Goal: Download file/media

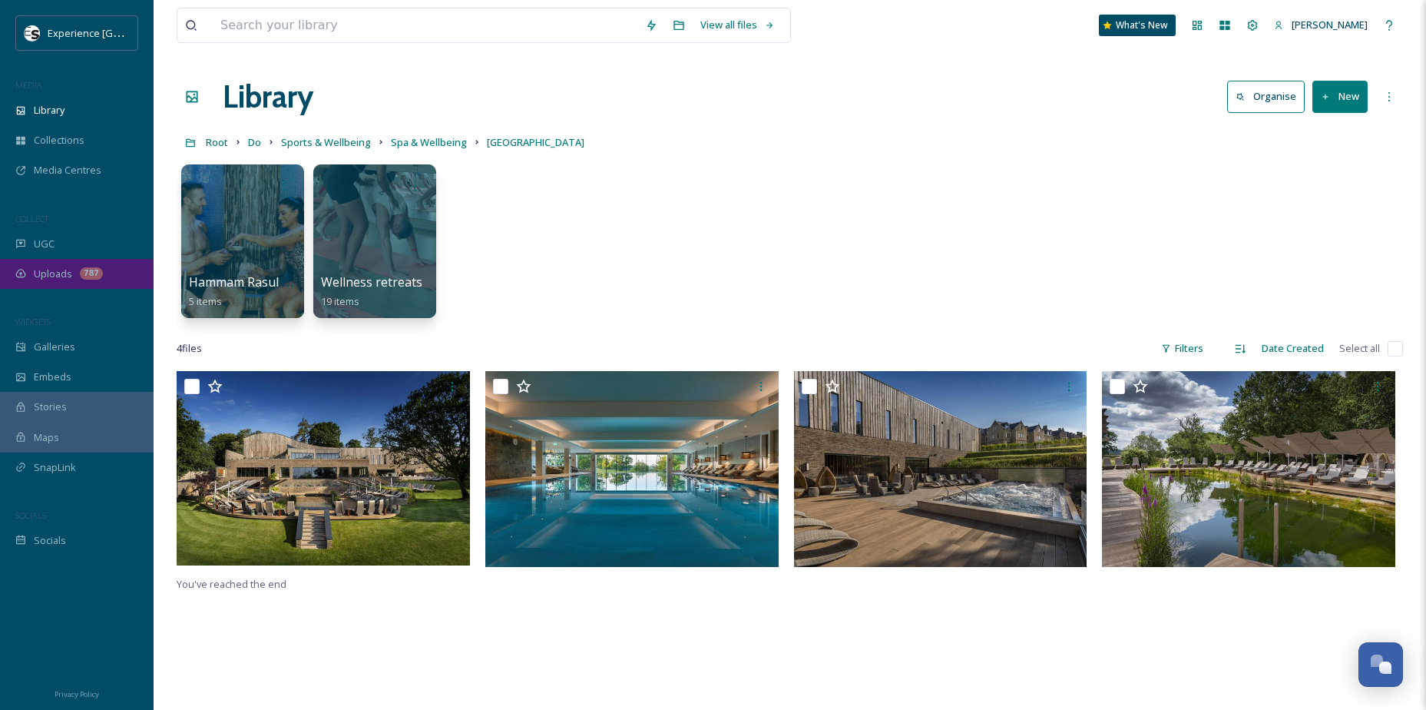
click at [74, 274] on div "Uploads 787" at bounding box center [77, 274] width 154 height 30
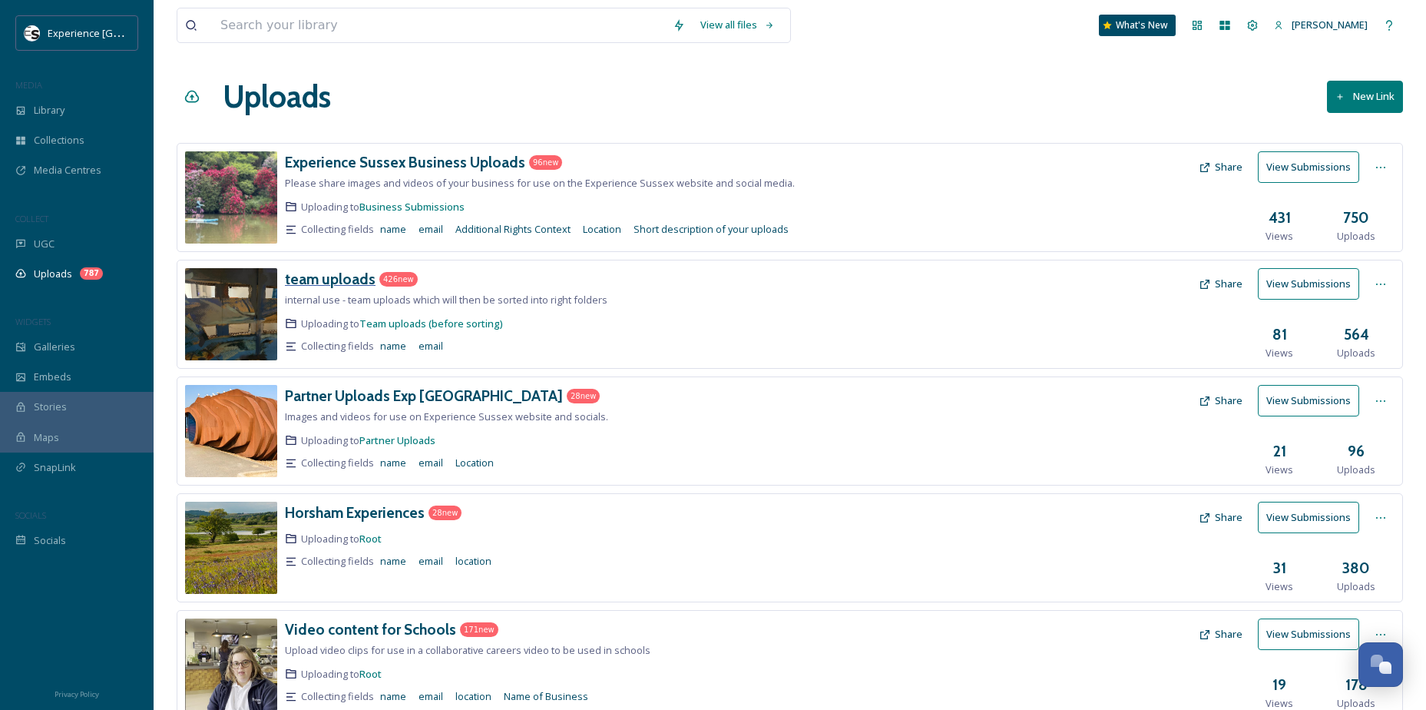
click at [334, 283] on h3 "team uploads" at bounding box center [330, 279] width 91 height 18
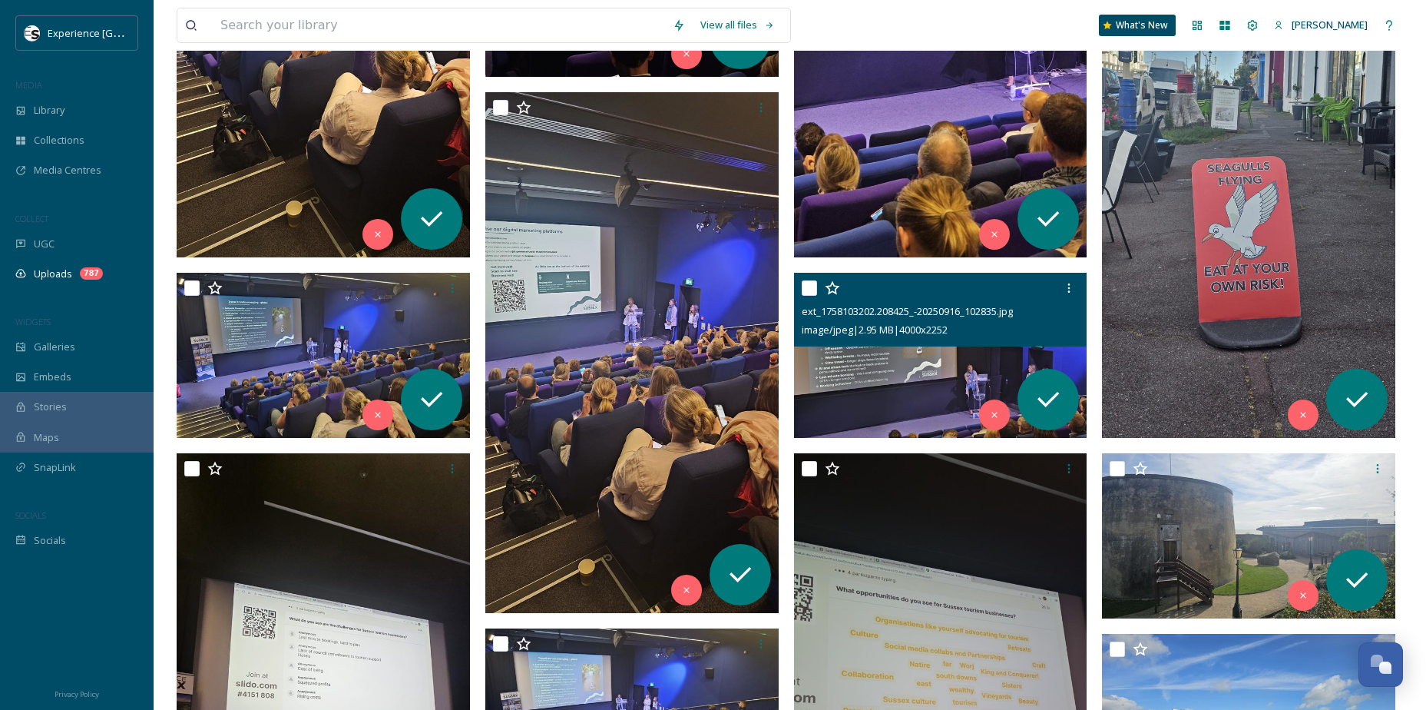
scroll to position [1830, 0]
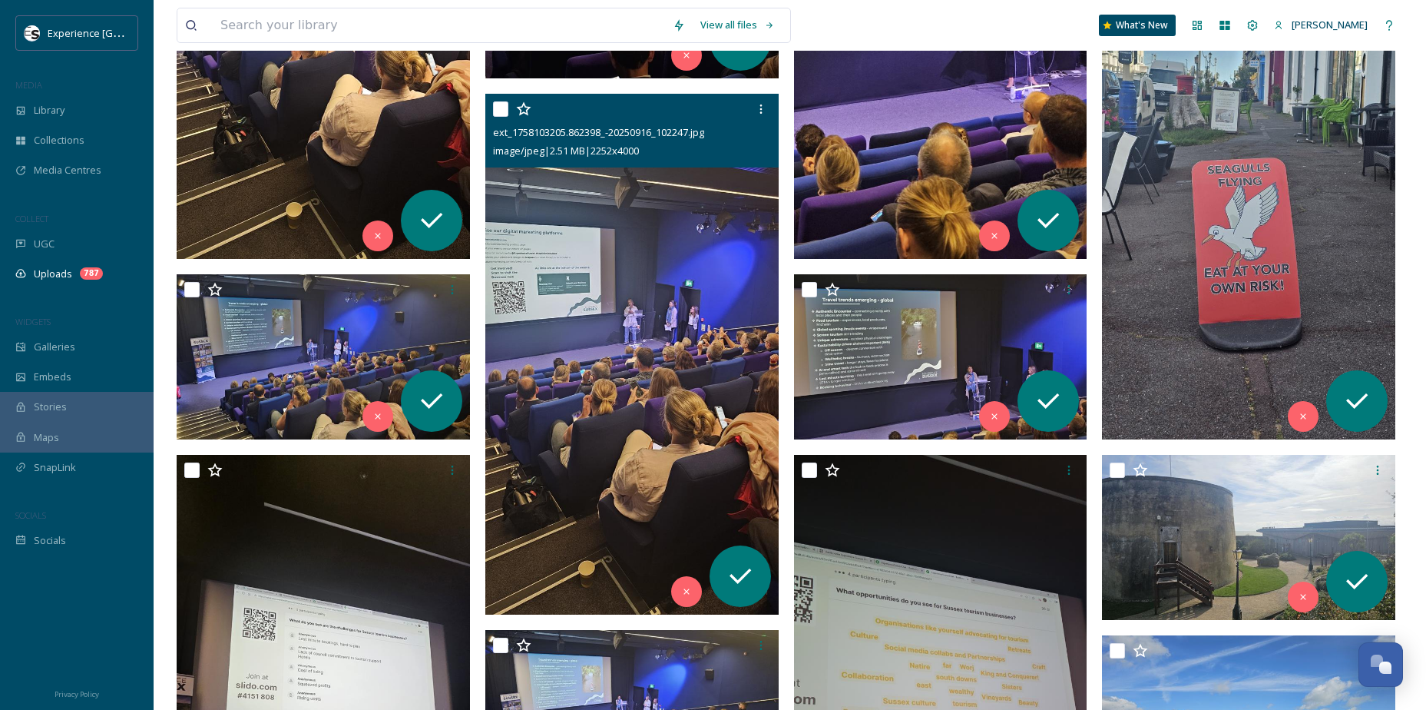
click at [644, 414] on img at bounding box center [631, 354] width 293 height 521
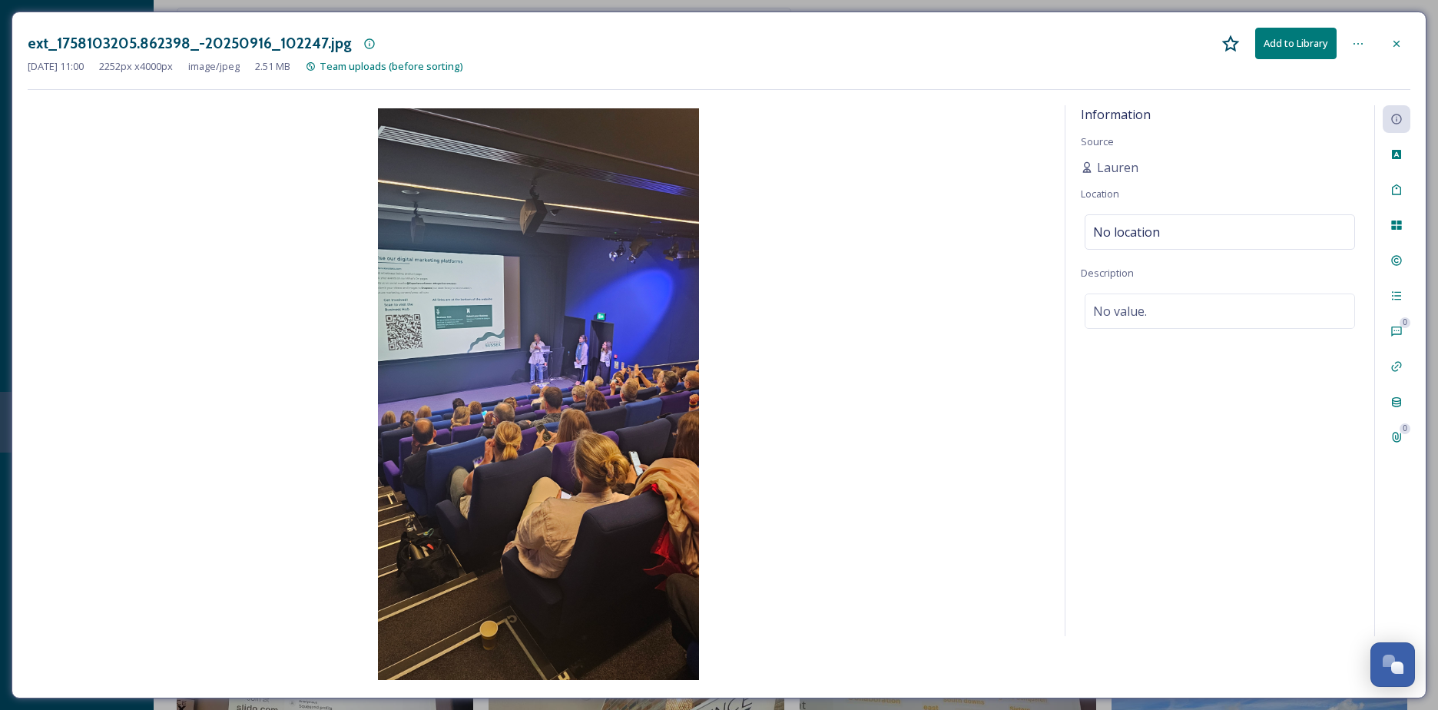
click at [1396, 44] on icon at bounding box center [1396, 43] width 6 height 6
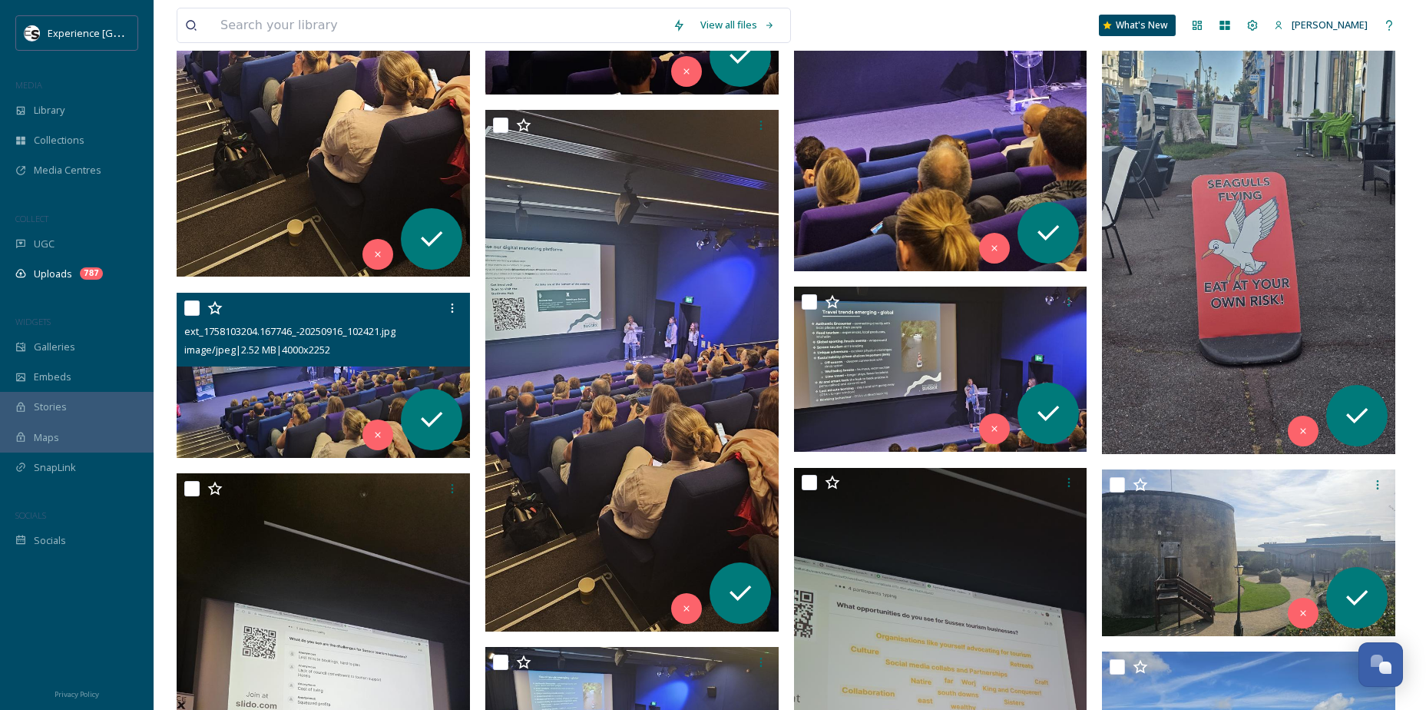
click at [335, 416] on img at bounding box center [323, 375] width 293 height 165
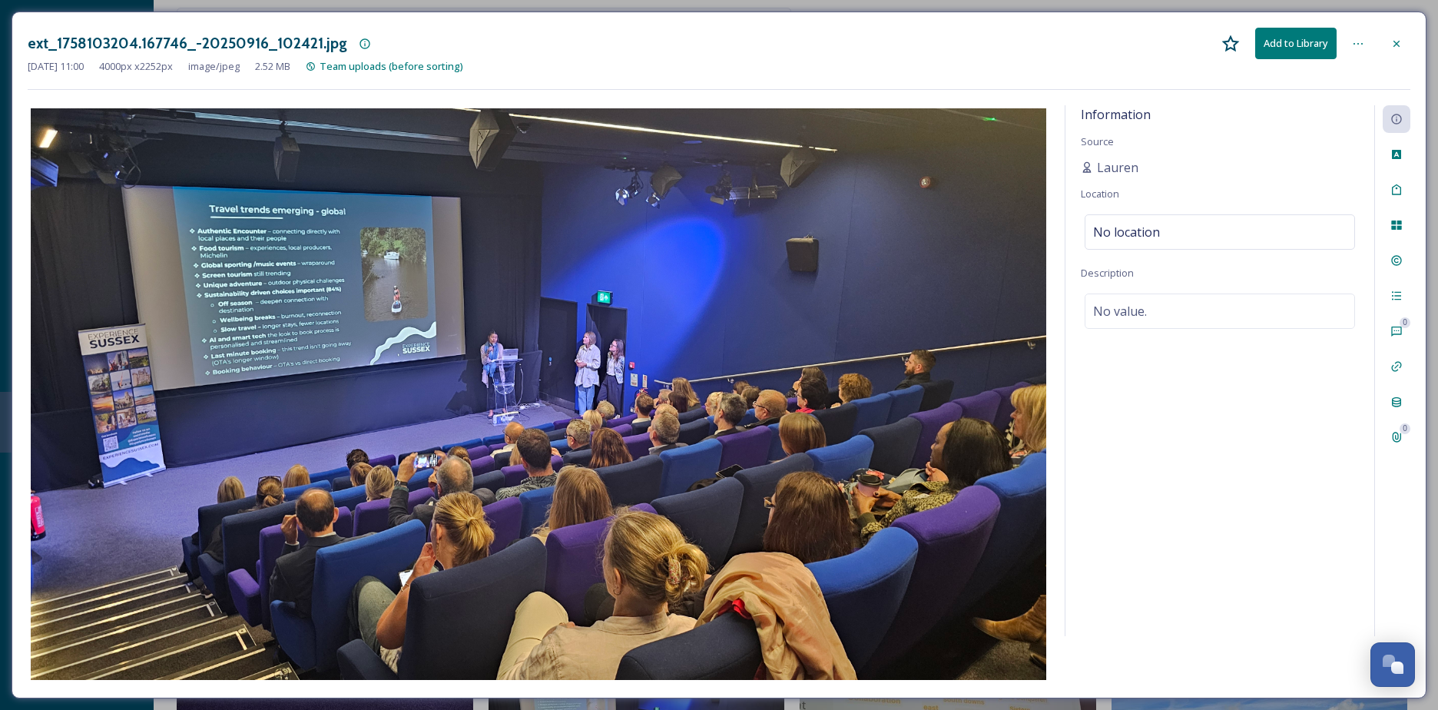
click at [1356, 51] on div at bounding box center [1358, 44] width 28 height 28
click at [1265, 494] on div "Information Source Lauren Location No location Description No value." at bounding box center [1219, 370] width 309 height 531
click at [1397, 232] on div "File Usage" at bounding box center [1397, 225] width 28 height 28
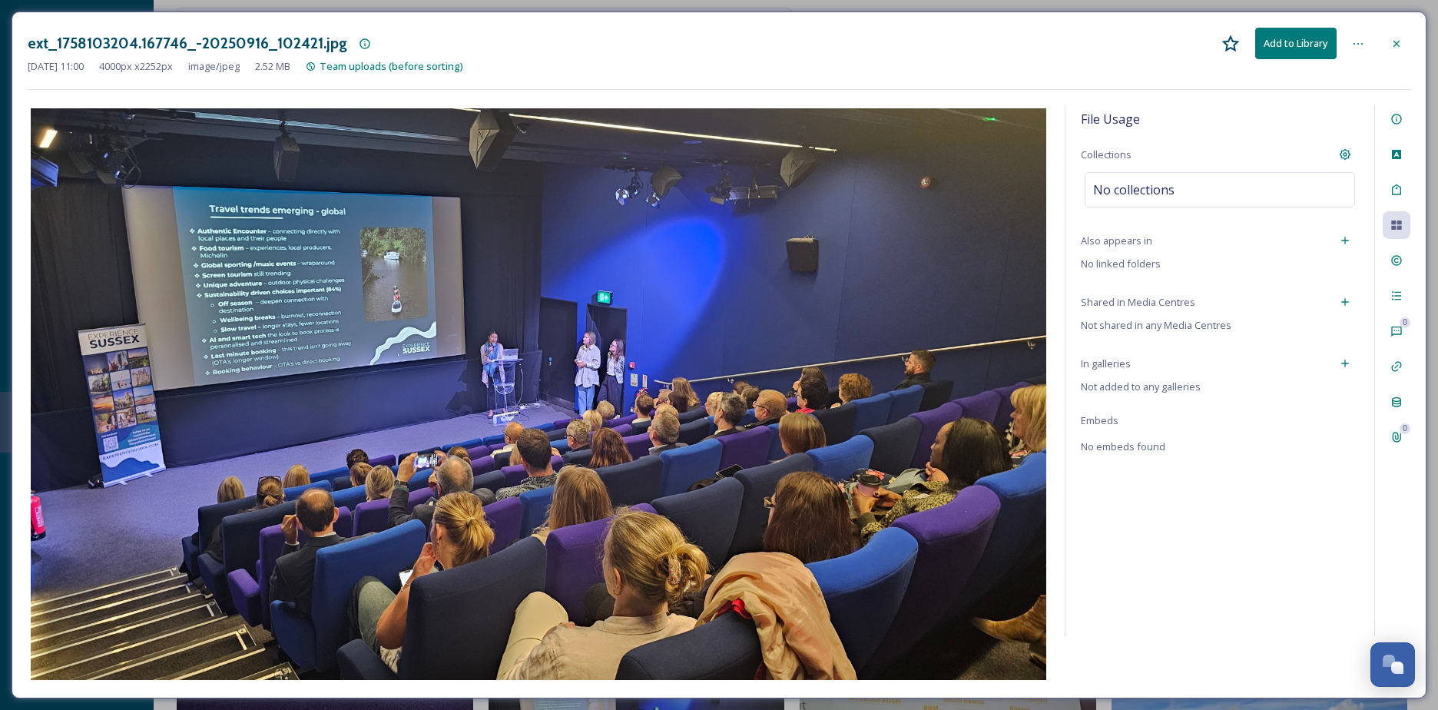
click at [1356, 47] on icon at bounding box center [1358, 44] width 12 height 12
click at [1395, 45] on icon at bounding box center [1396, 43] width 6 height 6
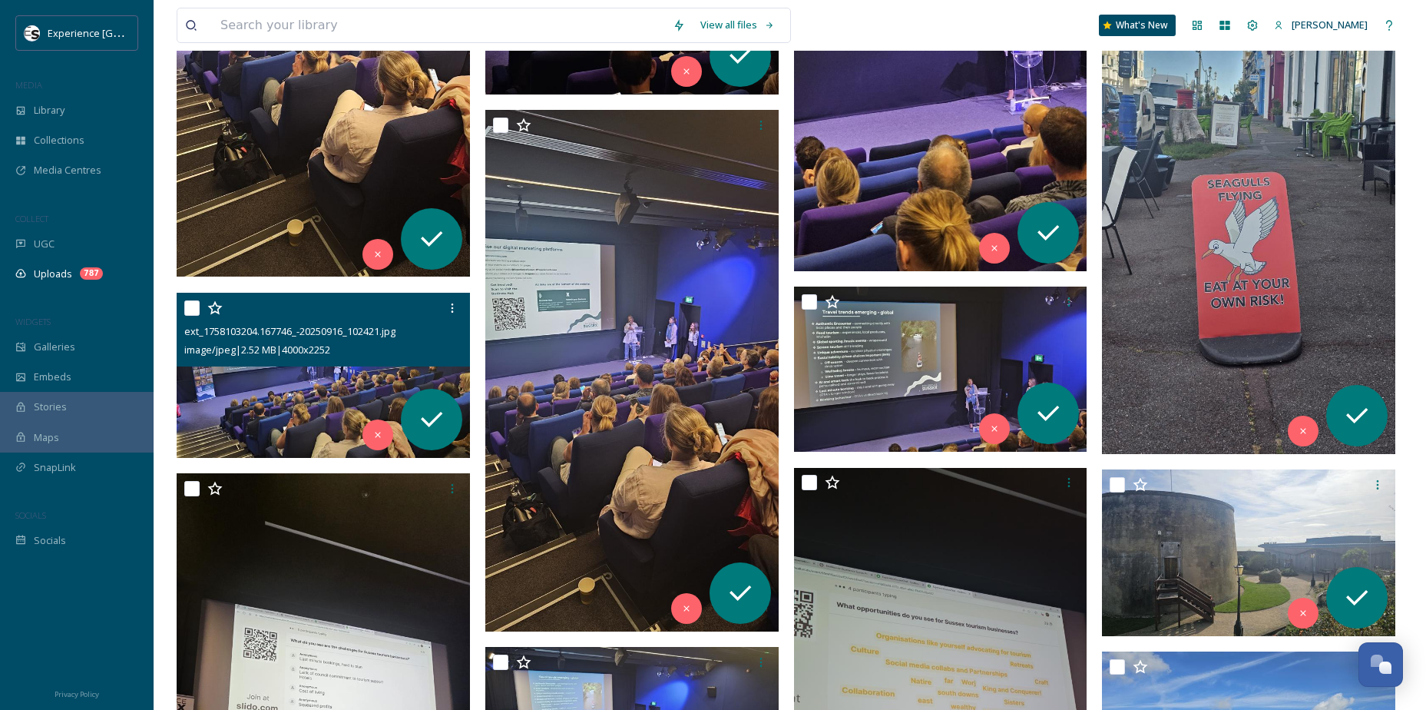
click at [285, 388] on img at bounding box center [323, 375] width 293 height 165
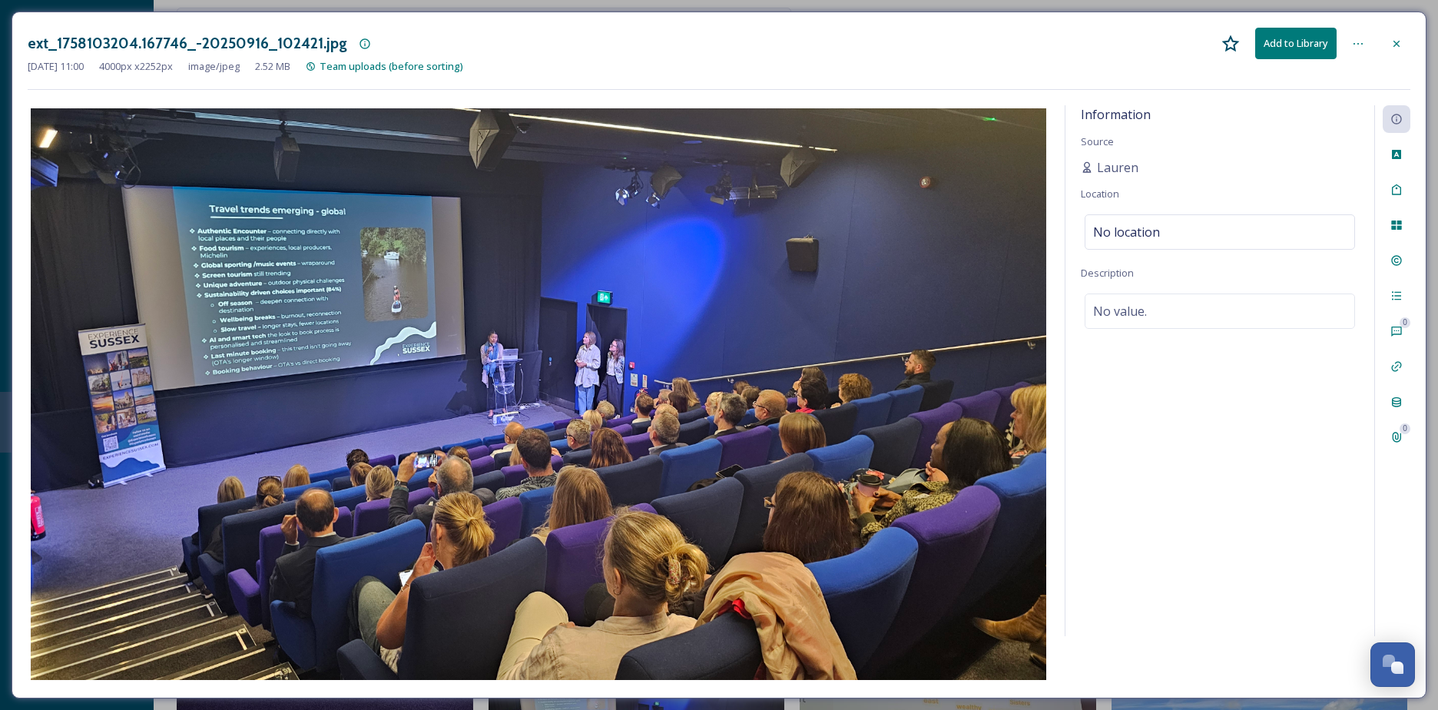
click at [1303, 39] on button "Add to Library" at bounding box center [1295, 43] width 81 height 31
click at [1327, 38] on icon at bounding box center [1323, 43] width 10 height 10
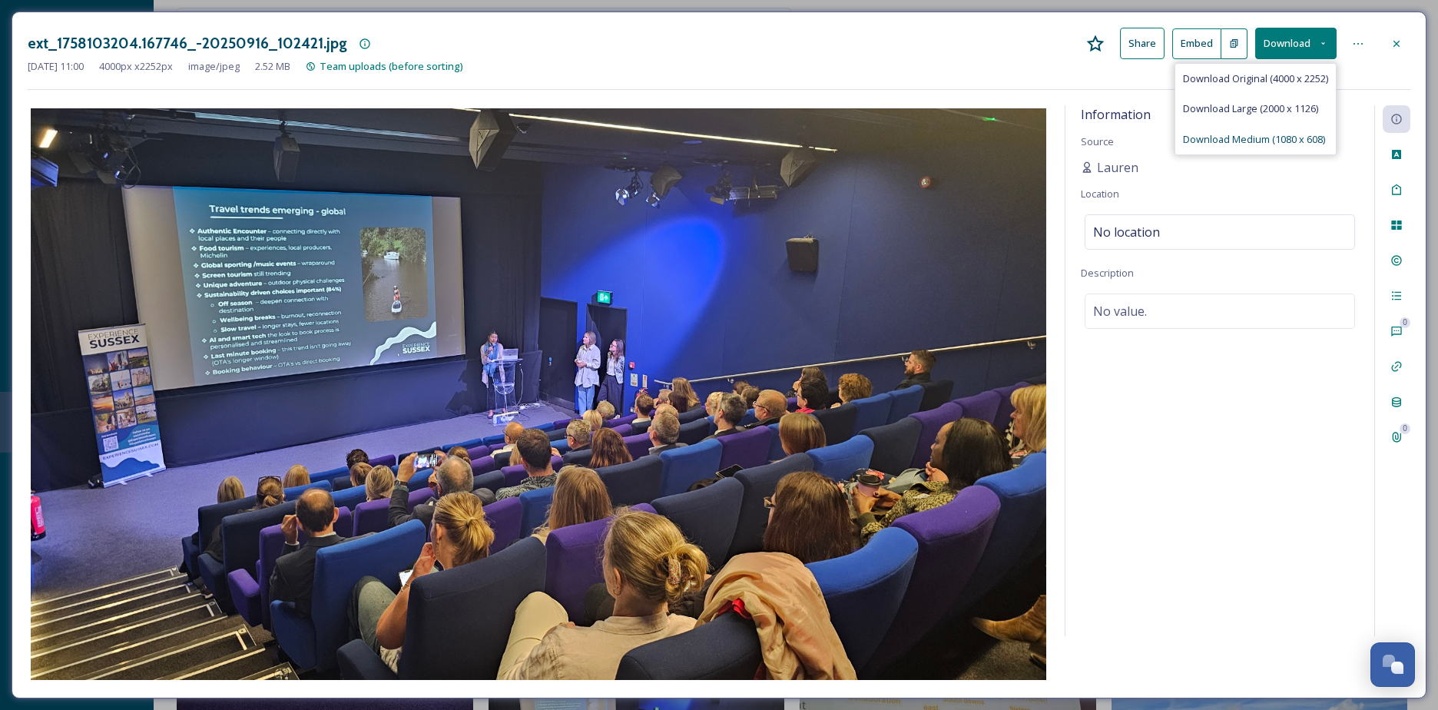
click at [1263, 141] on span "Download Medium (1080 x 608)" at bounding box center [1254, 139] width 142 height 15
click at [924, 32] on div "ext_1758103204.167746_-20250916_102421.jpg Share Embed Download" at bounding box center [719, 43] width 1383 height 31
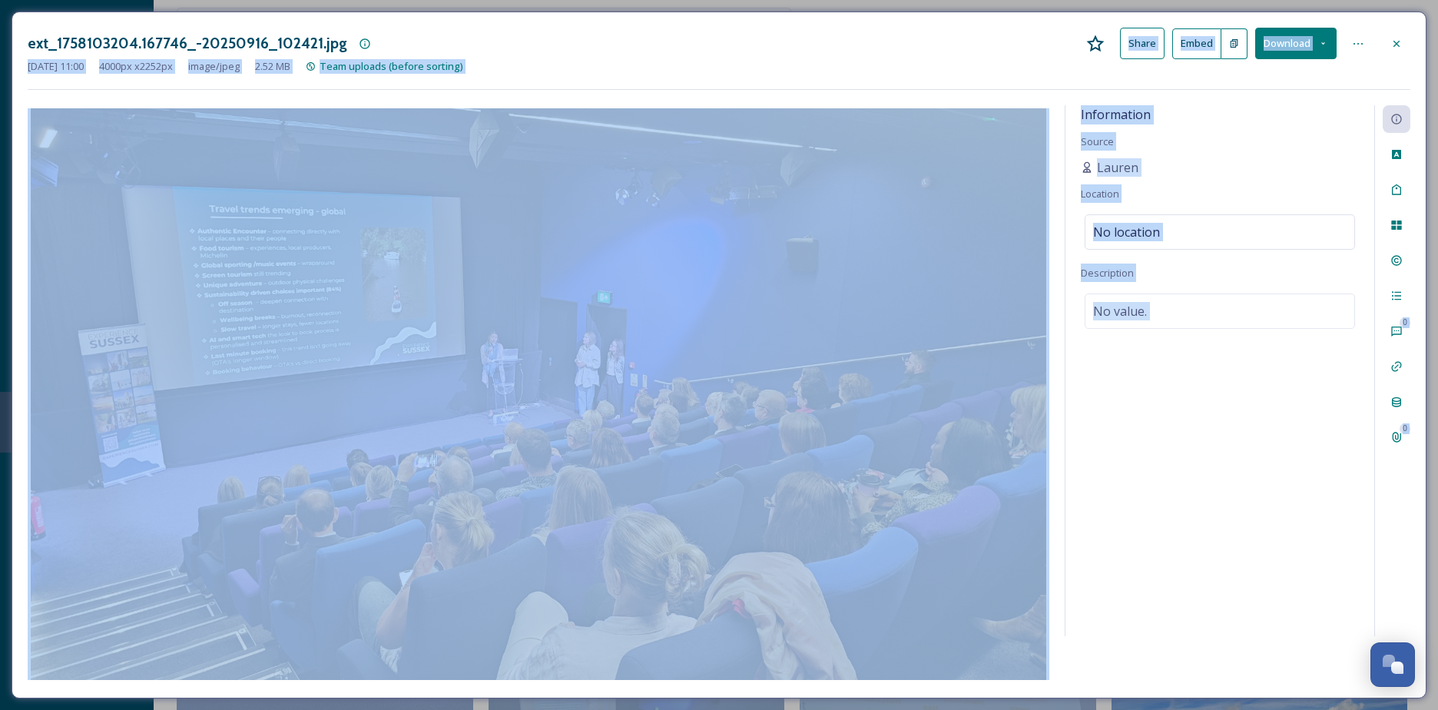
drag, startPoint x: 924, startPoint y: 32, endPoint x: 1471, endPoint y: 61, distance: 547.6
click at [1391, 43] on icon at bounding box center [1396, 44] width 12 height 12
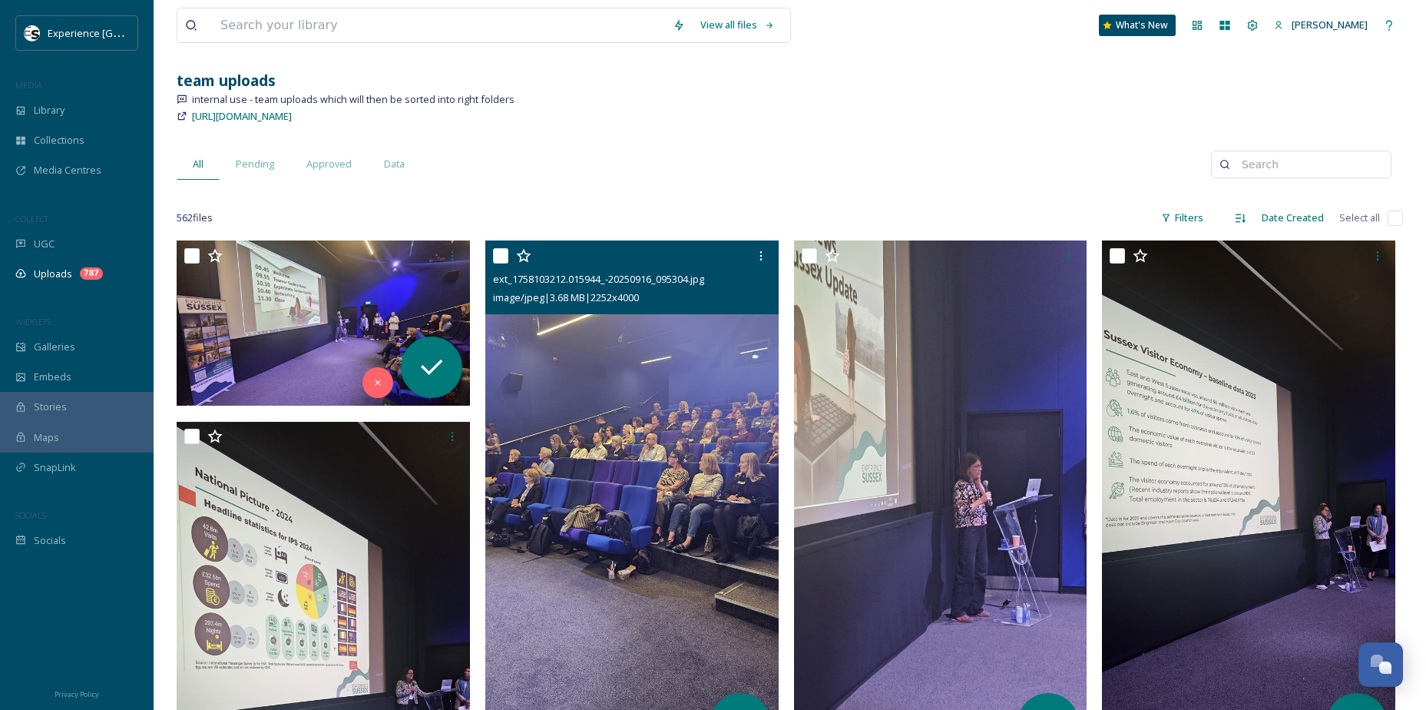
scroll to position [72, 0]
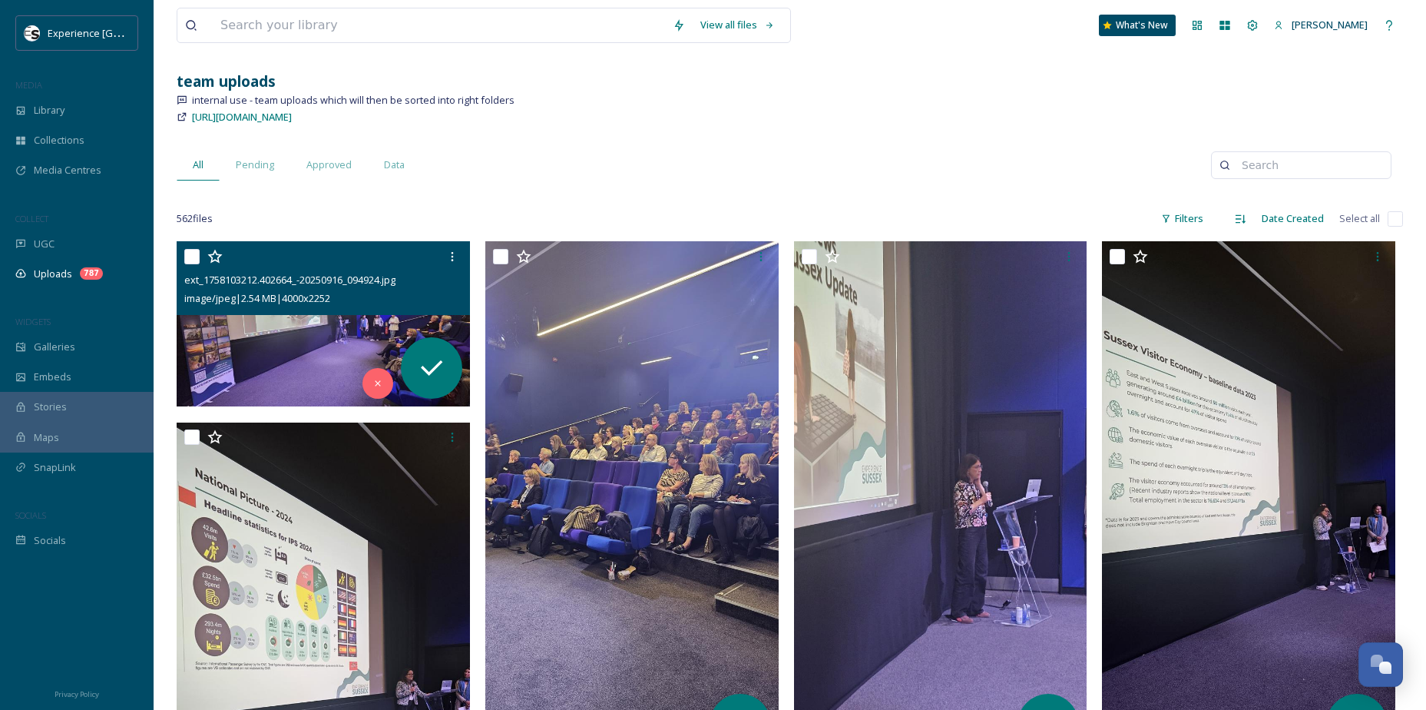
click at [264, 332] on img at bounding box center [323, 323] width 293 height 165
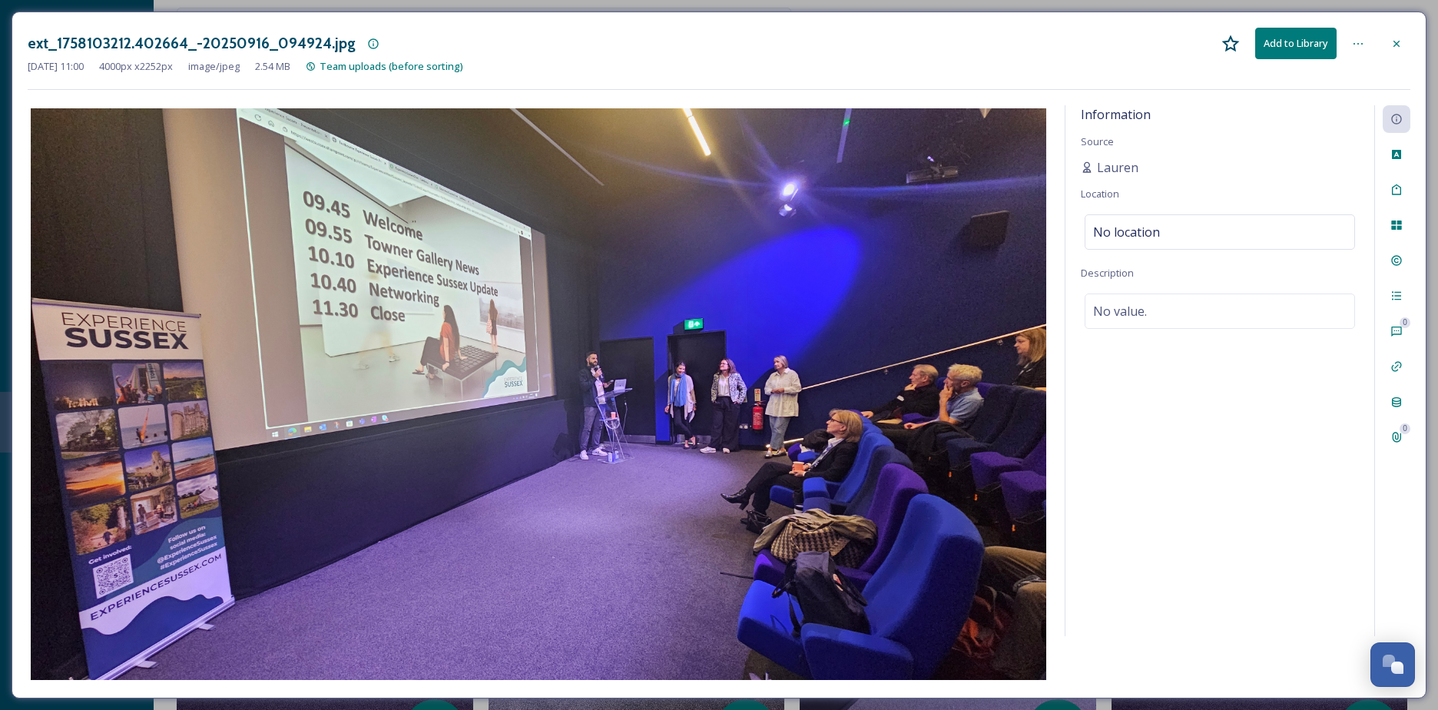
click at [1396, 43] on icon at bounding box center [1396, 43] width 6 height 6
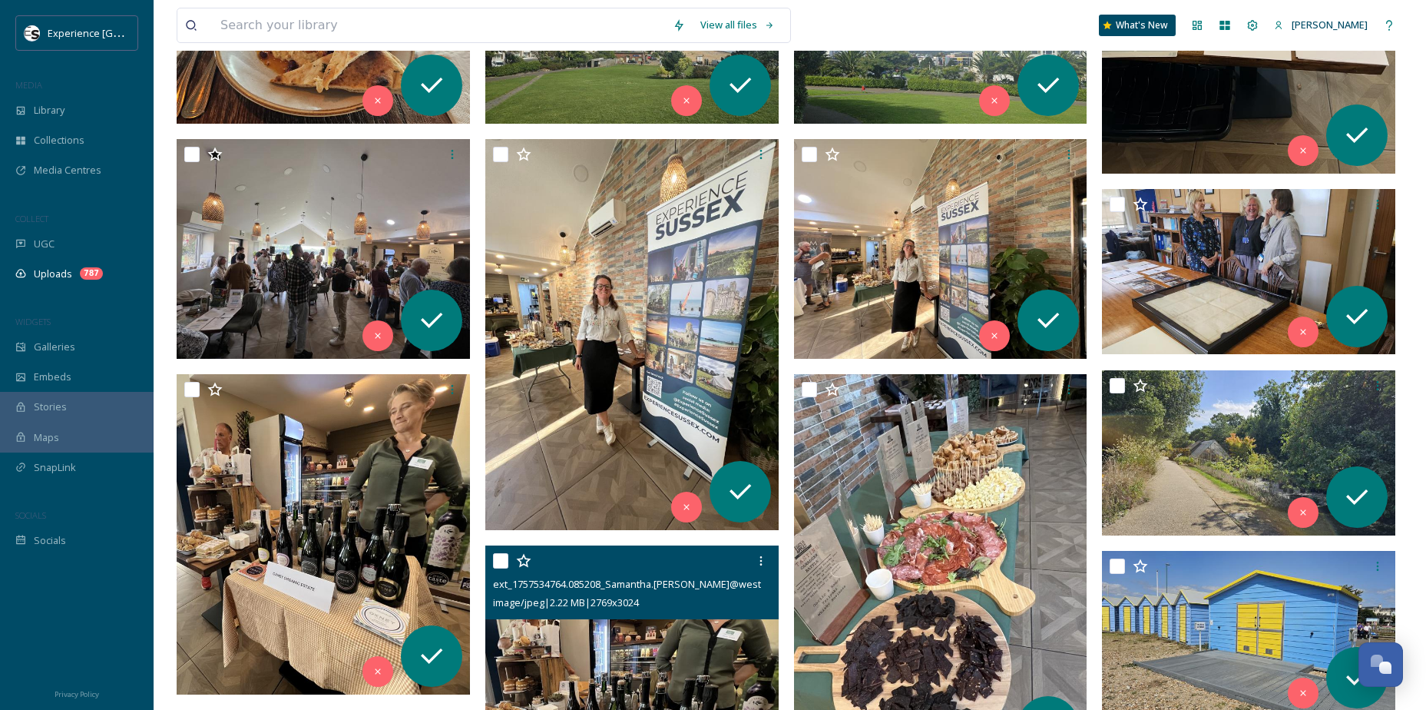
scroll to position [2854, 0]
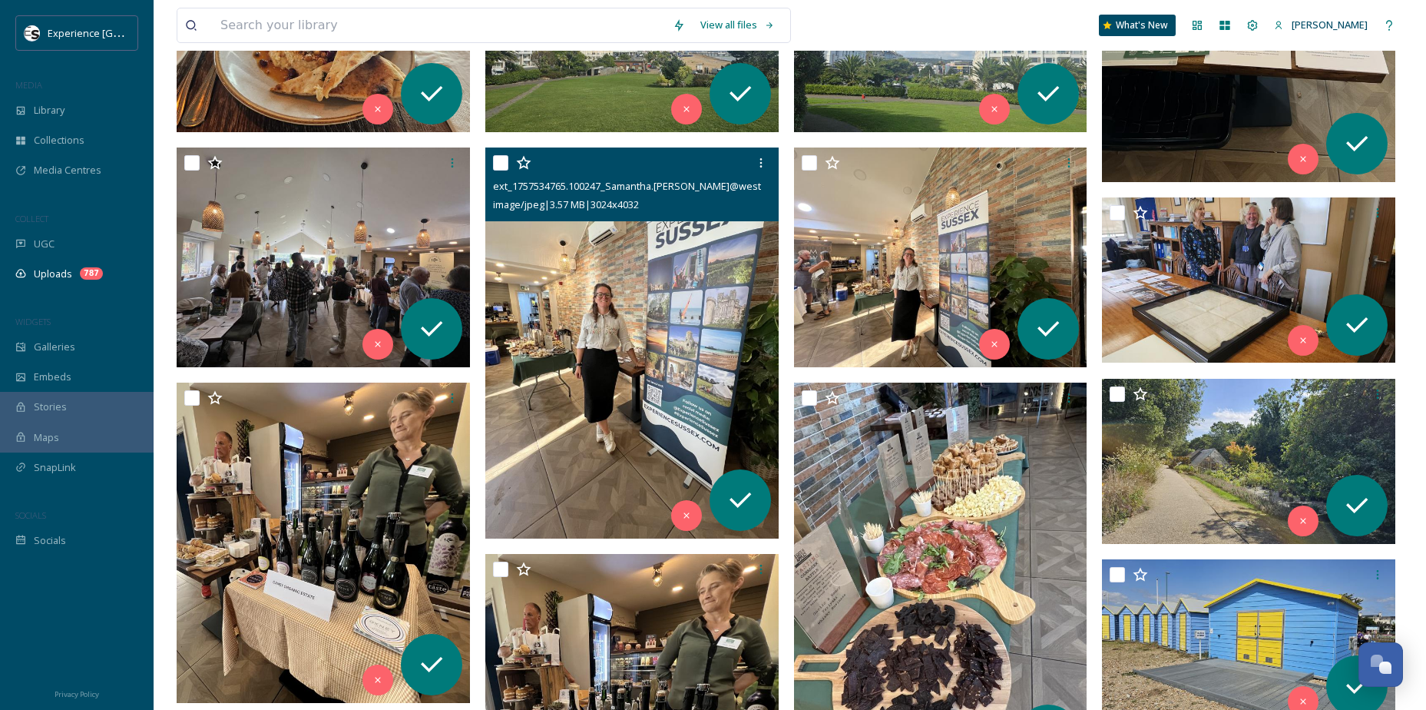
click at [646, 393] on img at bounding box center [631, 342] width 293 height 391
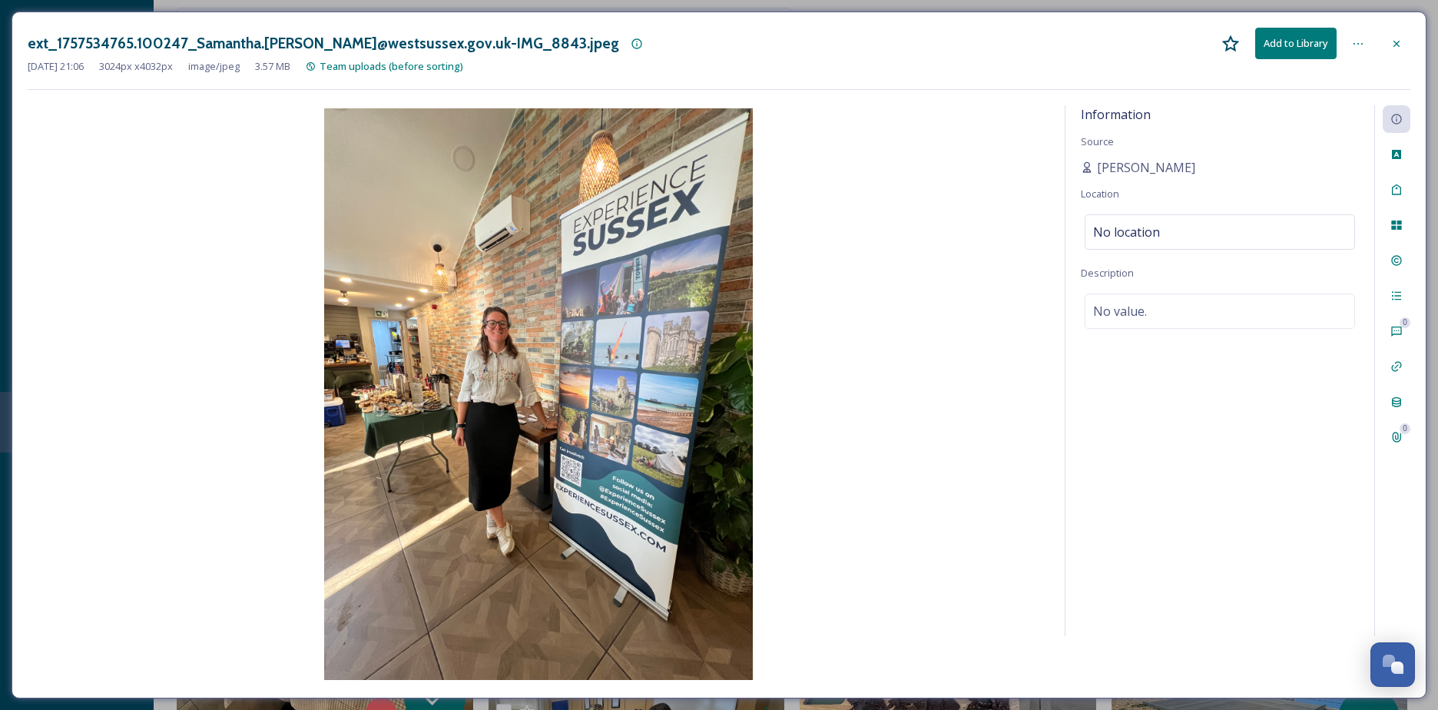
click at [1406, 42] on div at bounding box center [1397, 44] width 28 height 28
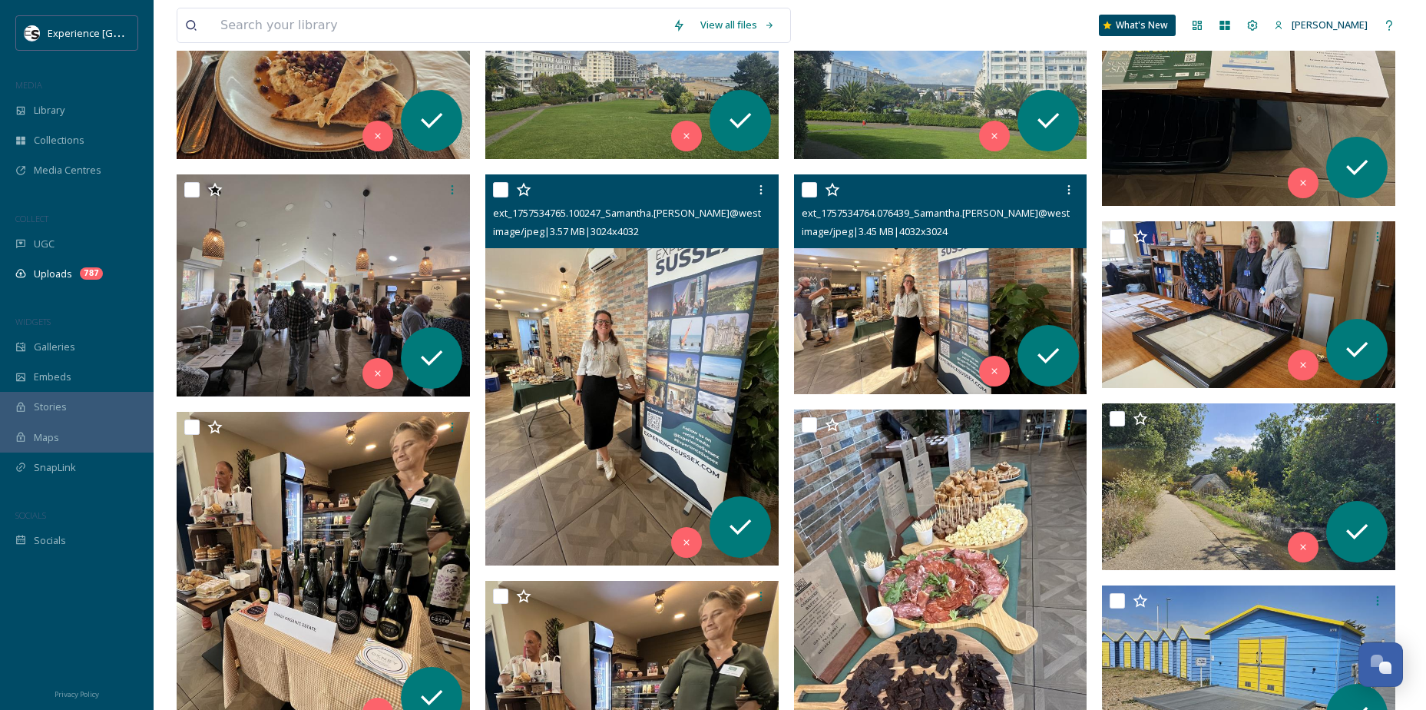
click at [954, 321] on img at bounding box center [940, 284] width 293 height 220
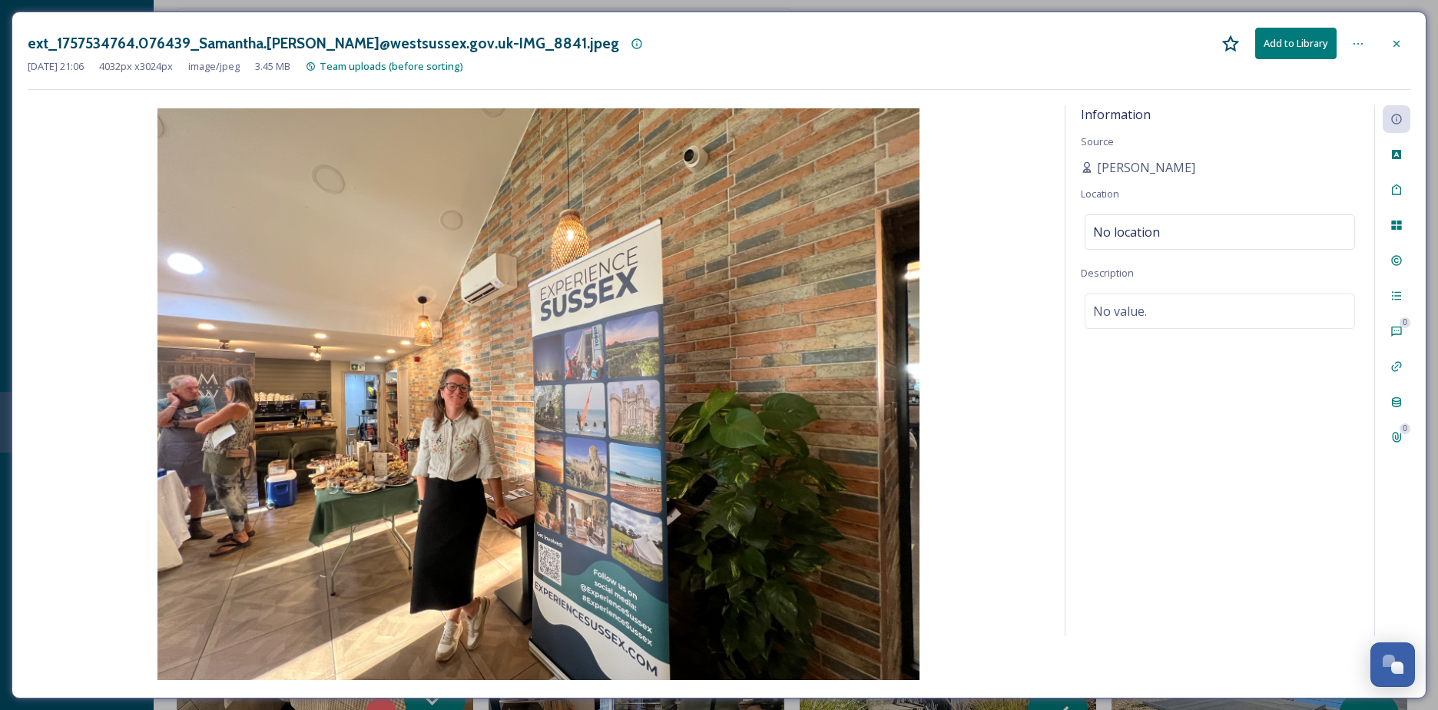
click at [1392, 41] on icon at bounding box center [1396, 44] width 12 height 12
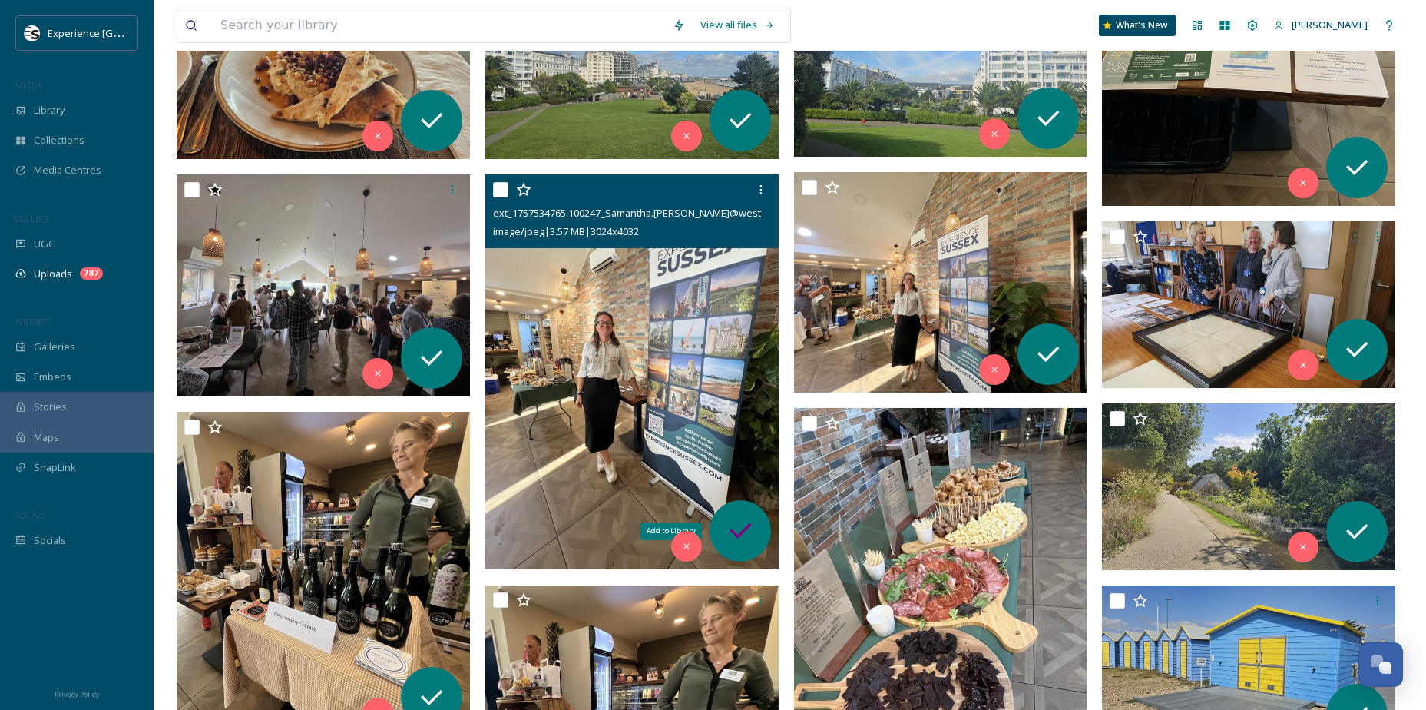
click at [745, 557] on div "Add to Library" at bounding box center [740, 530] width 61 height 61
click at [740, 525] on icon at bounding box center [740, 530] width 31 height 31
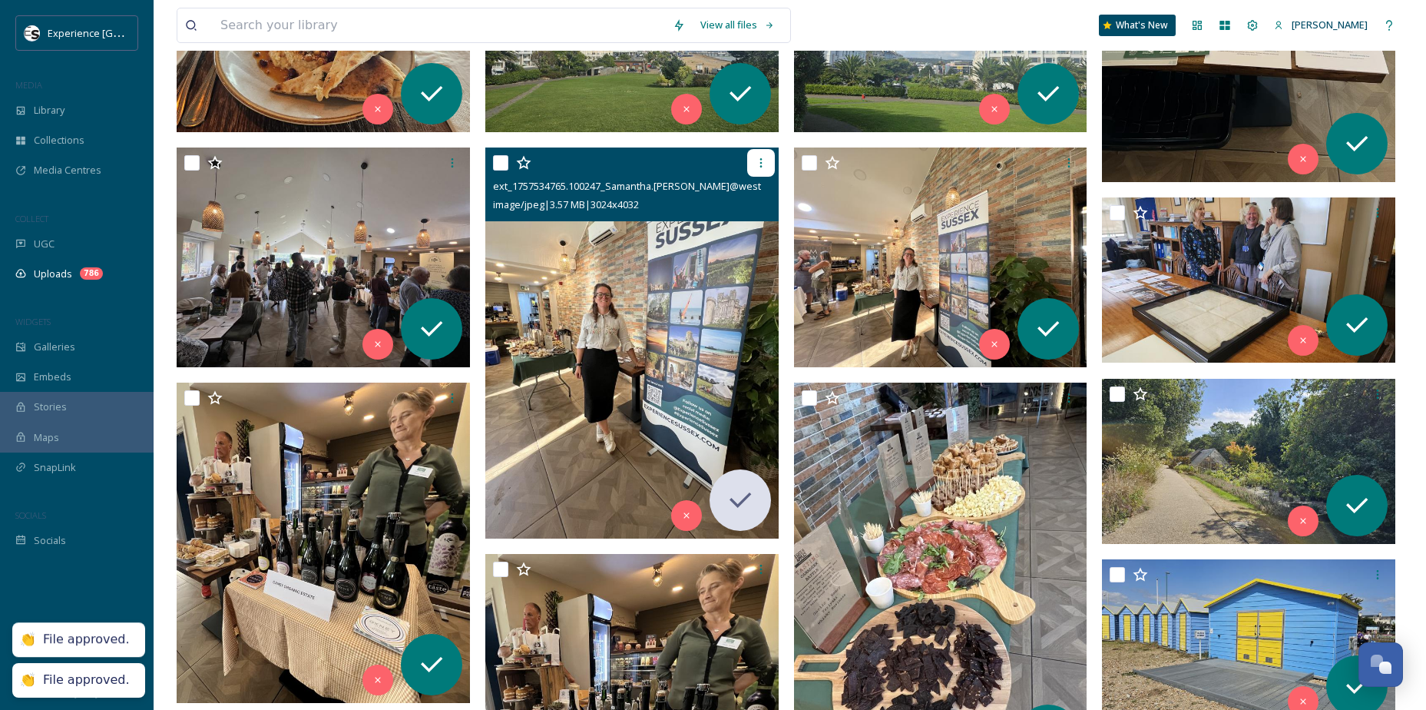
click at [759, 164] on icon at bounding box center [761, 163] width 12 height 12
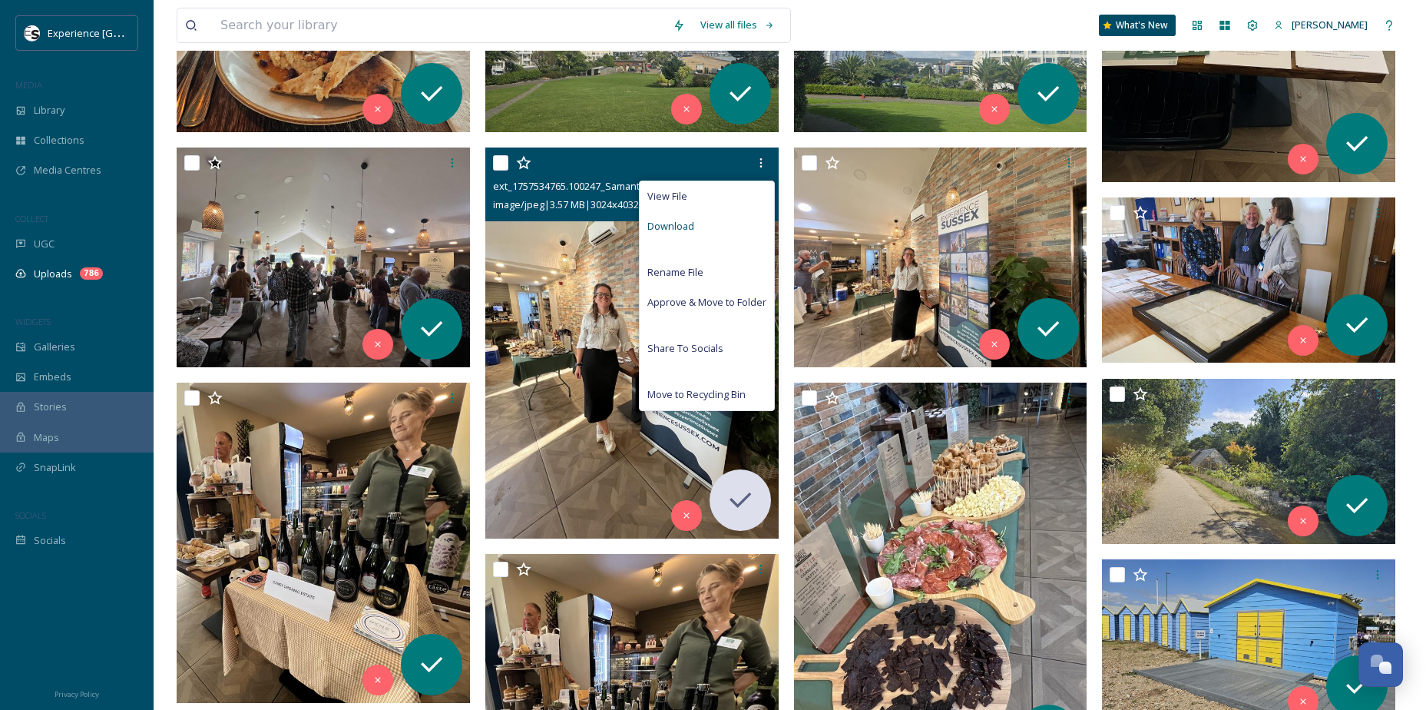
click at [685, 219] on span "Download" at bounding box center [670, 226] width 47 height 15
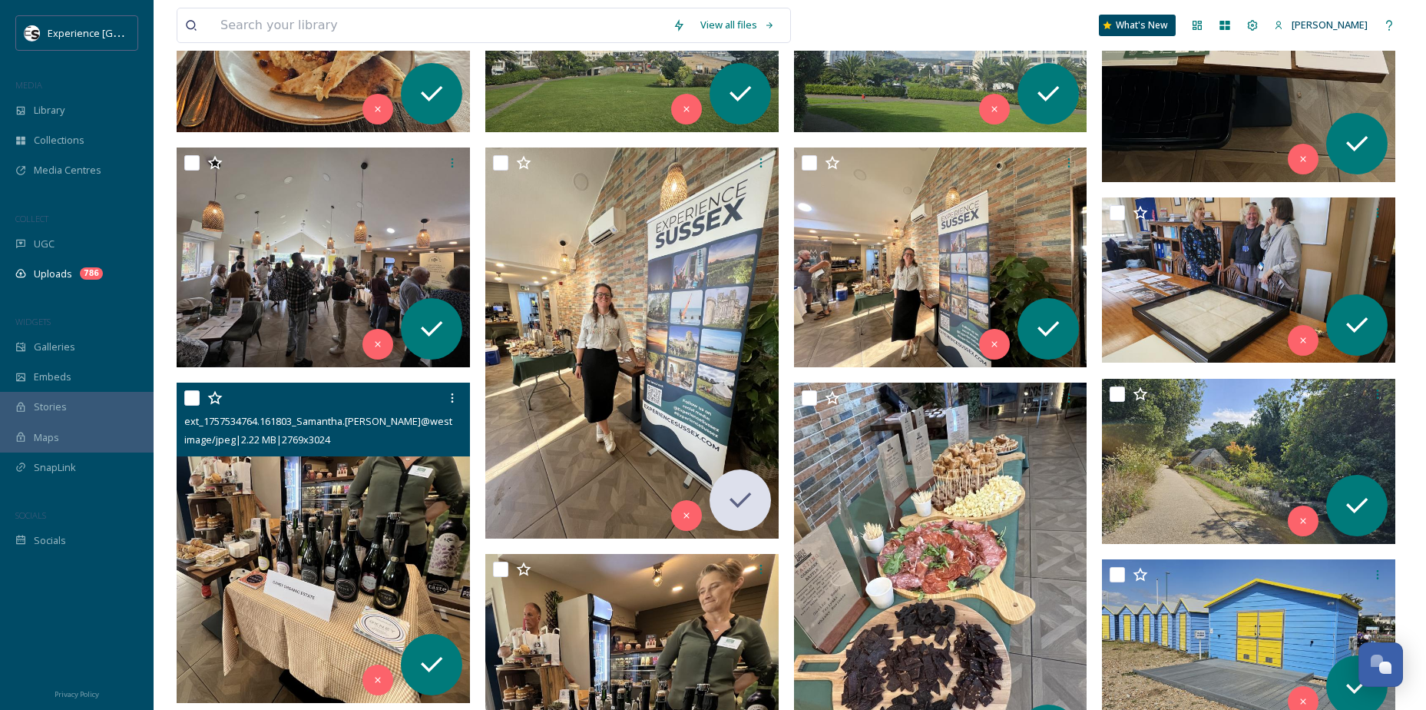
click at [358, 530] on img at bounding box center [323, 542] width 293 height 320
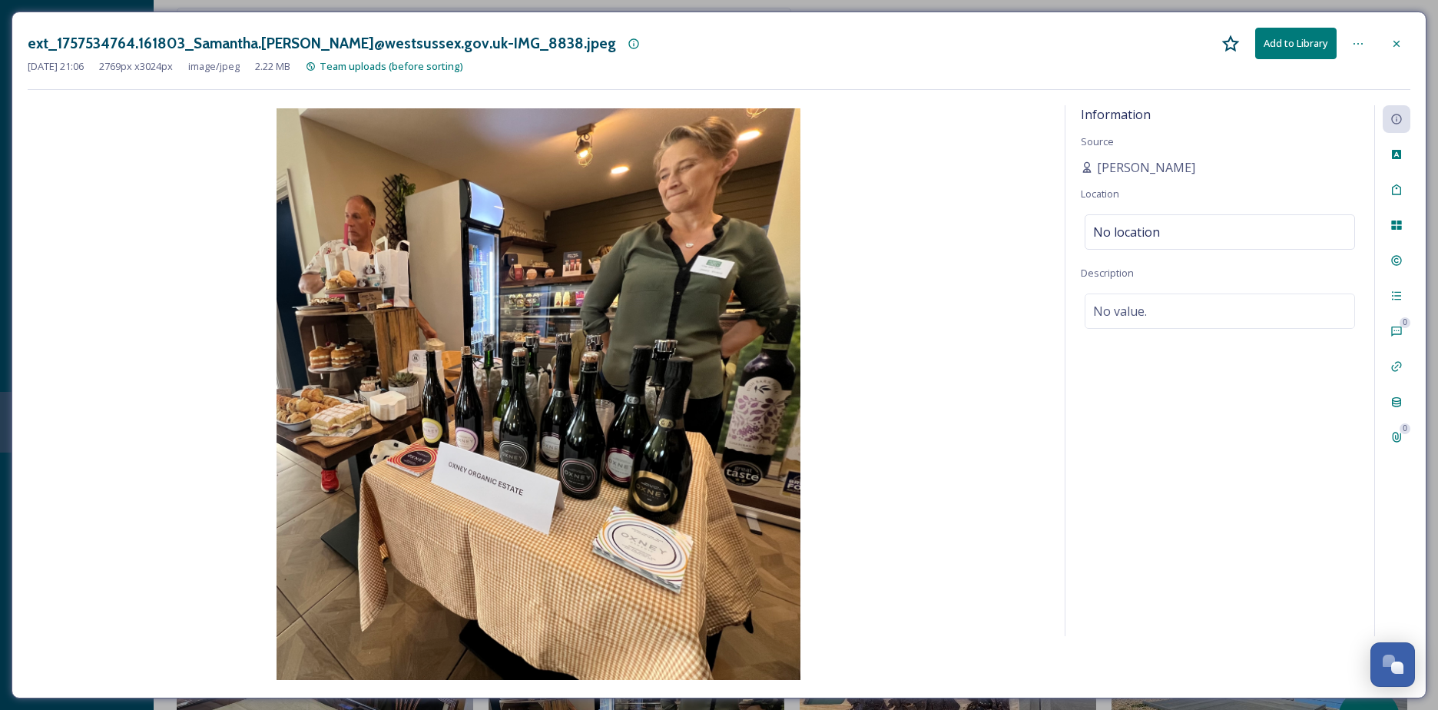
click at [1303, 43] on button "Add to Library" at bounding box center [1295, 43] width 81 height 31
click at [1283, 46] on button "Download" at bounding box center [1295, 43] width 81 height 31
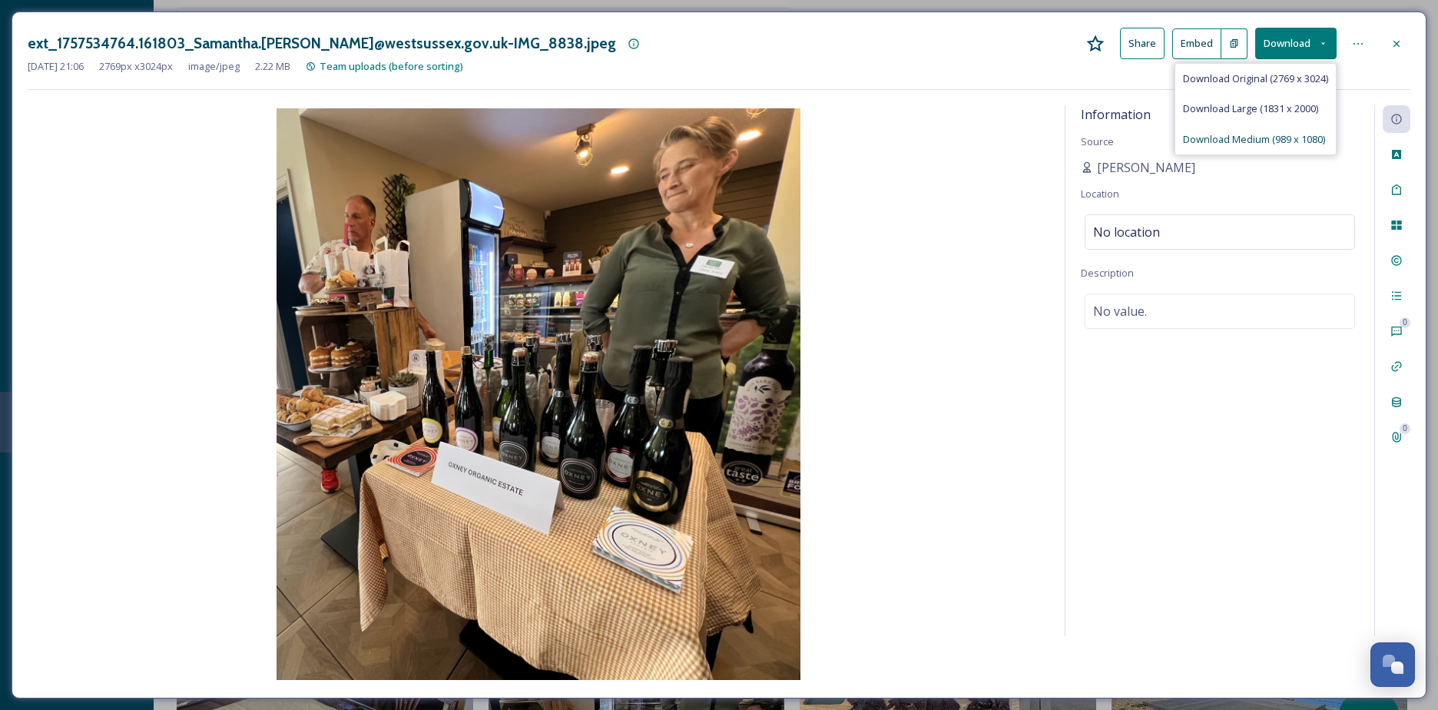
click at [1241, 141] on span "Download Medium (989 x 1080)" at bounding box center [1254, 139] width 142 height 15
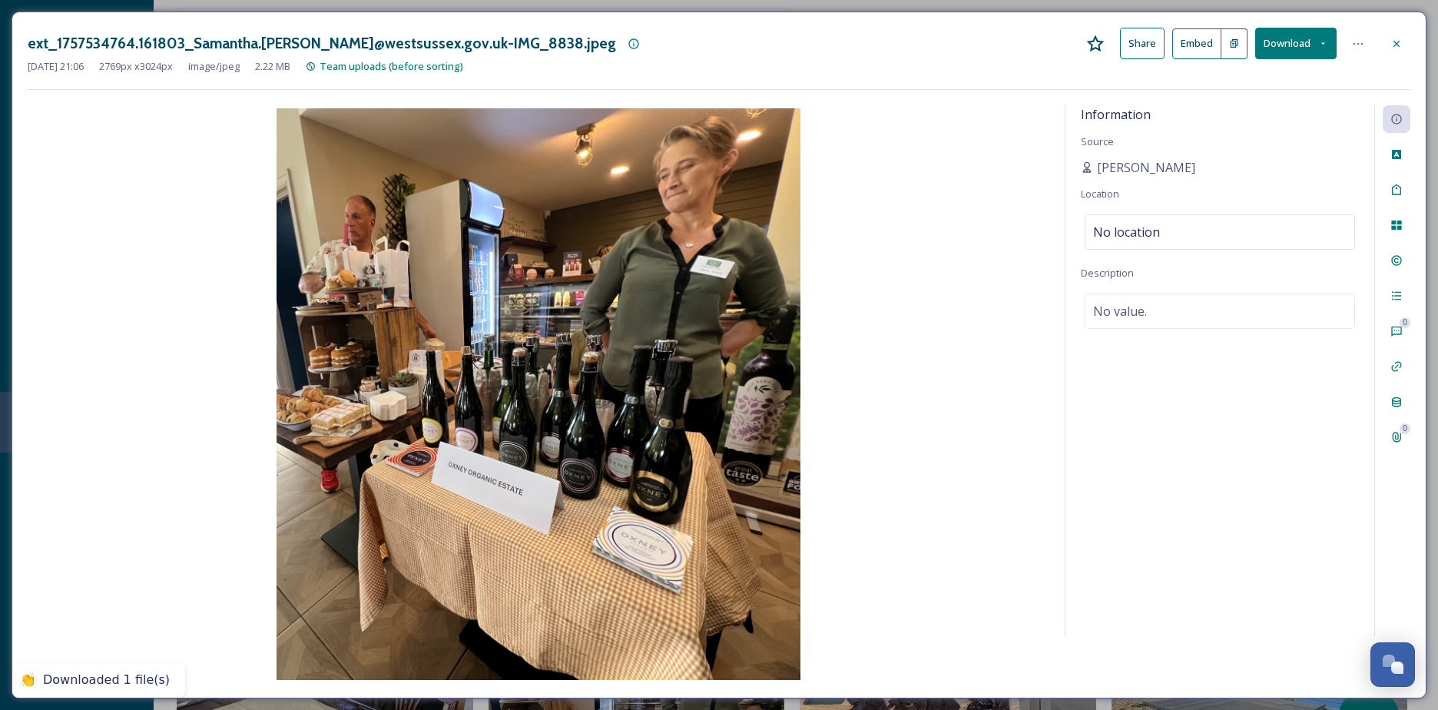
click at [889, 60] on div "[DATE] 21:06 2769 px x 3024 px image/jpeg 2.22 MB Team uploads (before sorting)" at bounding box center [719, 66] width 1383 height 15
click at [1393, 45] on icon at bounding box center [1396, 44] width 12 height 12
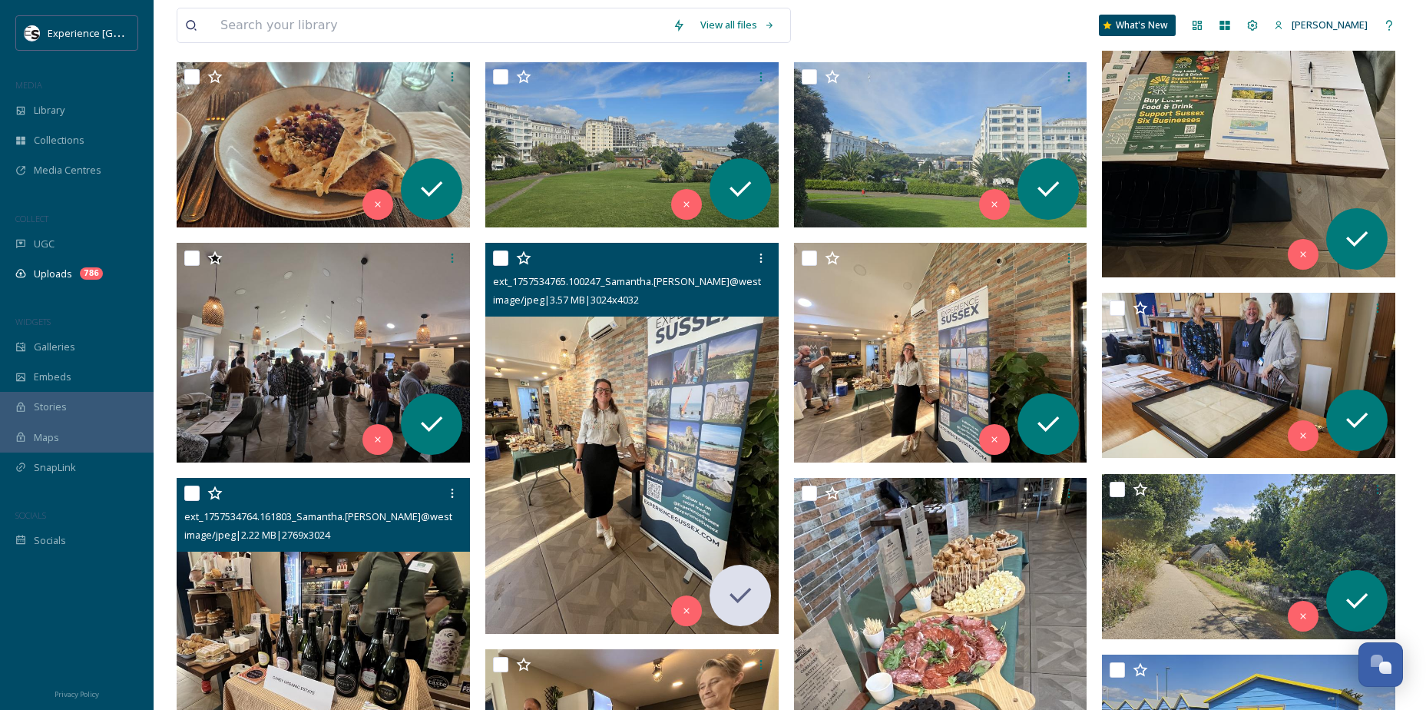
scroll to position [2743, 0]
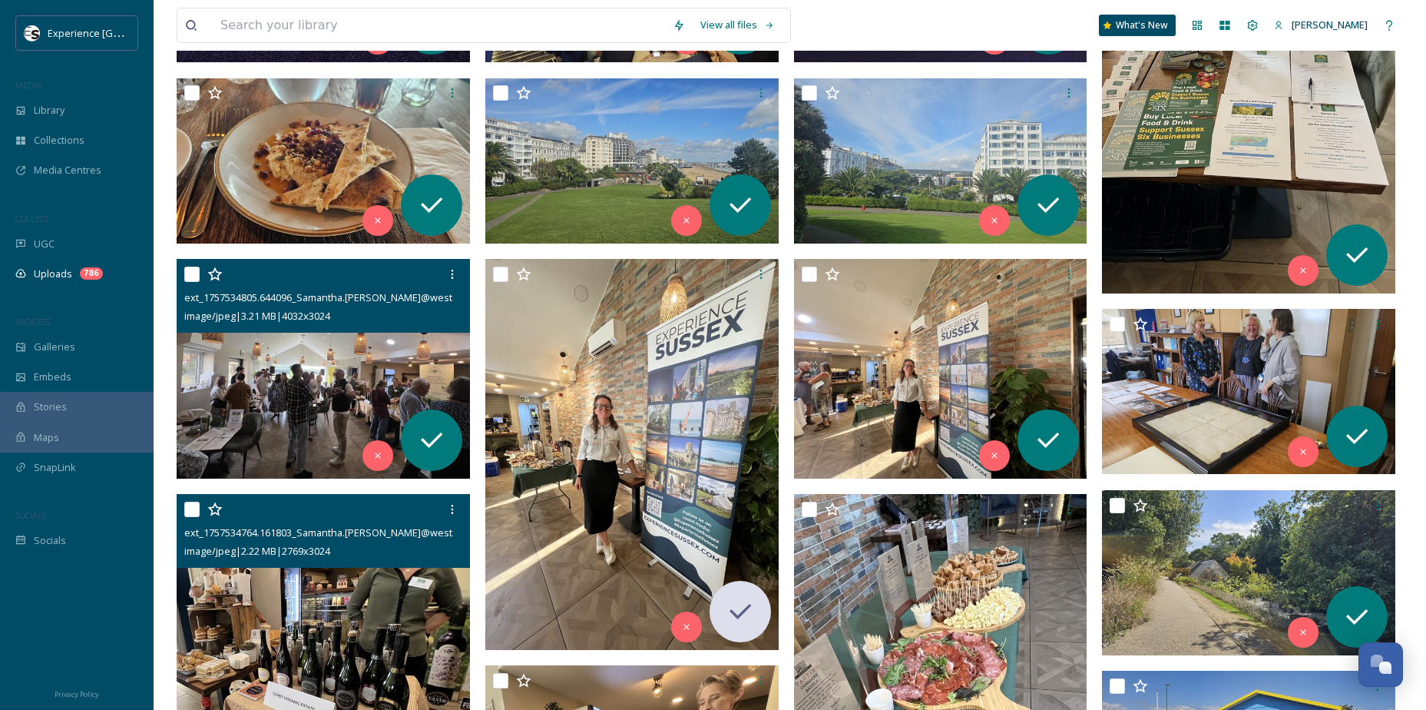
click at [262, 369] on img at bounding box center [323, 369] width 293 height 220
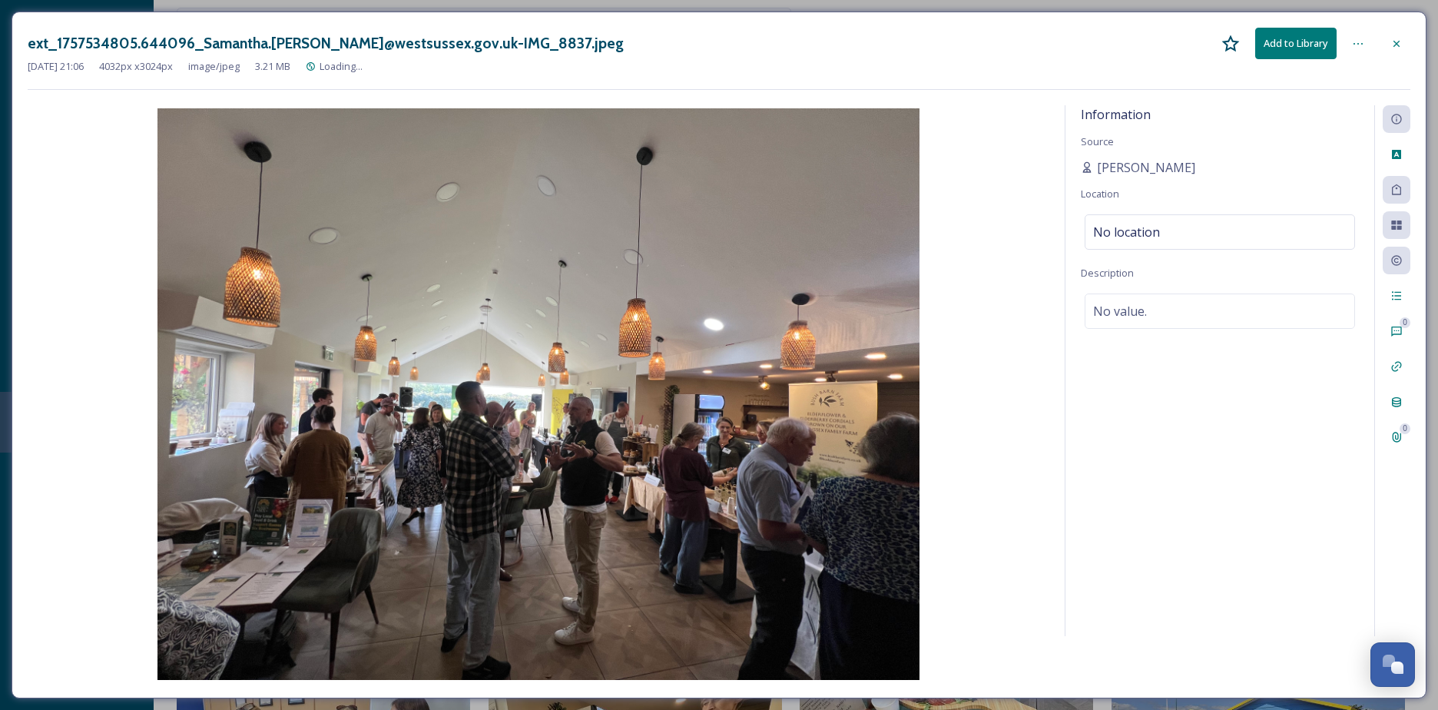
click at [1298, 39] on button "Add to Library" at bounding box center [1295, 43] width 81 height 31
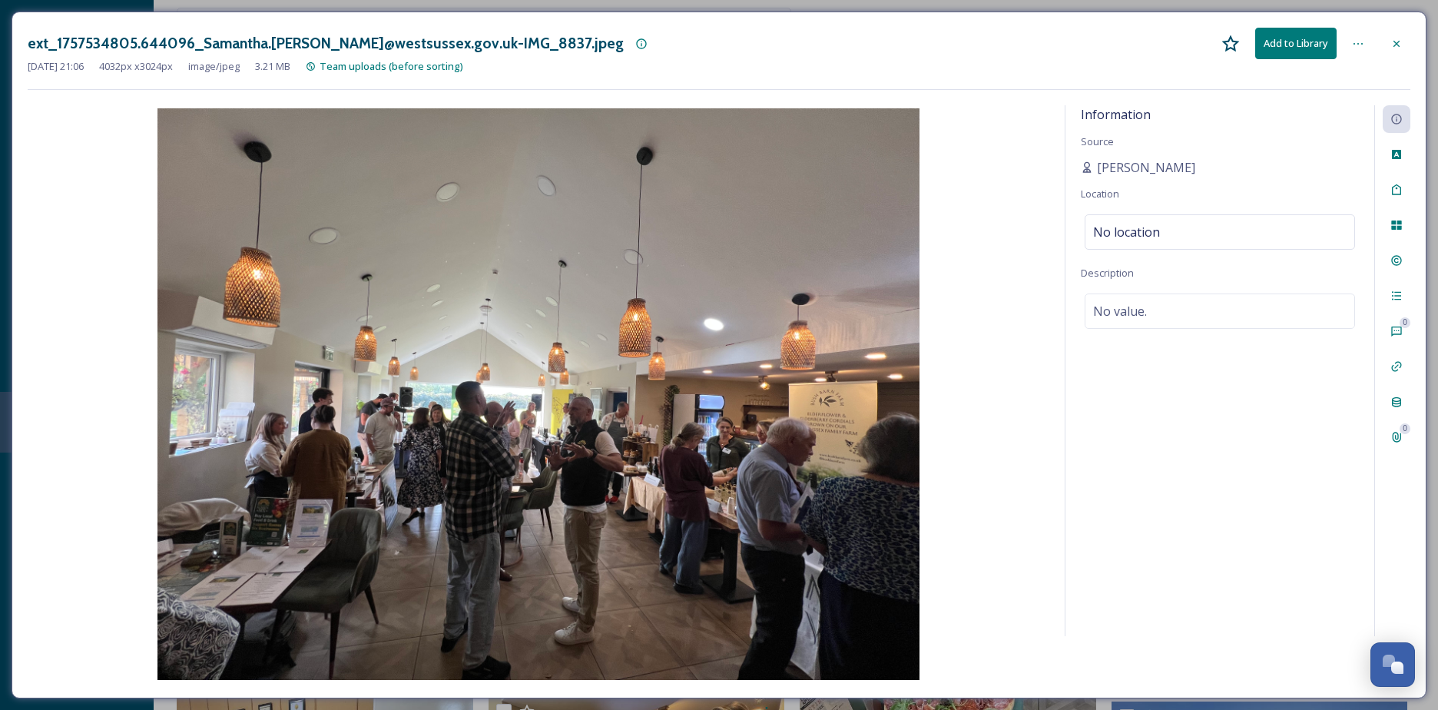
click at [1353, 44] on icon at bounding box center [1358, 44] width 12 height 12
click at [1300, 39] on button "Download" at bounding box center [1295, 43] width 81 height 31
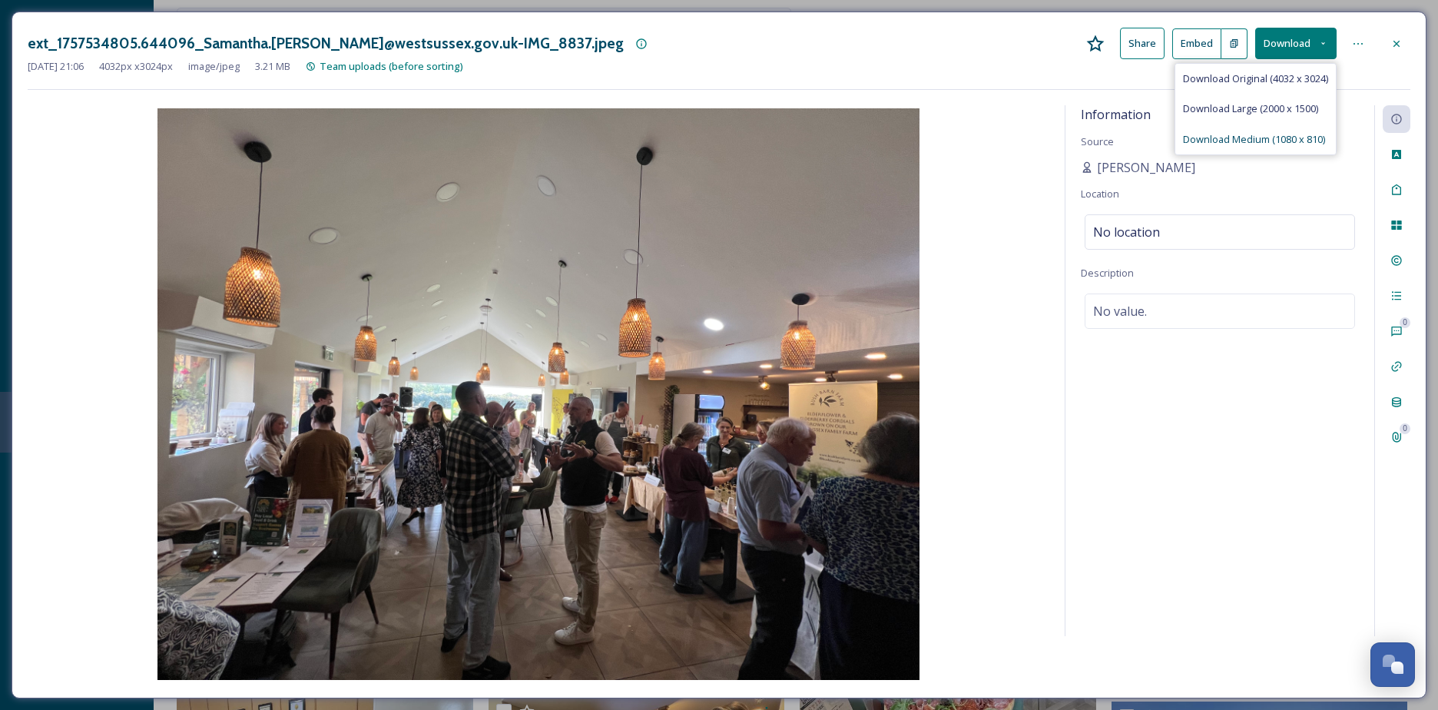
click at [1285, 144] on span "Download Medium (1080 x 810)" at bounding box center [1254, 139] width 142 height 15
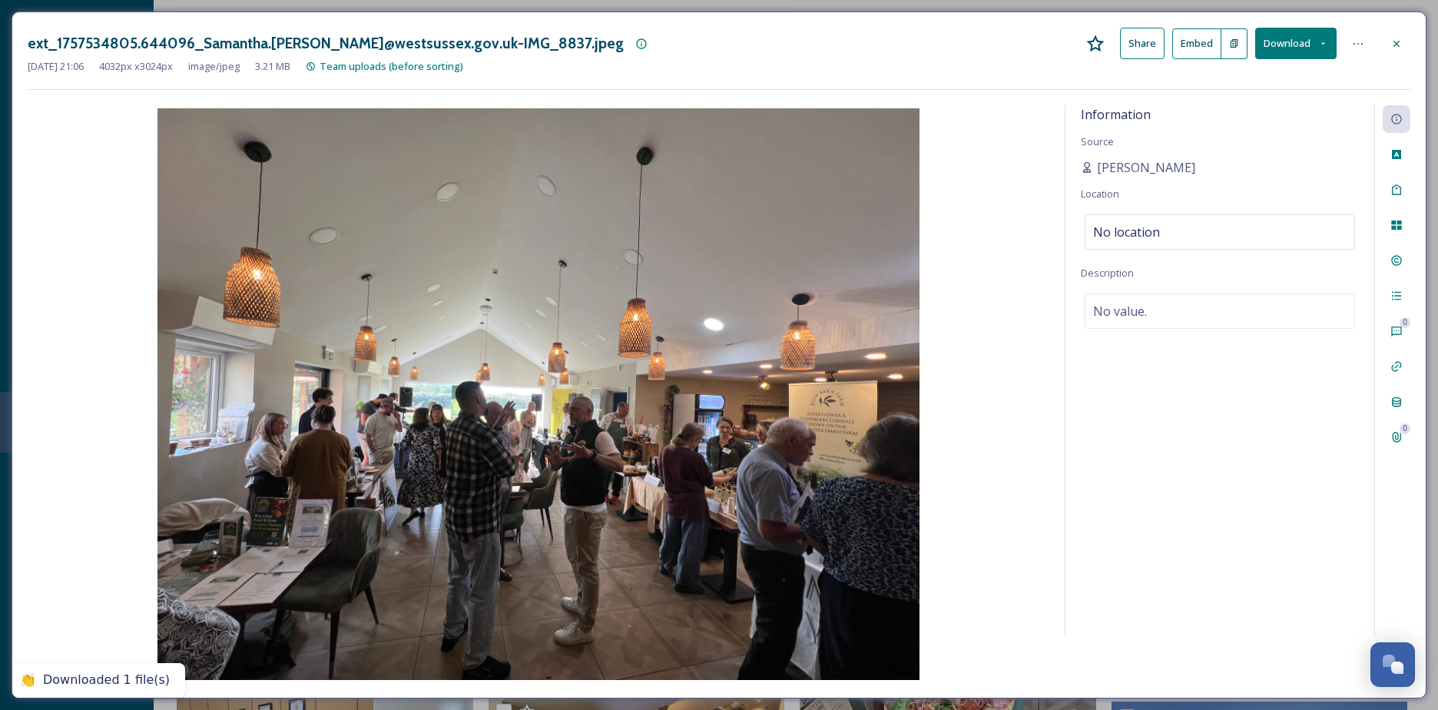
click at [965, 64] on div "[DATE] 21:06 4032 px x 3024 px image/jpeg 3.21 MB Team uploads (before sorting)" at bounding box center [719, 66] width 1383 height 15
click at [1399, 38] on icon at bounding box center [1396, 44] width 12 height 12
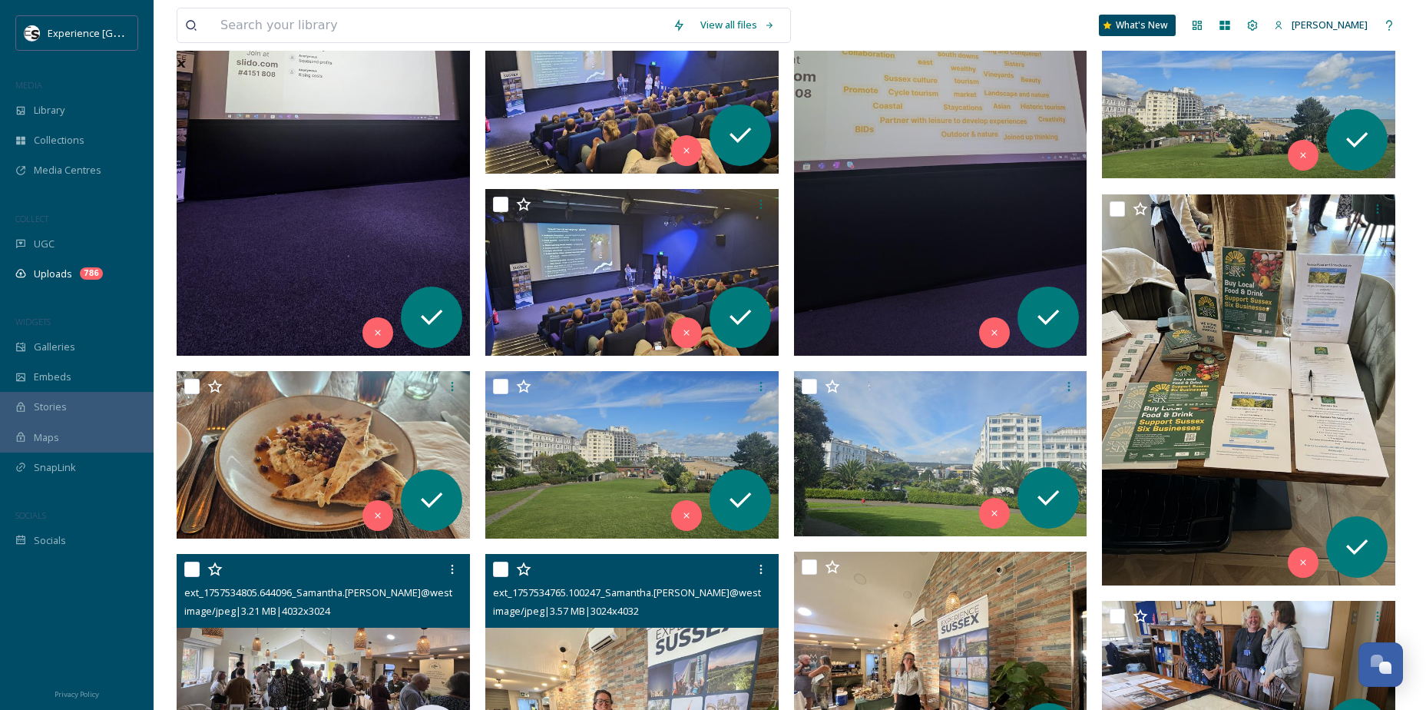
scroll to position [2474, 0]
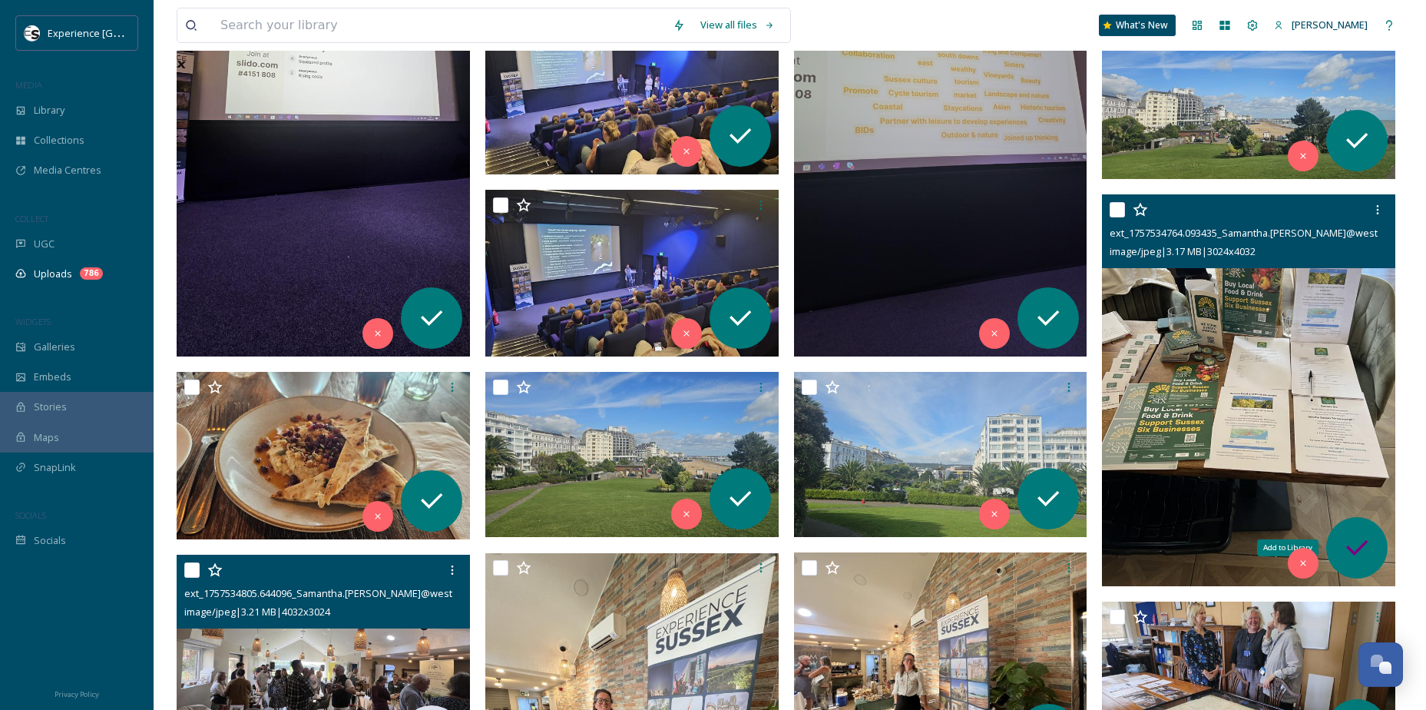
click at [1360, 568] on div "Add to Library" at bounding box center [1356, 547] width 61 height 61
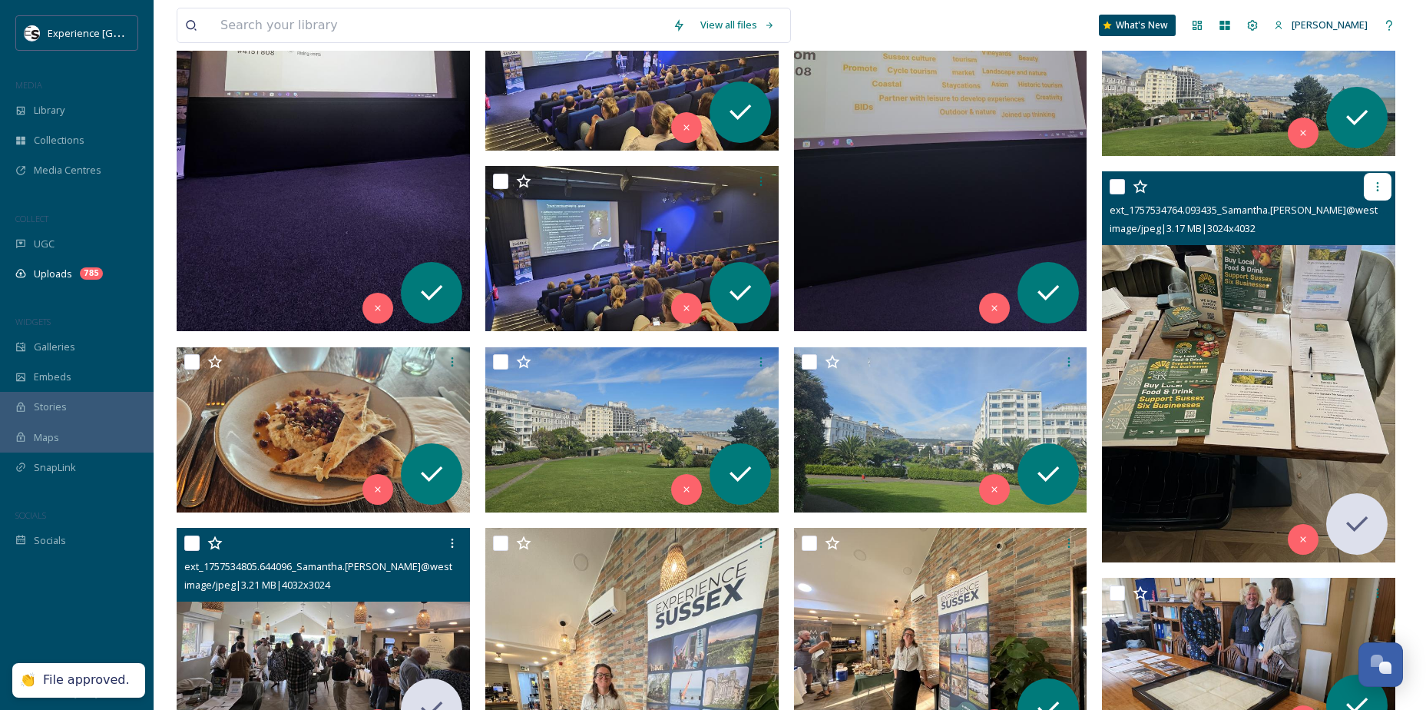
click at [1381, 186] on icon at bounding box center [1378, 186] width 12 height 12
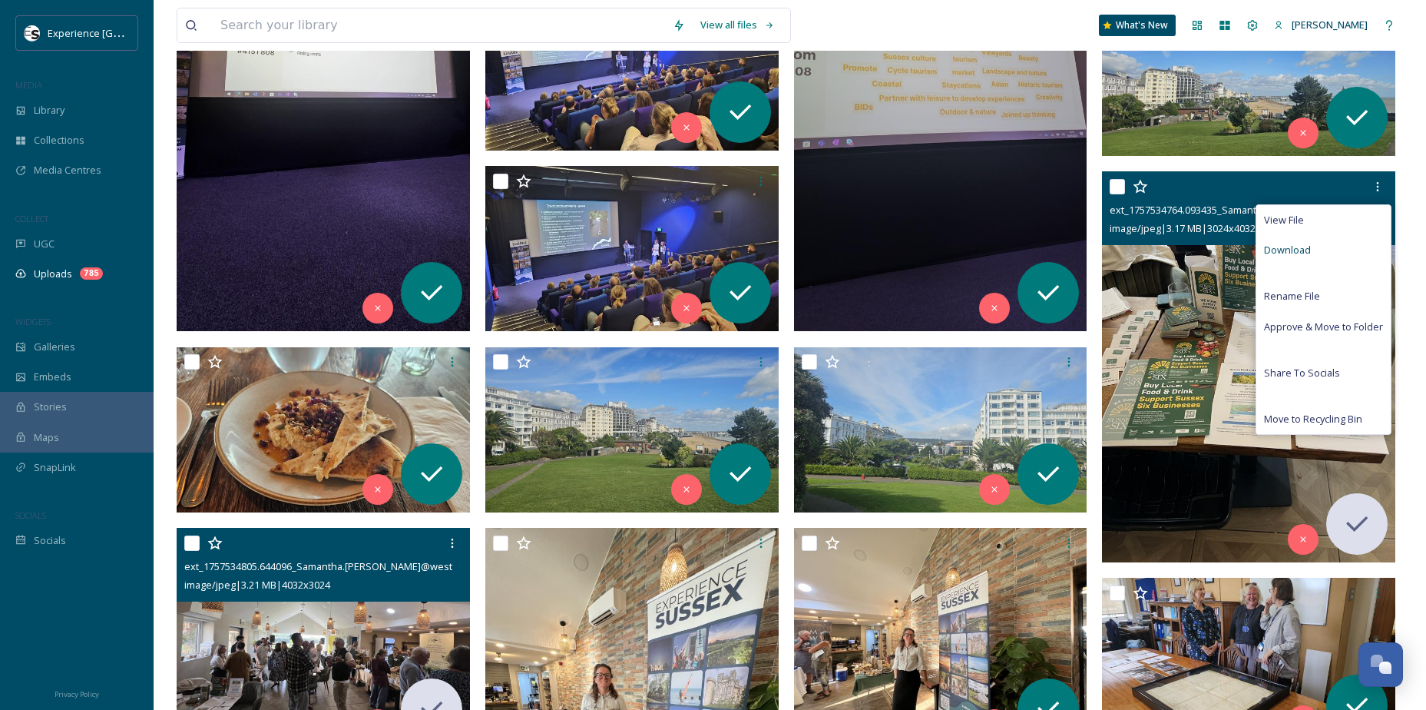
click at [1285, 243] on span "Download" at bounding box center [1287, 250] width 47 height 15
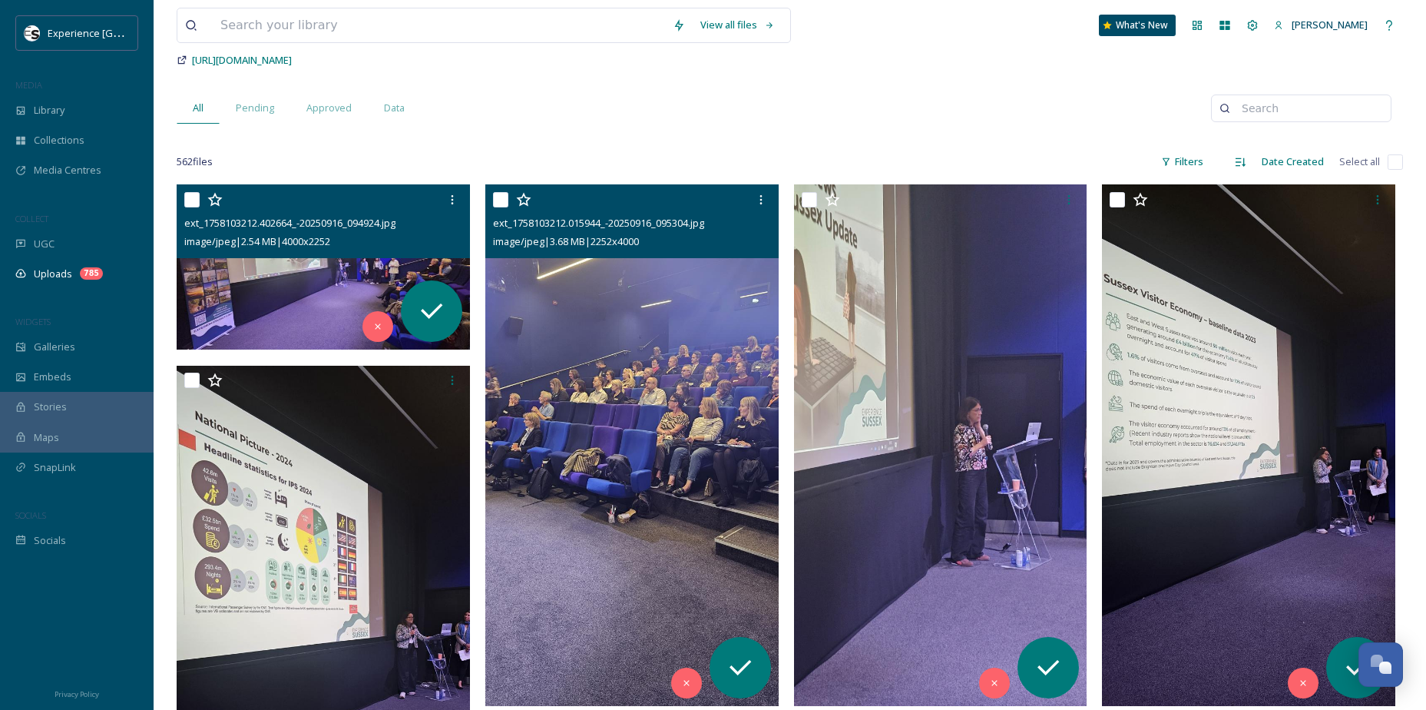
scroll to position [128, 0]
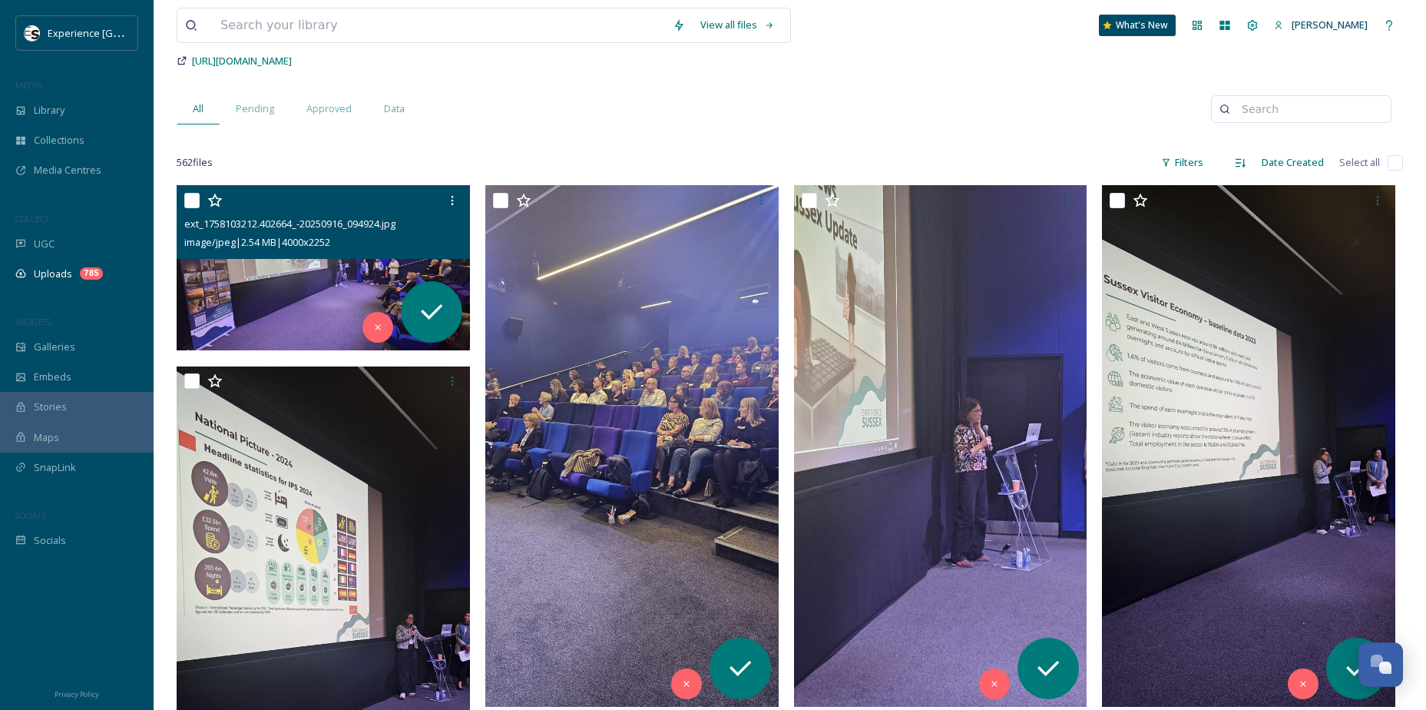
click at [283, 306] on img at bounding box center [323, 267] width 293 height 165
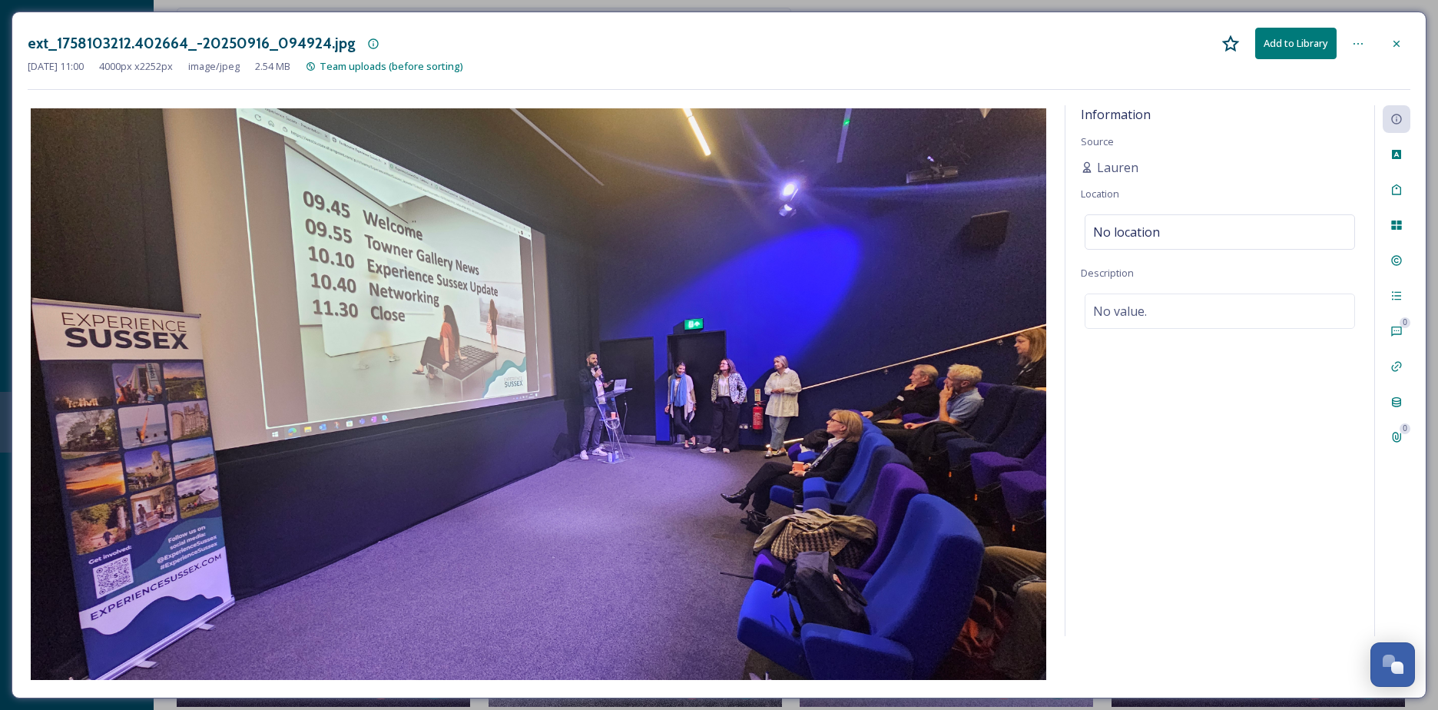
click at [1390, 45] on icon at bounding box center [1396, 44] width 12 height 12
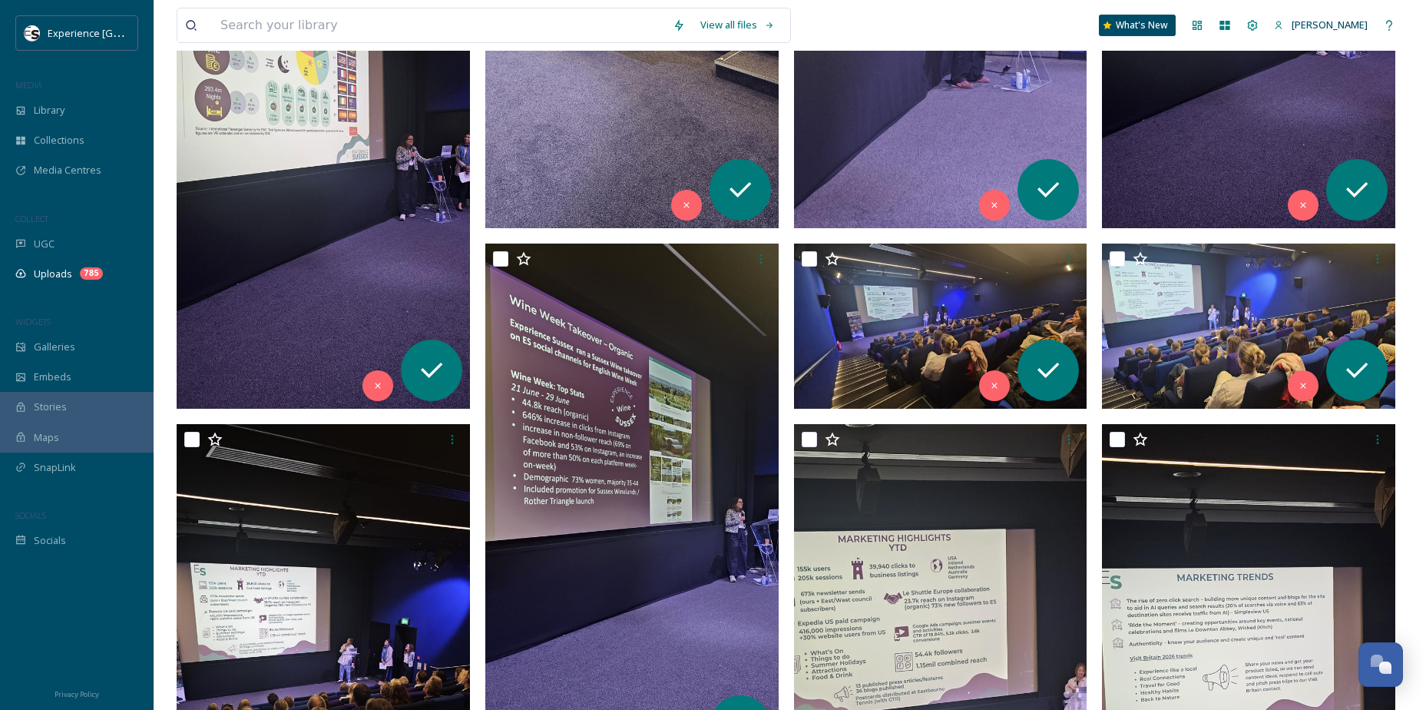
scroll to position [608, 0]
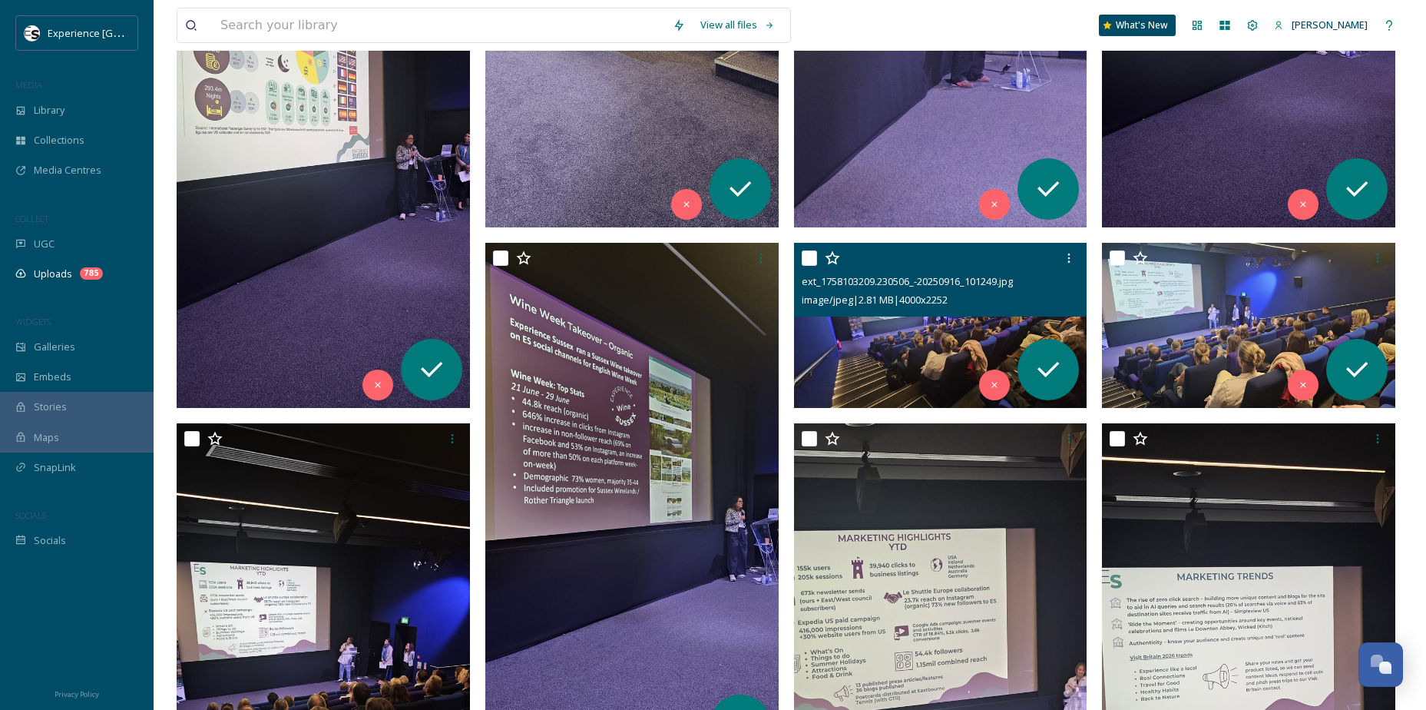
click at [910, 337] on img at bounding box center [940, 325] width 293 height 165
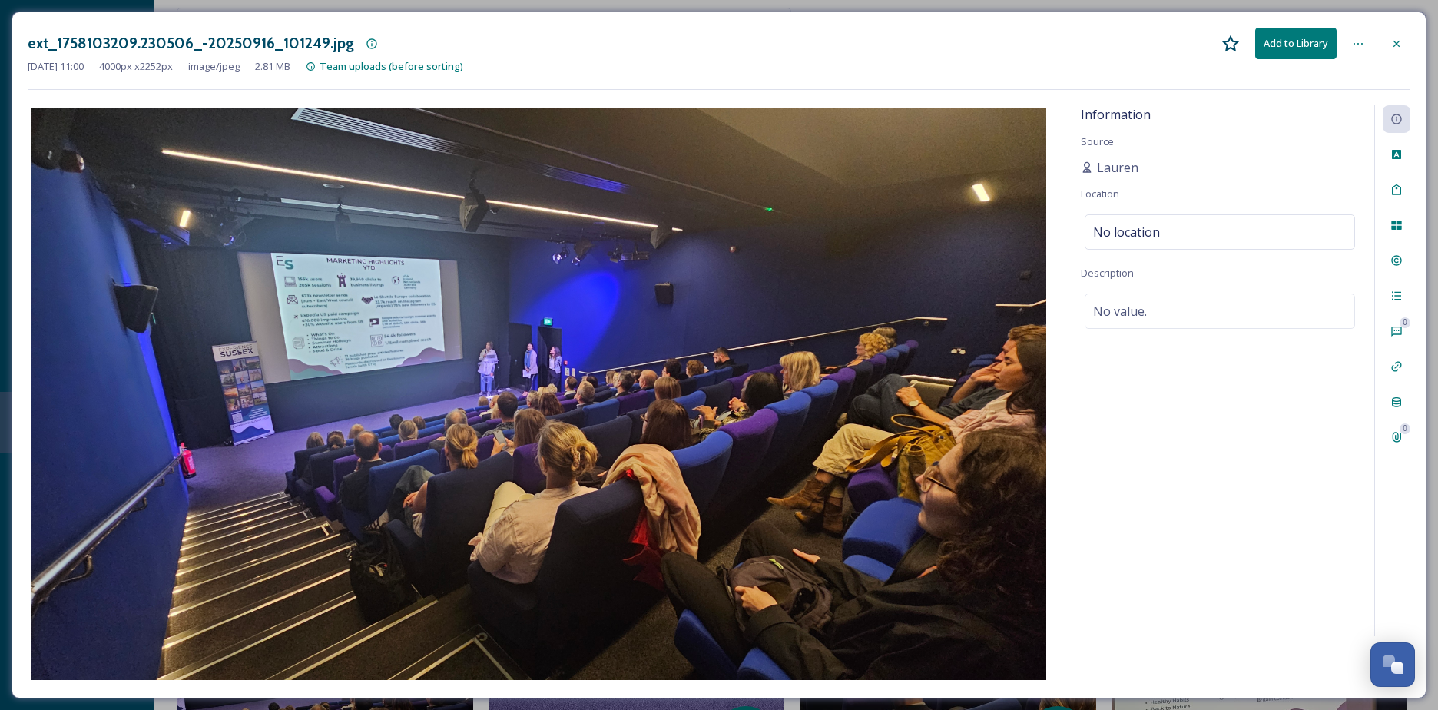
click at [1310, 45] on button "Add to Library" at bounding box center [1295, 43] width 81 height 31
click at [1282, 41] on button "Download" at bounding box center [1295, 43] width 81 height 31
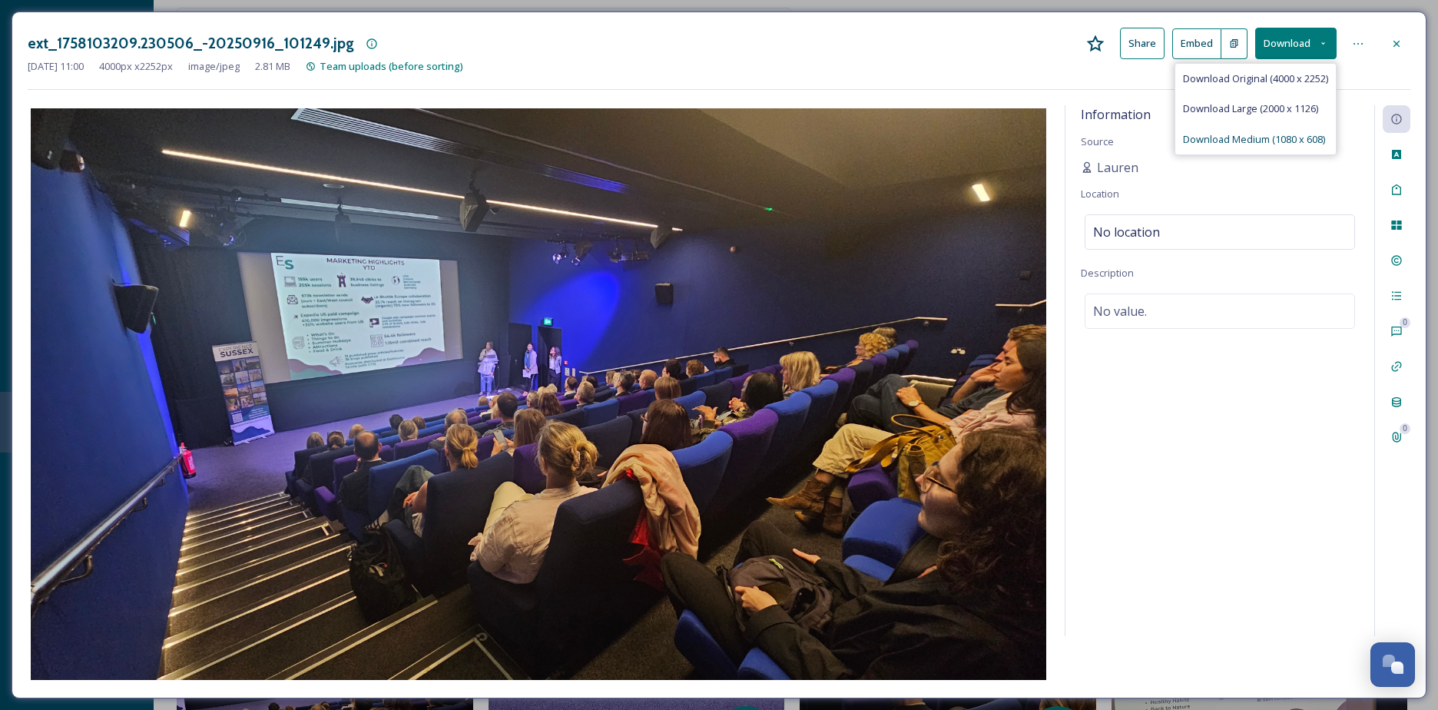
click at [1257, 144] on span "Download Medium (1080 x 608)" at bounding box center [1254, 139] width 142 height 15
click at [1400, 41] on icon at bounding box center [1396, 44] width 12 height 12
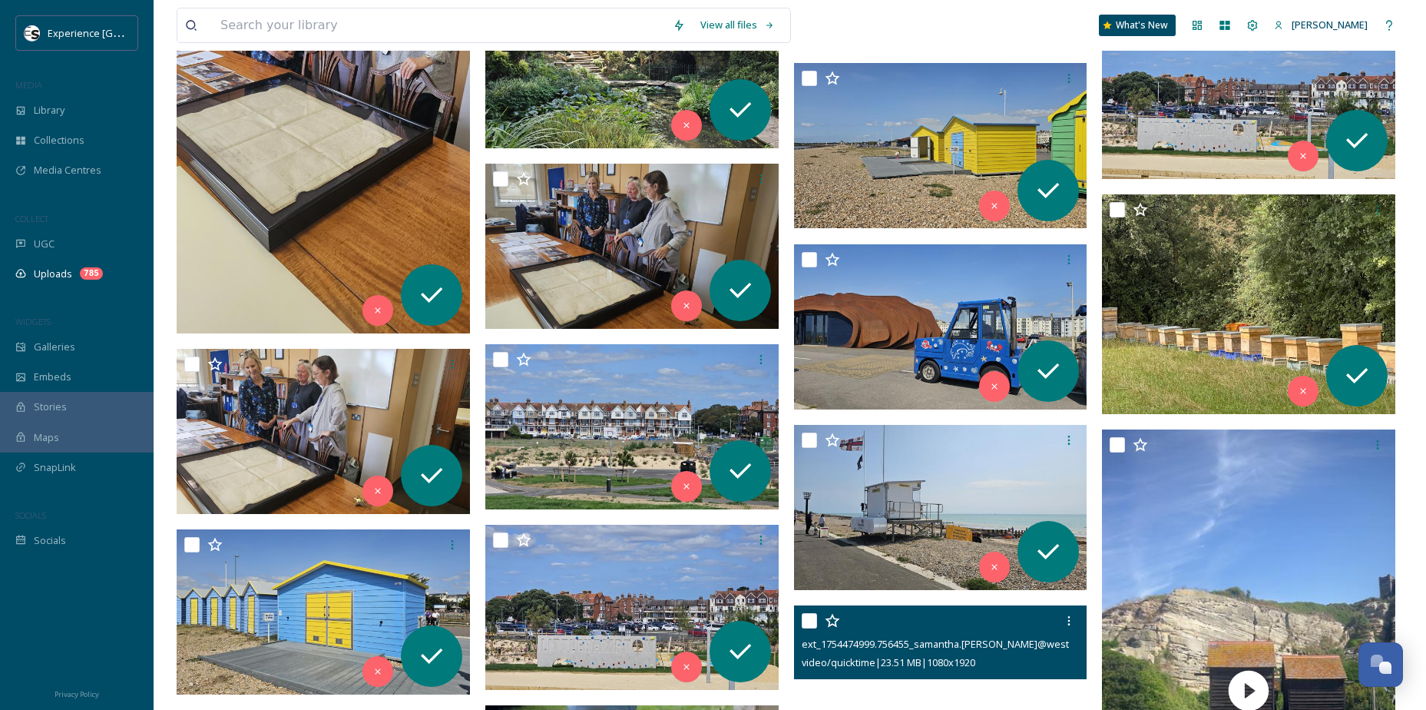
scroll to position [3761, 0]
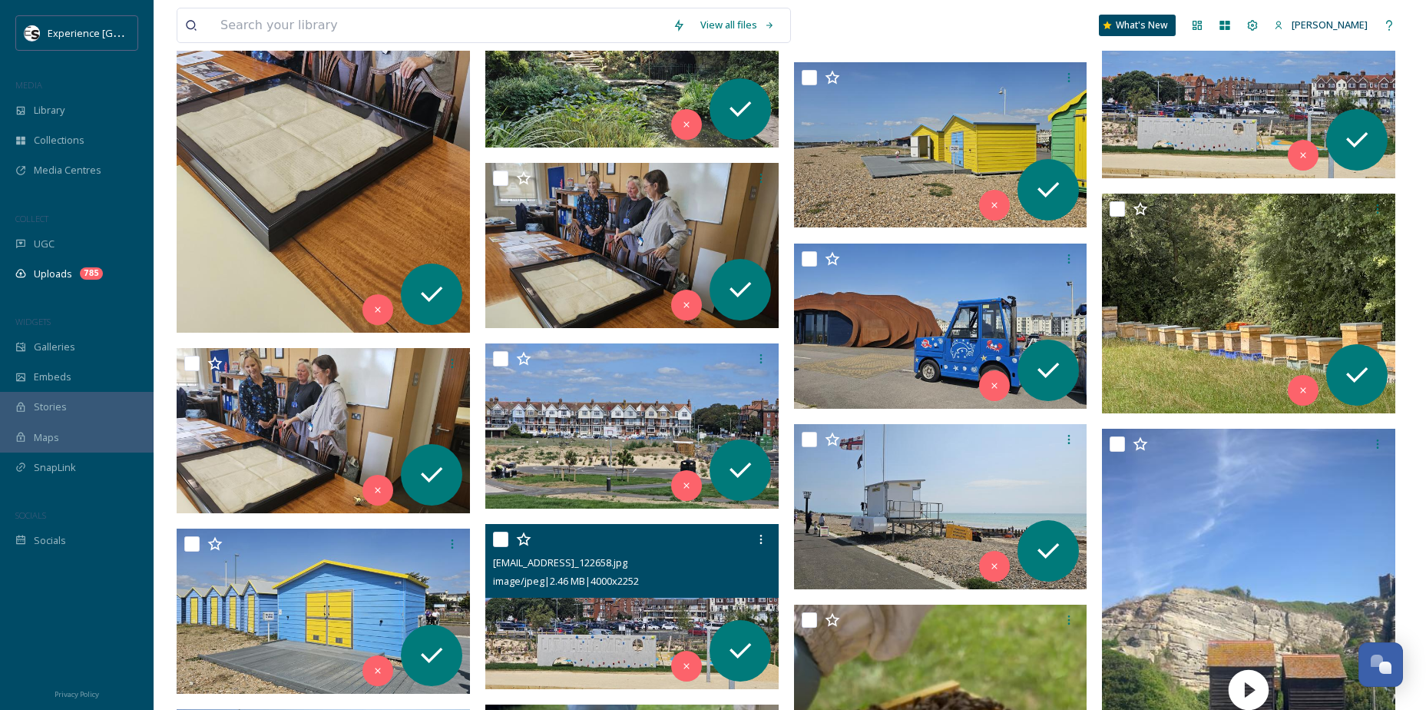
click at [577, 635] on img at bounding box center [631, 606] width 293 height 165
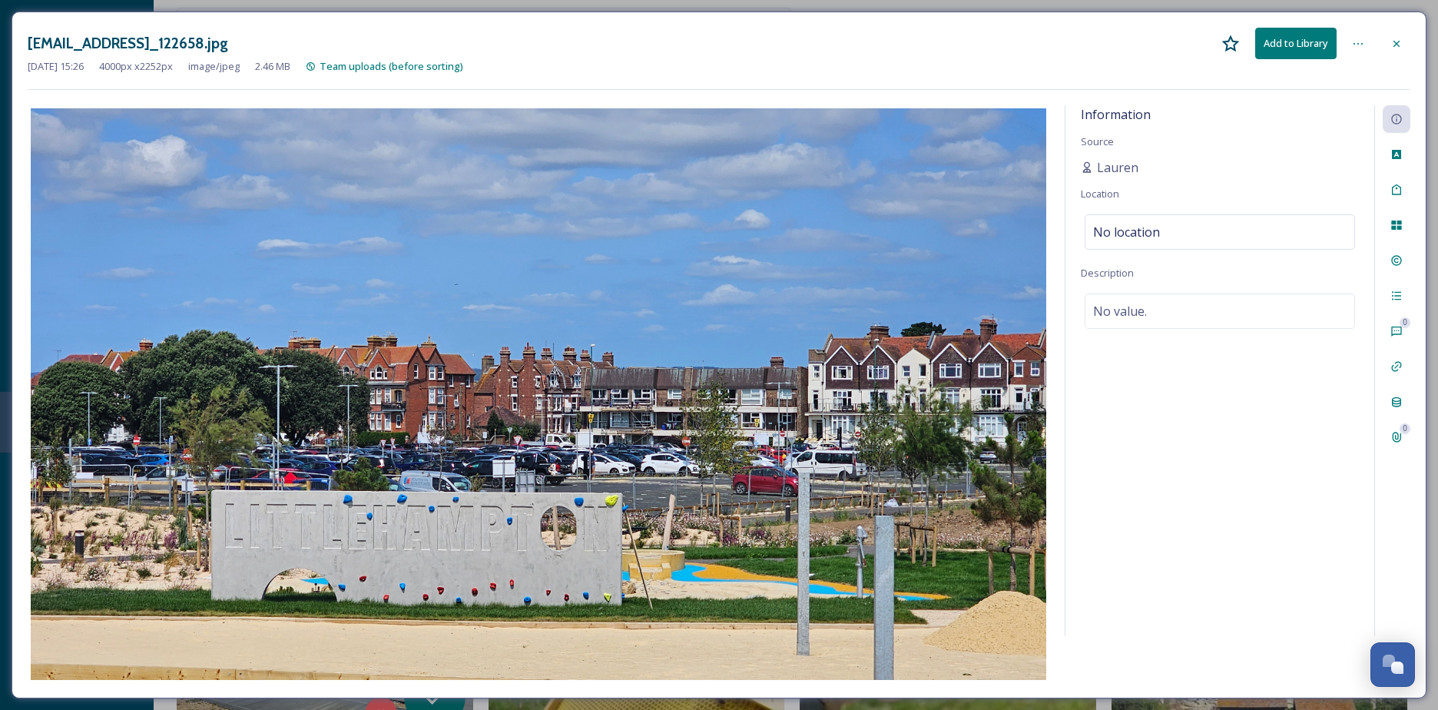
click at [1394, 48] on icon at bounding box center [1396, 44] width 12 height 12
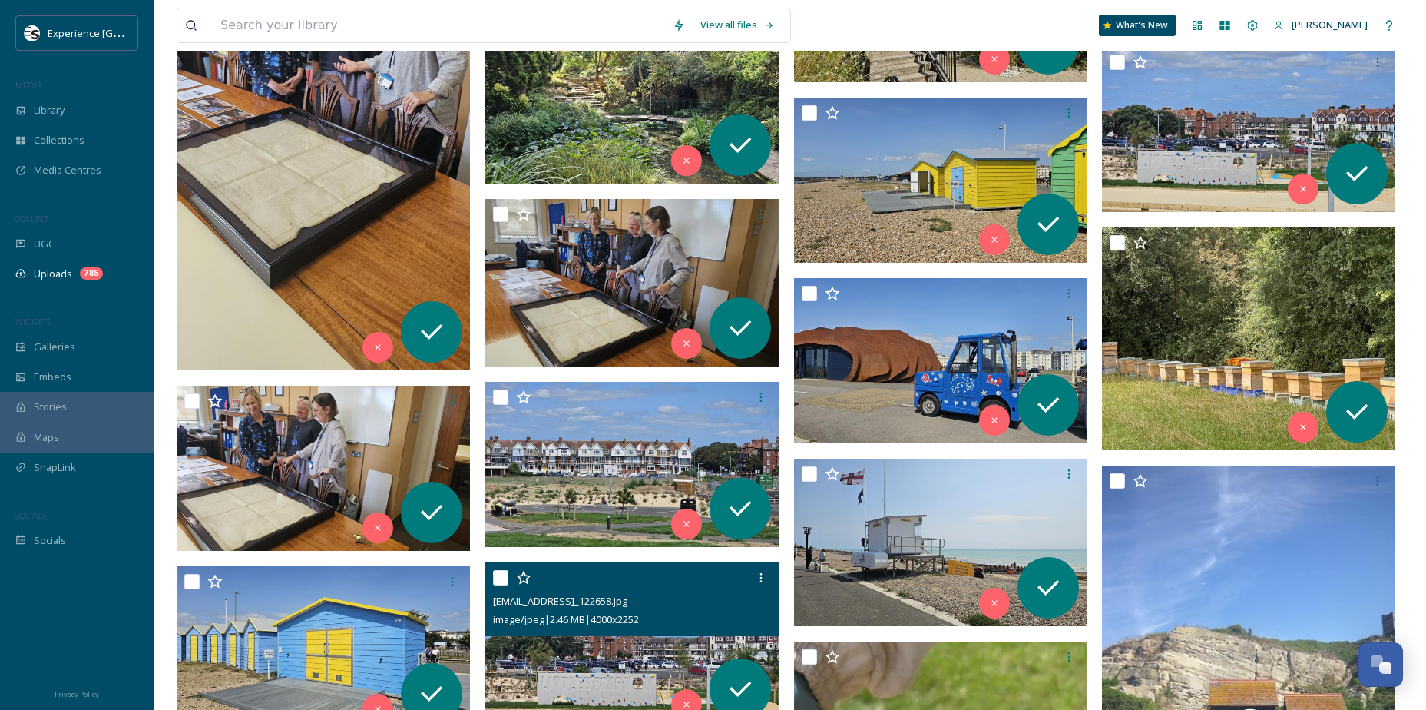
click at [584, 662] on img at bounding box center [631, 644] width 293 height 165
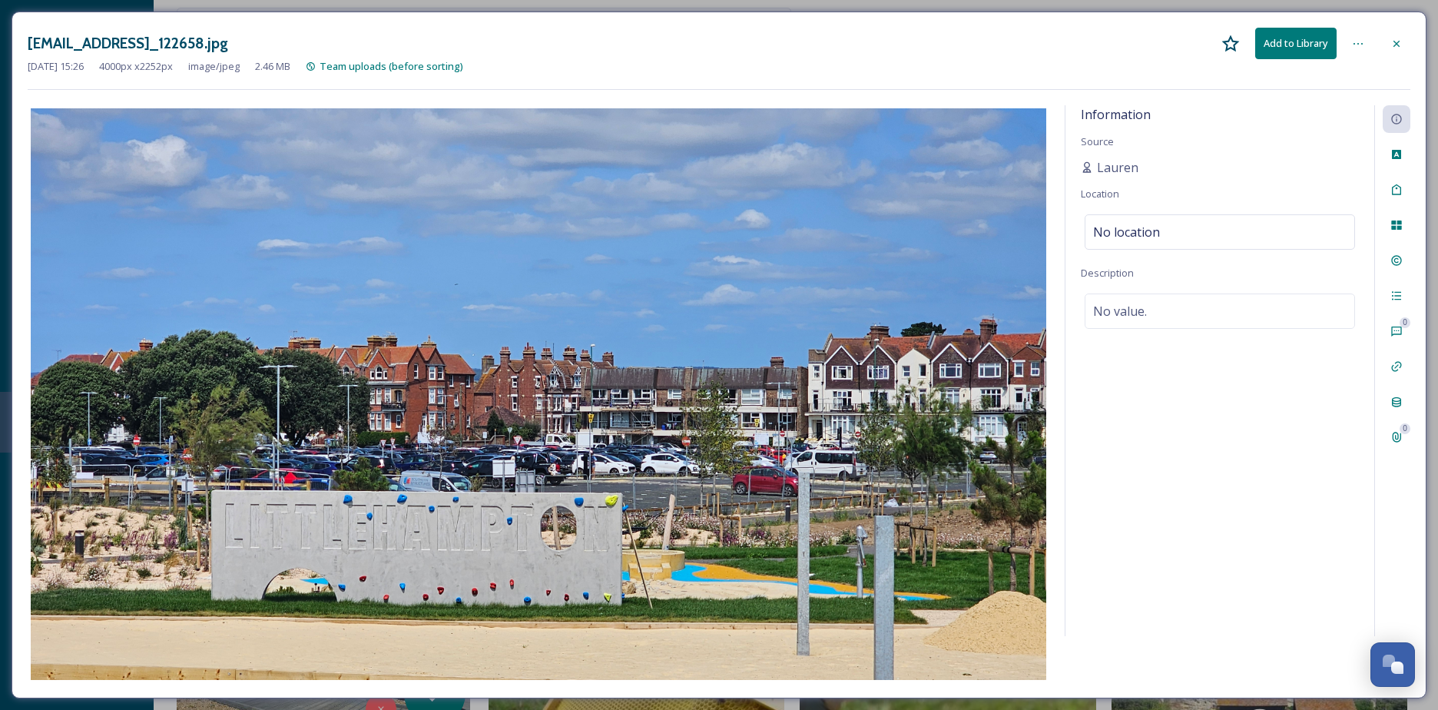
click at [1296, 41] on button "Add to Library" at bounding box center [1295, 43] width 81 height 31
click at [1296, 41] on button "Download" at bounding box center [1295, 43] width 81 height 31
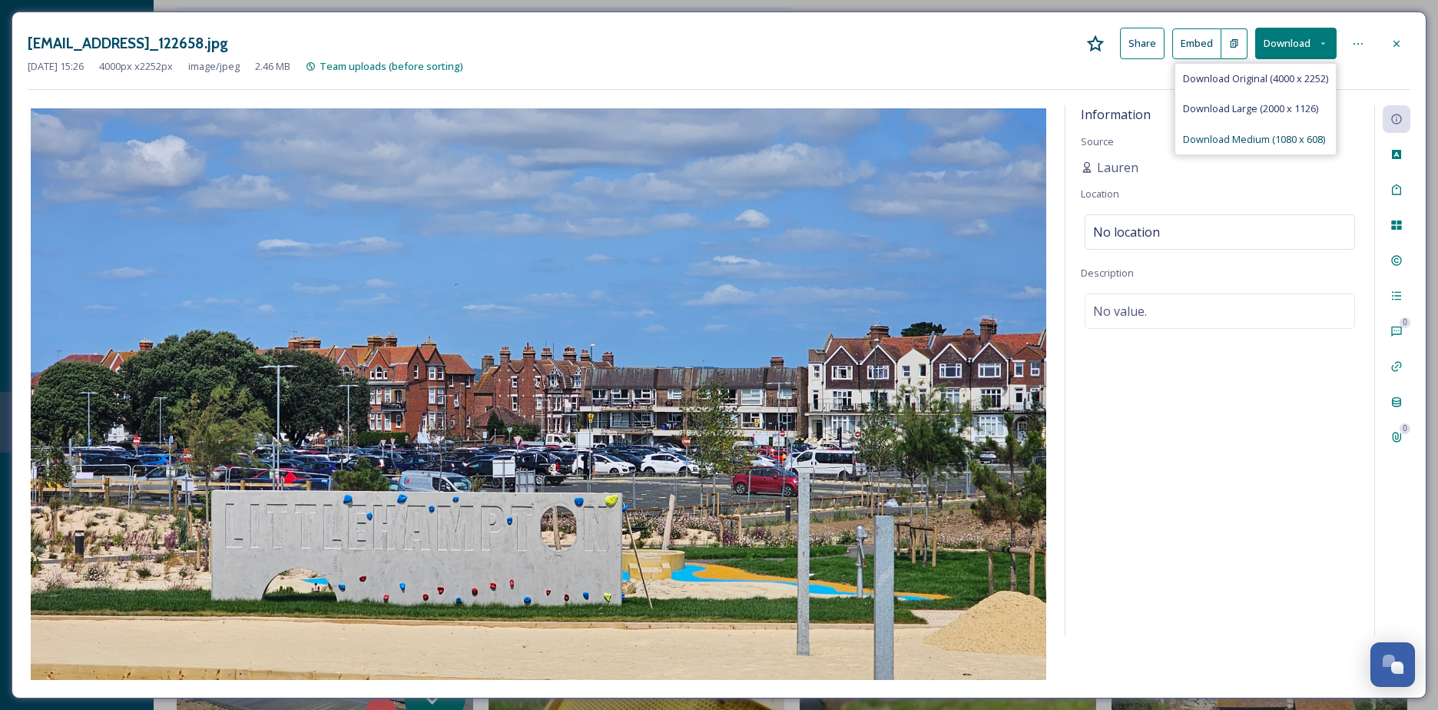
click at [1259, 151] on div "Download Medium (1080 x 608)" at bounding box center [1255, 139] width 161 height 30
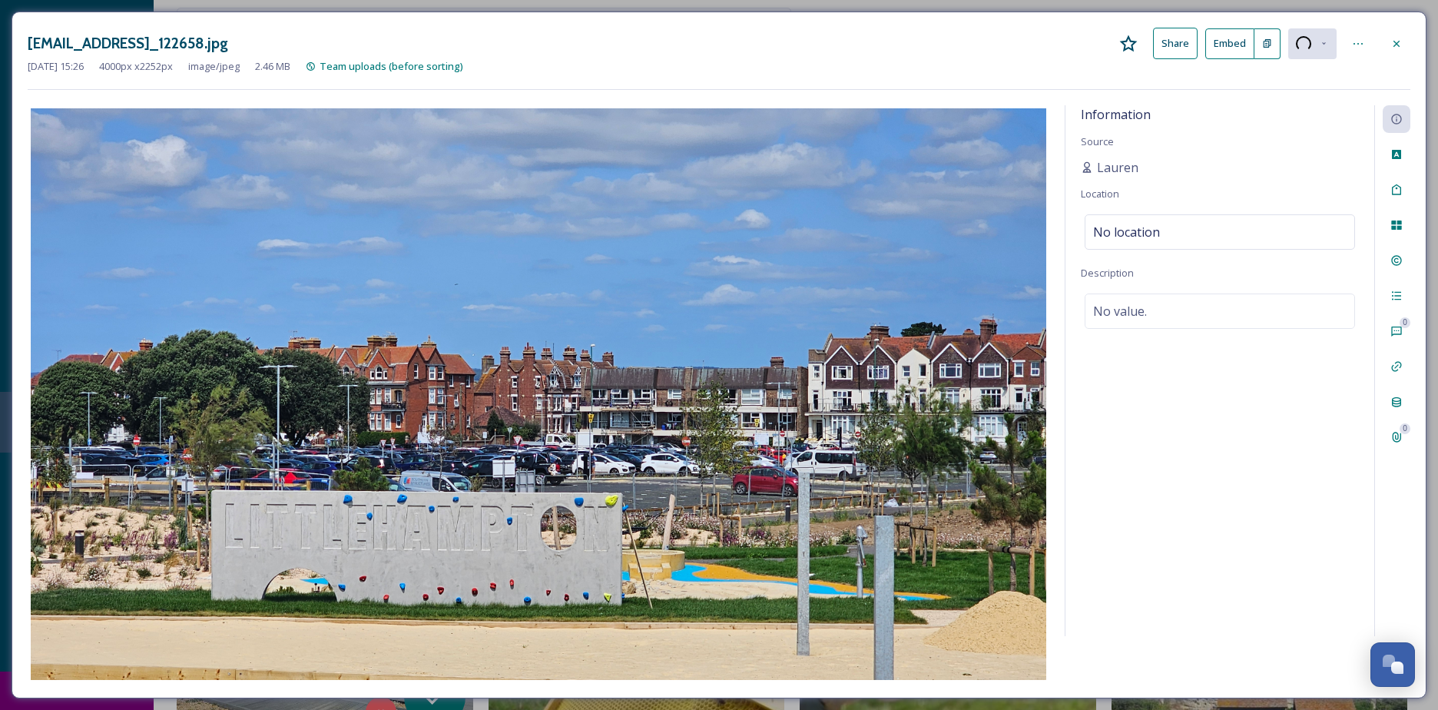
click at [1392, 47] on icon at bounding box center [1396, 44] width 12 height 12
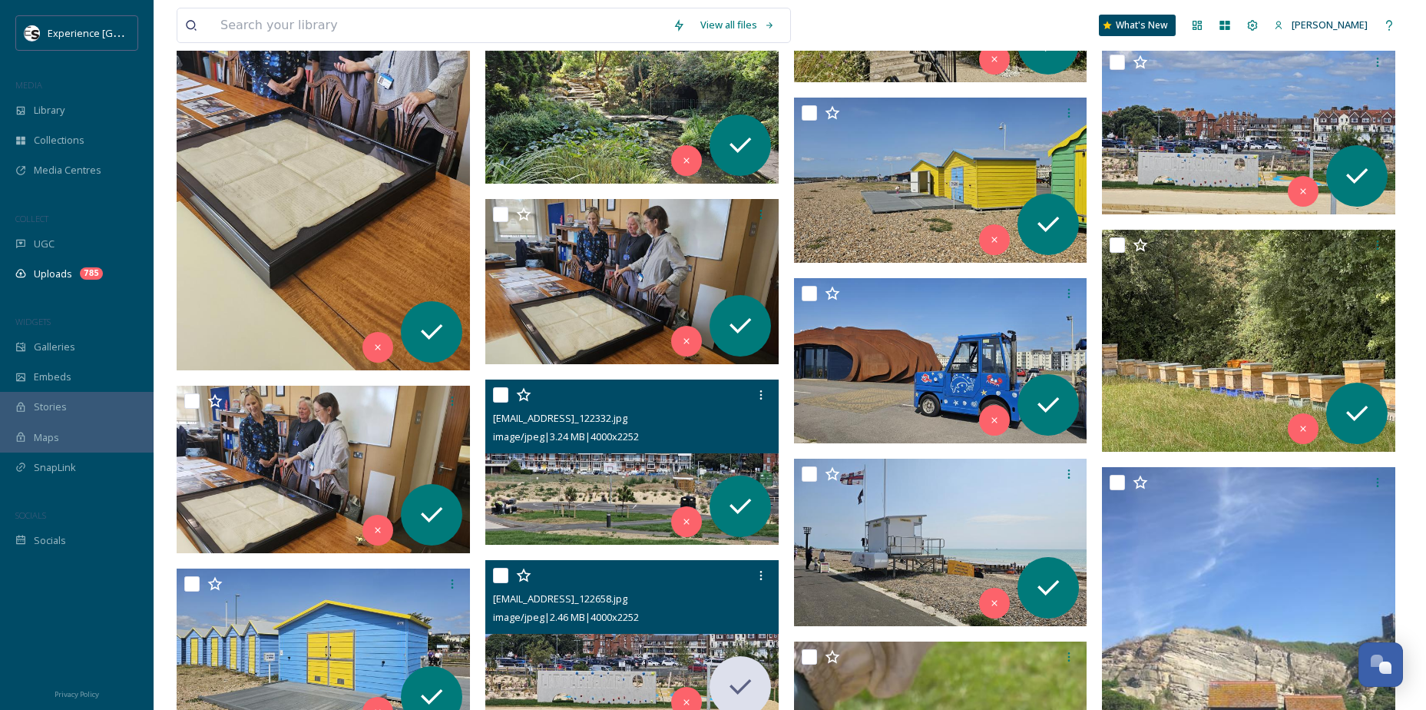
click at [606, 482] on img at bounding box center [631, 461] width 293 height 165
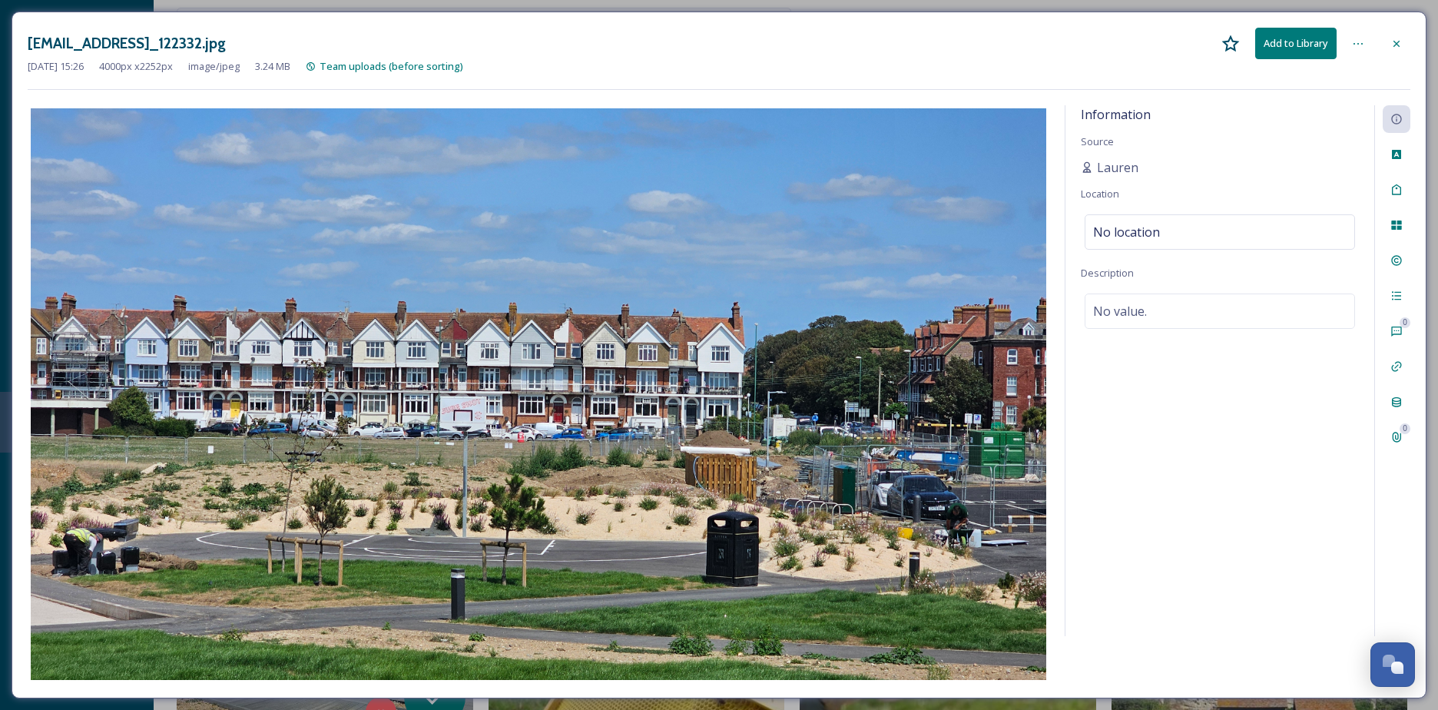
click at [1393, 45] on icon at bounding box center [1396, 44] width 12 height 12
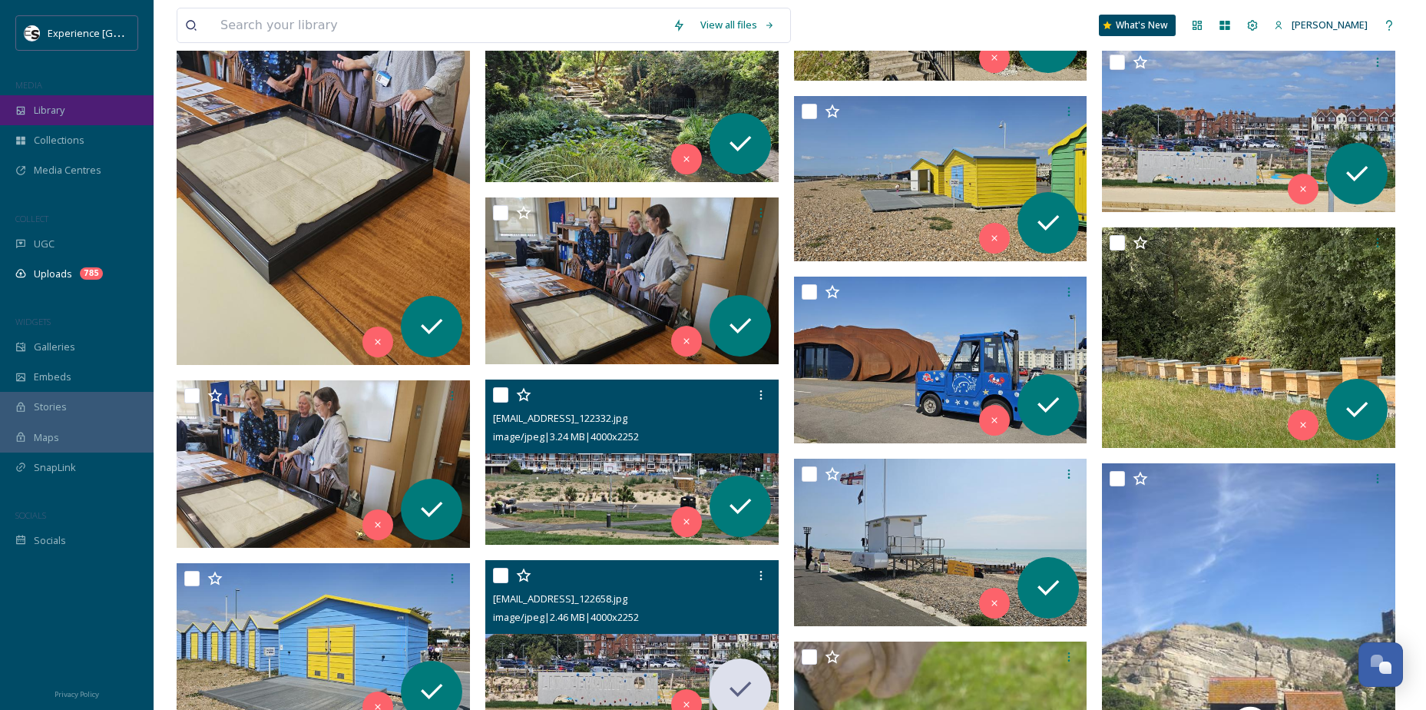
click at [22, 124] on div "Library" at bounding box center [77, 110] width 154 height 30
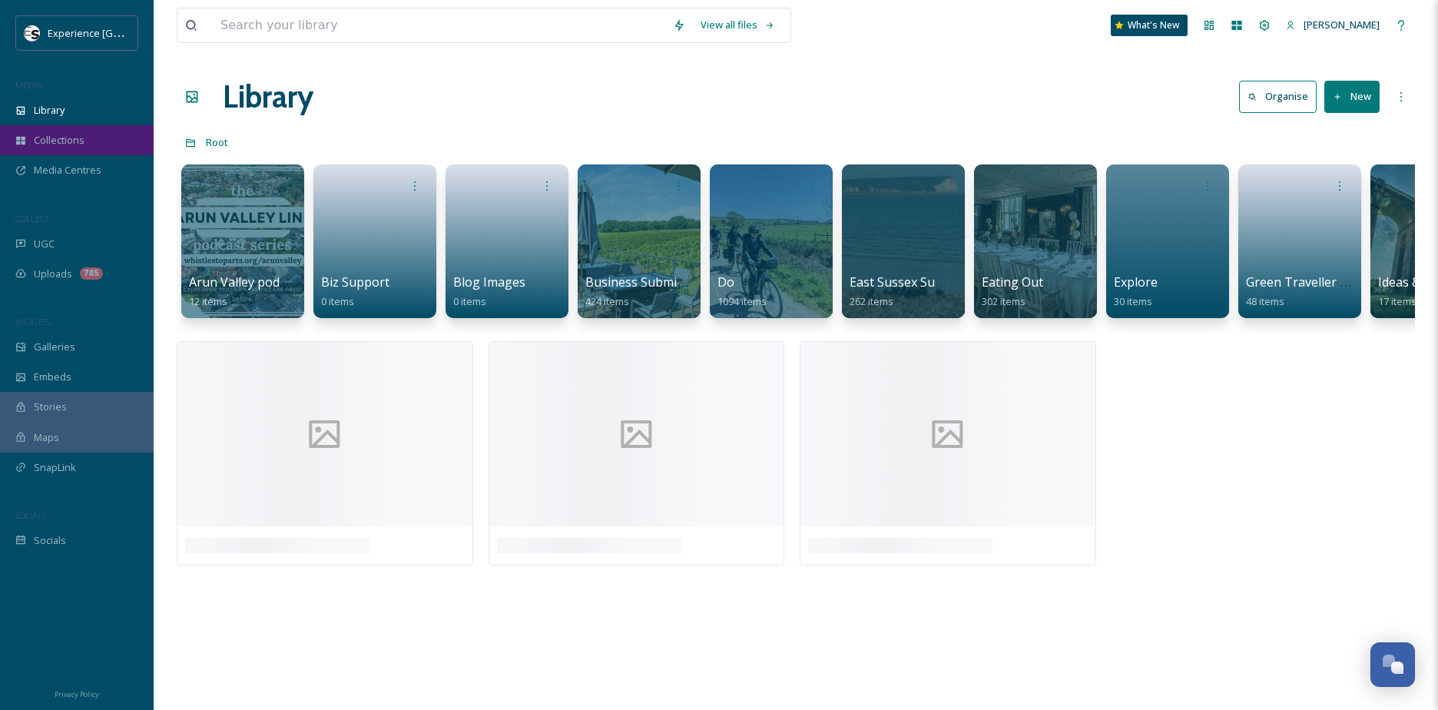
click at [35, 141] on span "Collections" at bounding box center [59, 140] width 51 height 15
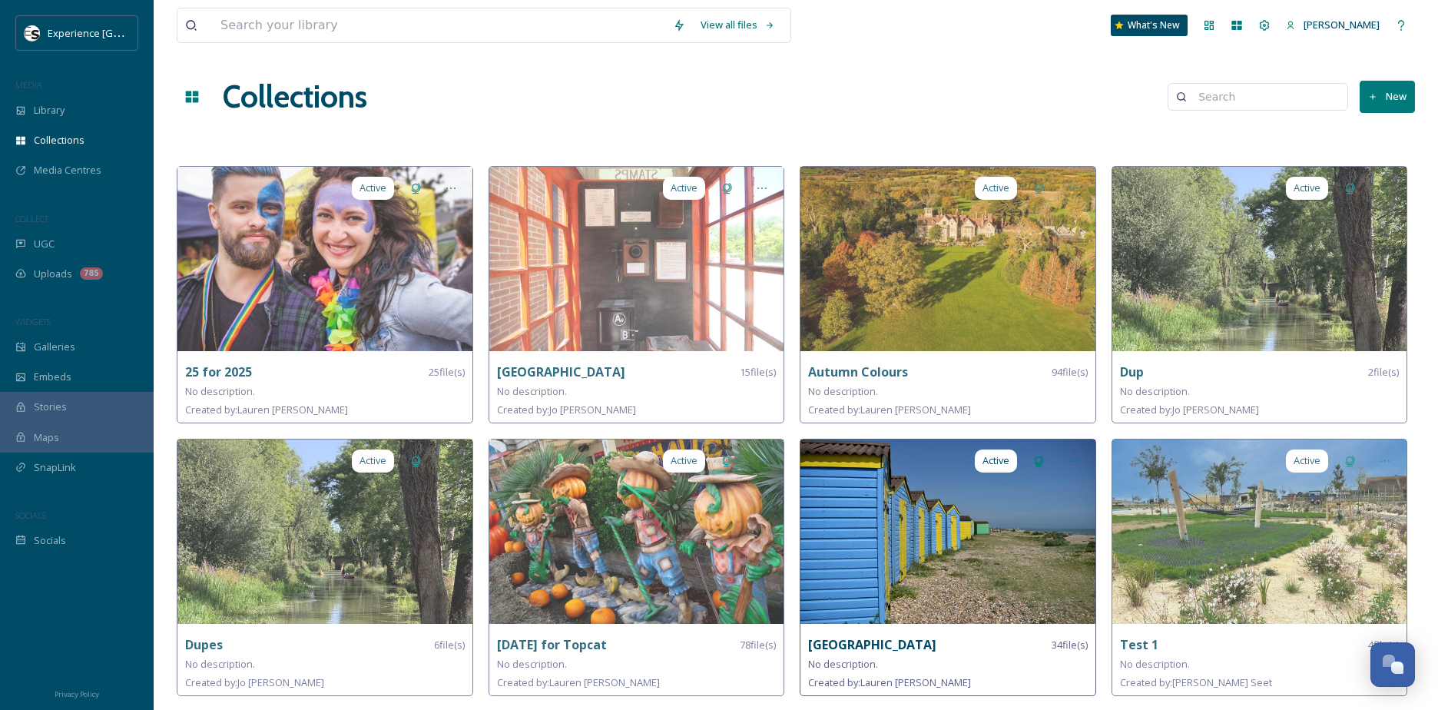
click at [975, 572] on img at bounding box center [947, 531] width 295 height 184
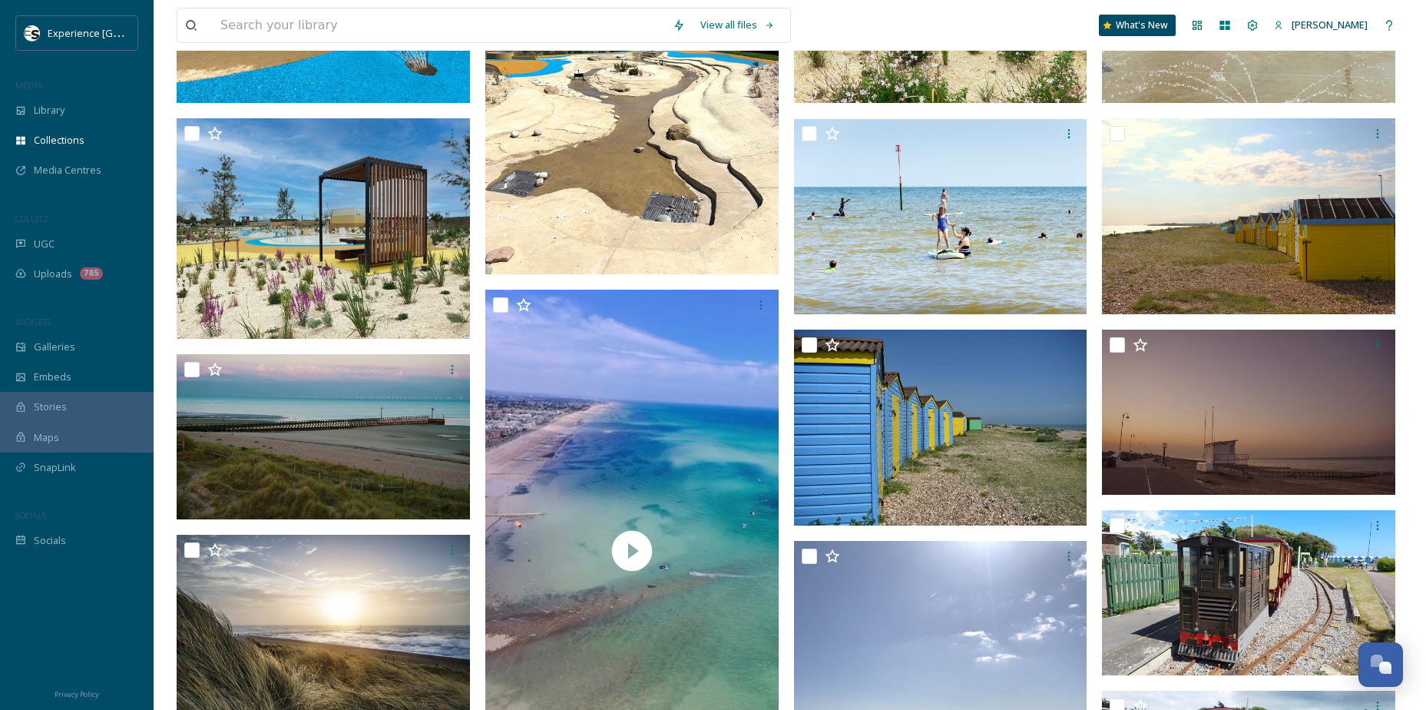
scroll to position [370, 0]
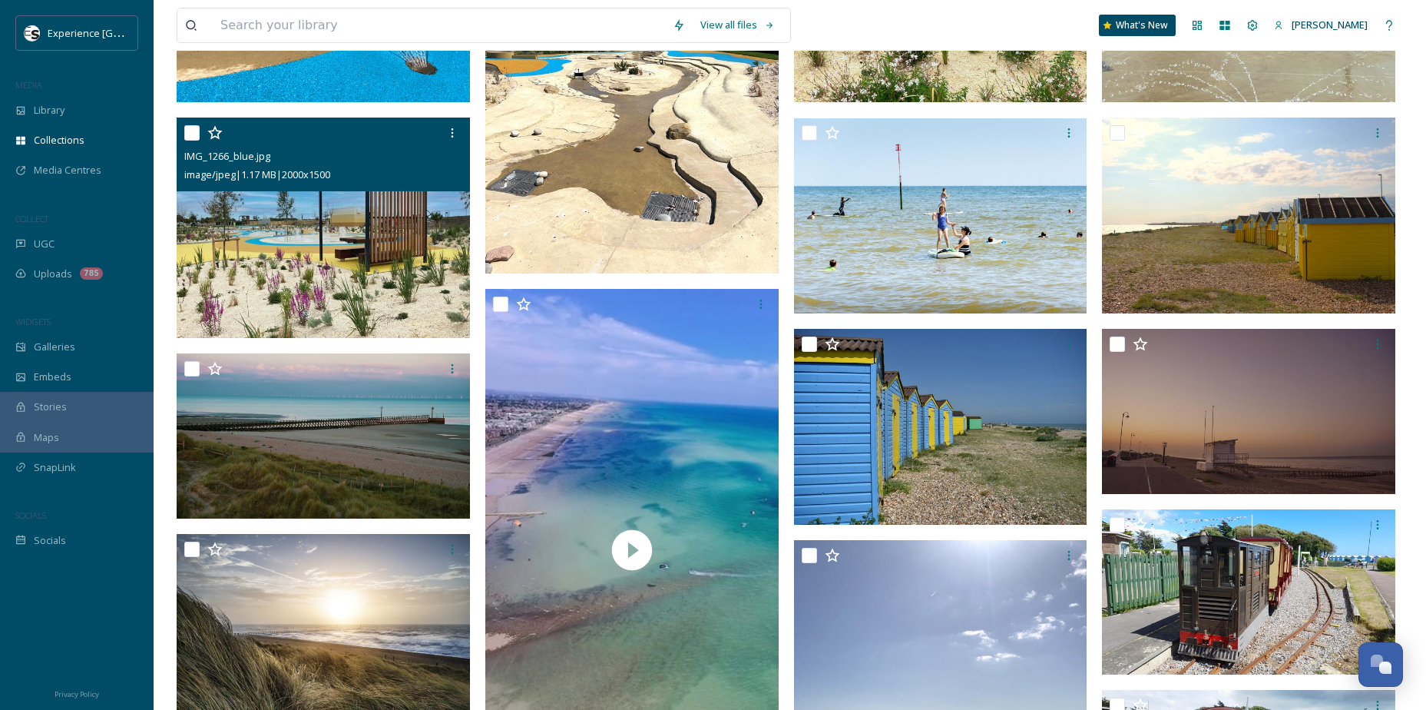
click at [282, 260] on img at bounding box center [323, 228] width 293 height 220
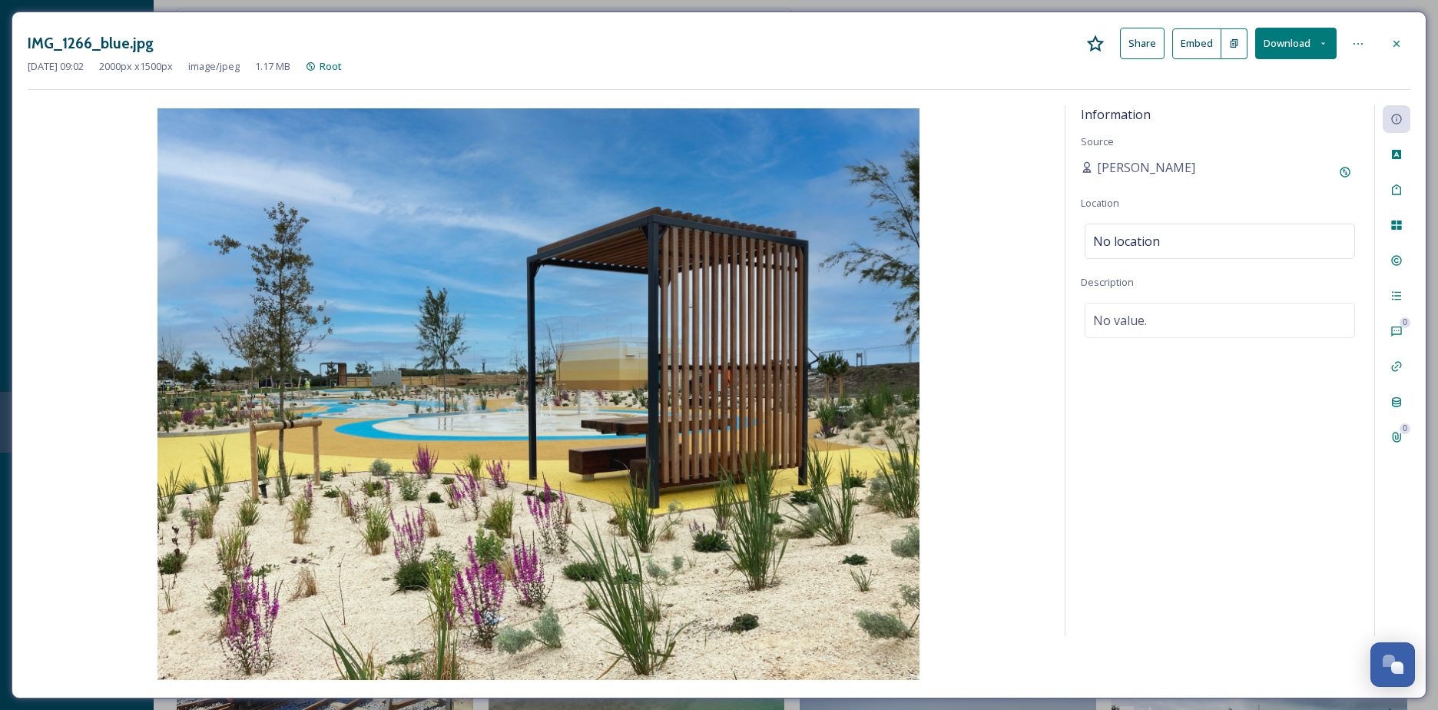
click at [1310, 40] on button "Download" at bounding box center [1295, 43] width 81 height 31
click at [1270, 101] on span "Download Medium (1080 x 810)" at bounding box center [1254, 108] width 142 height 15
click at [302, 349] on img at bounding box center [539, 393] width 1022 height 571
click at [1397, 50] on div at bounding box center [1397, 44] width 28 height 28
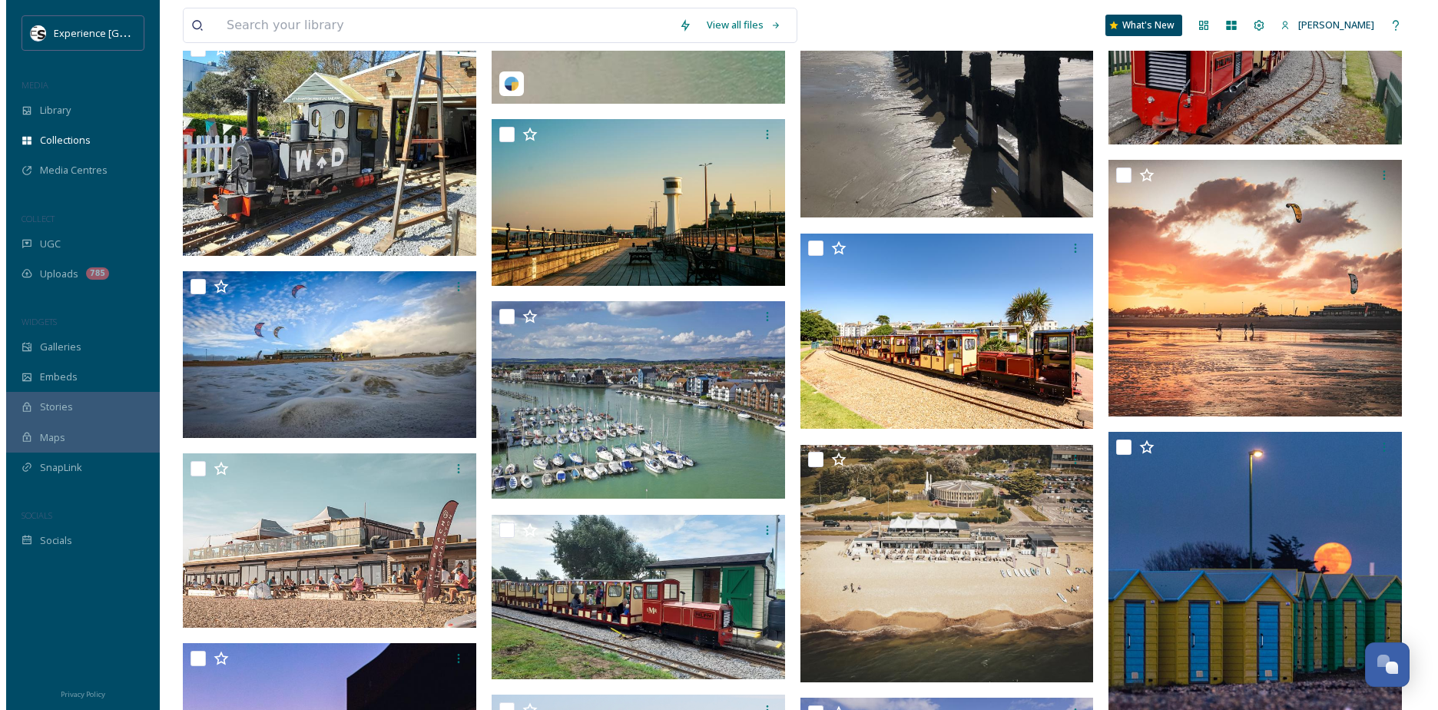
scroll to position [1084, 0]
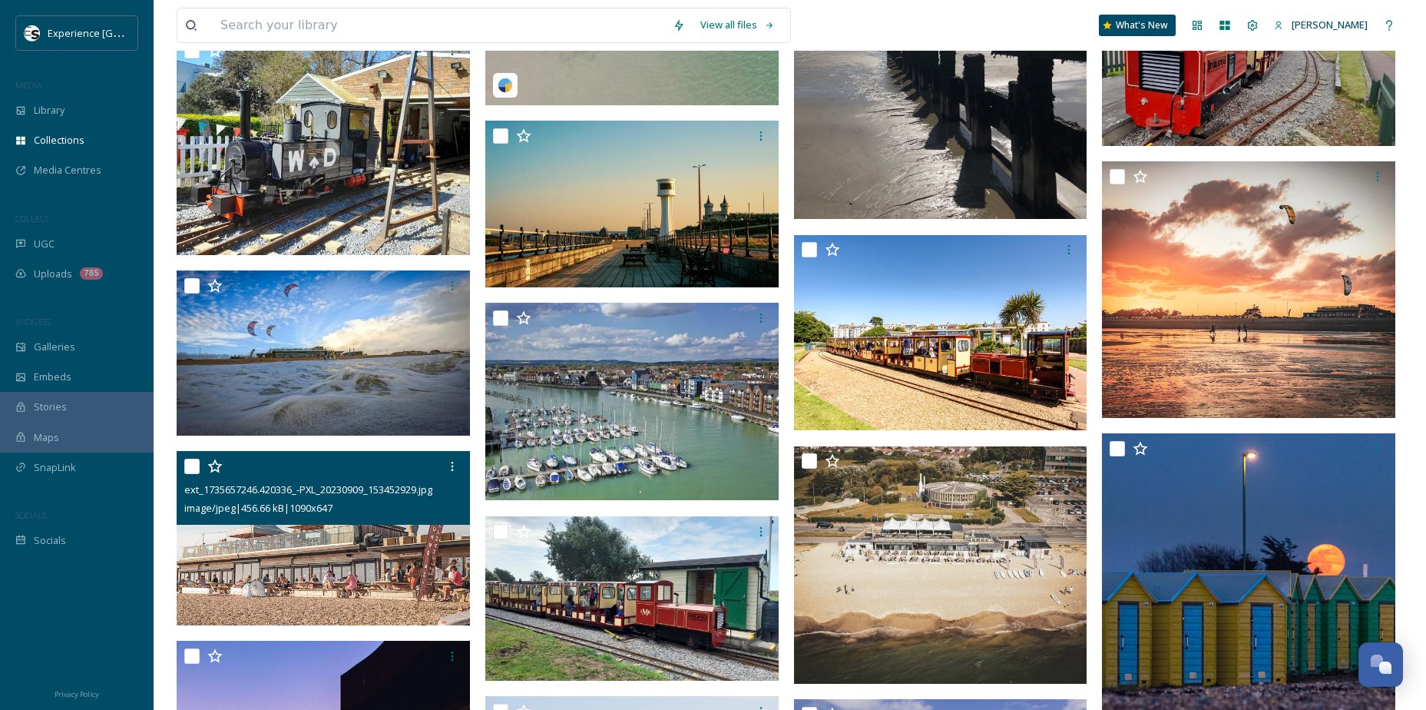
click at [314, 601] on img at bounding box center [323, 538] width 293 height 174
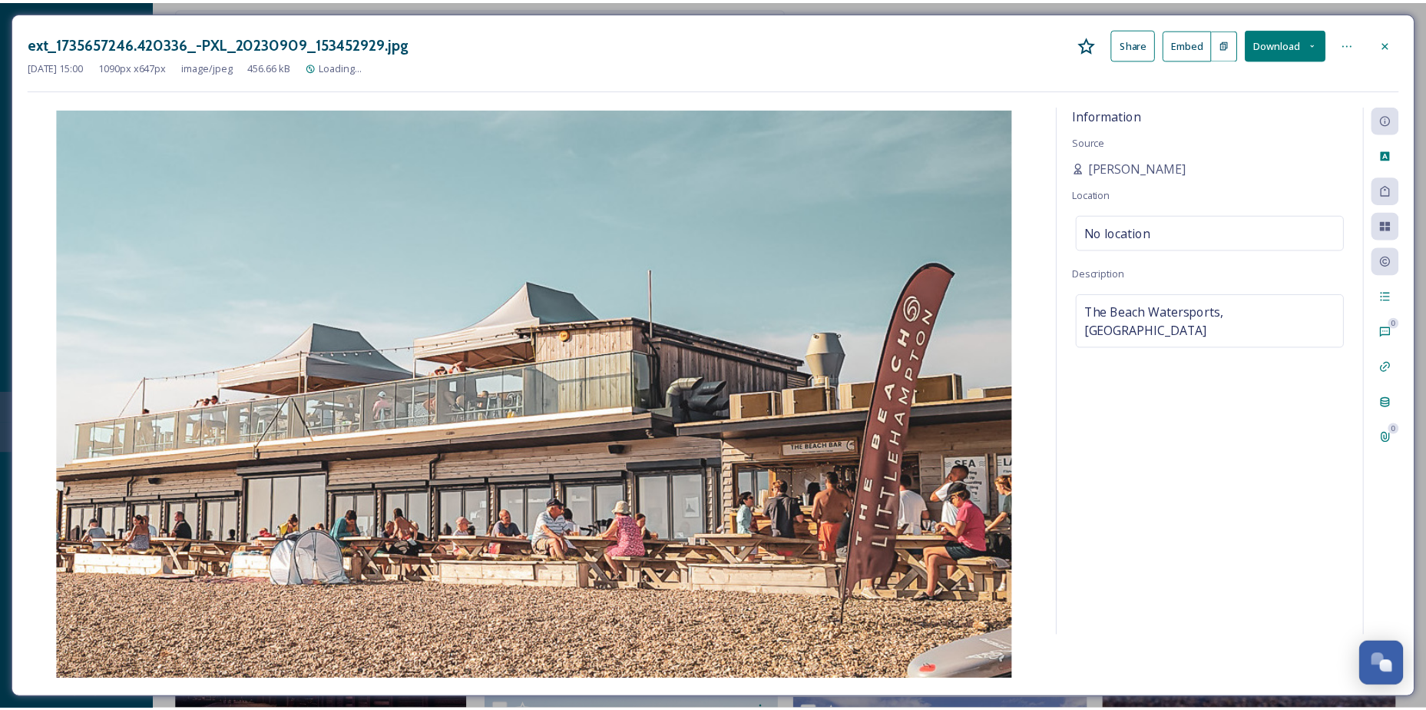
scroll to position [1087, 0]
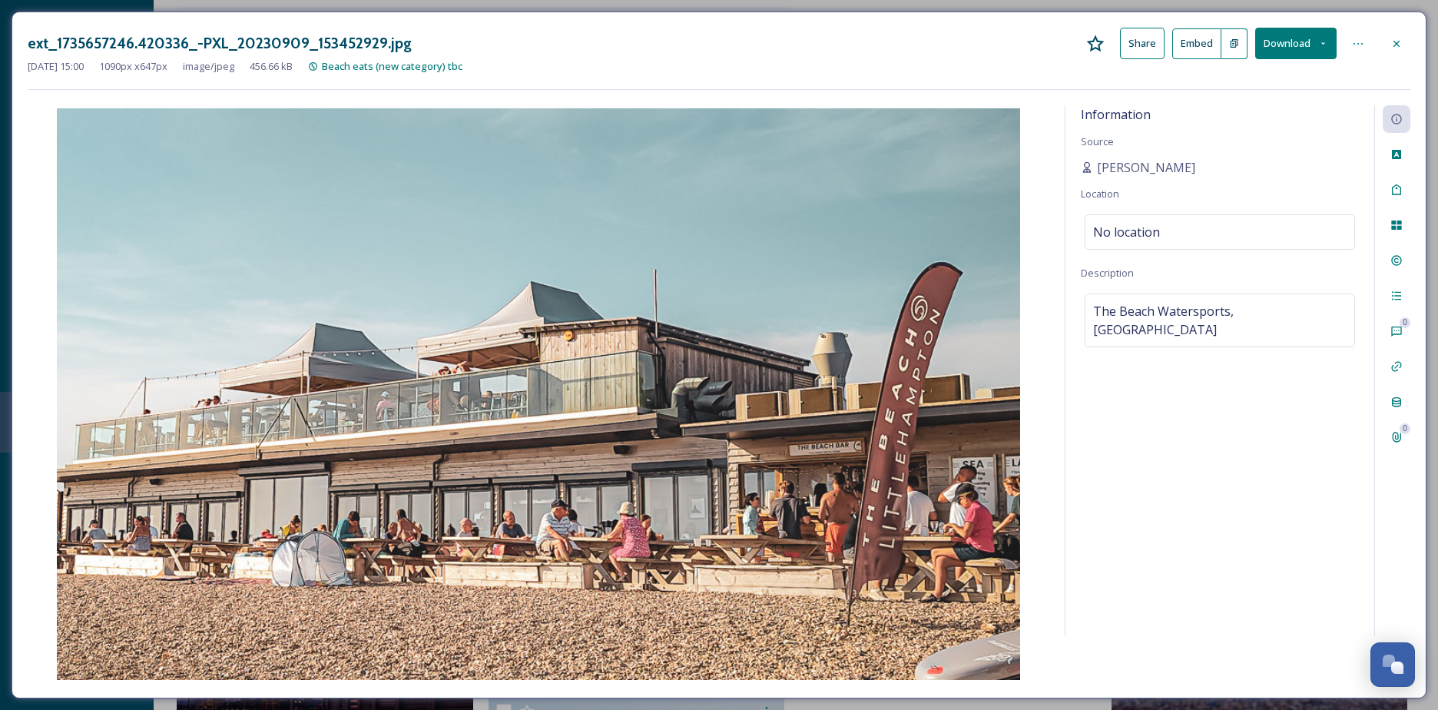
click at [1400, 45] on icon at bounding box center [1396, 44] width 12 height 12
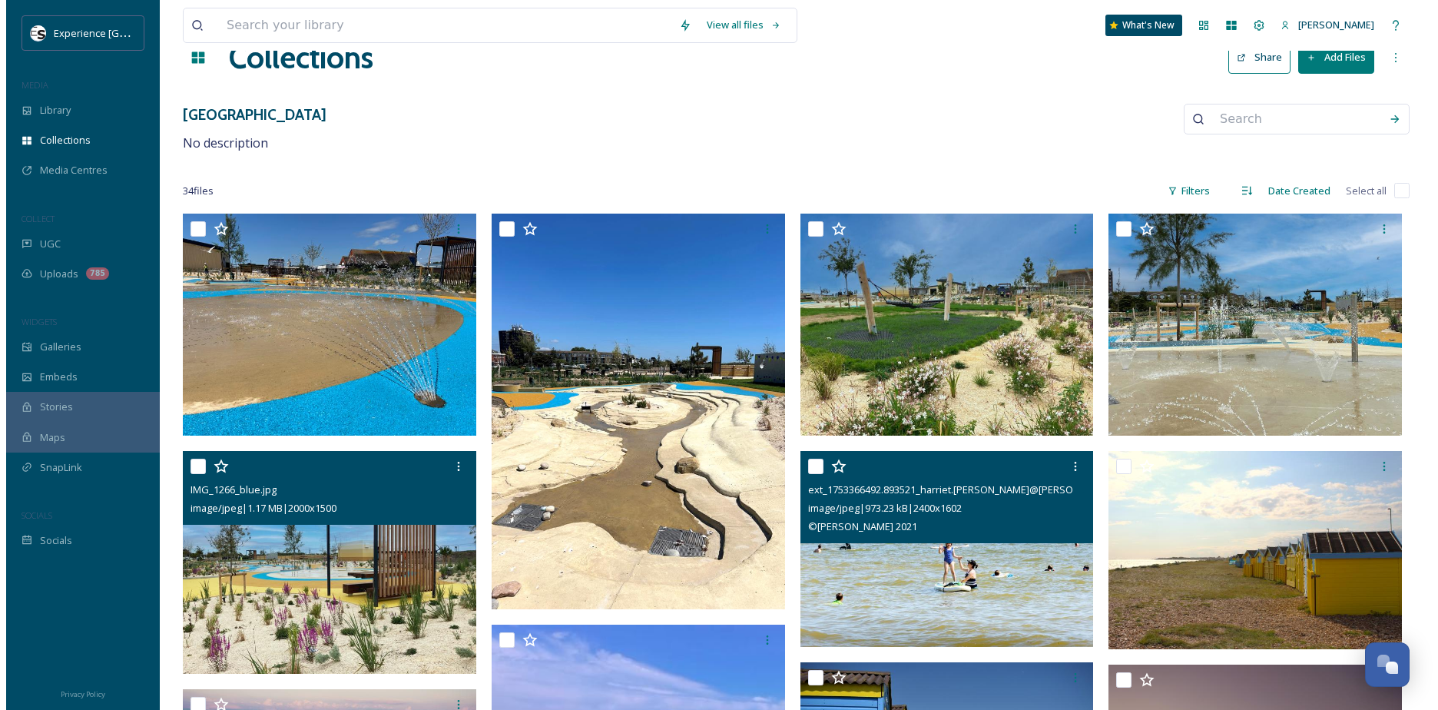
scroll to position [38, 0]
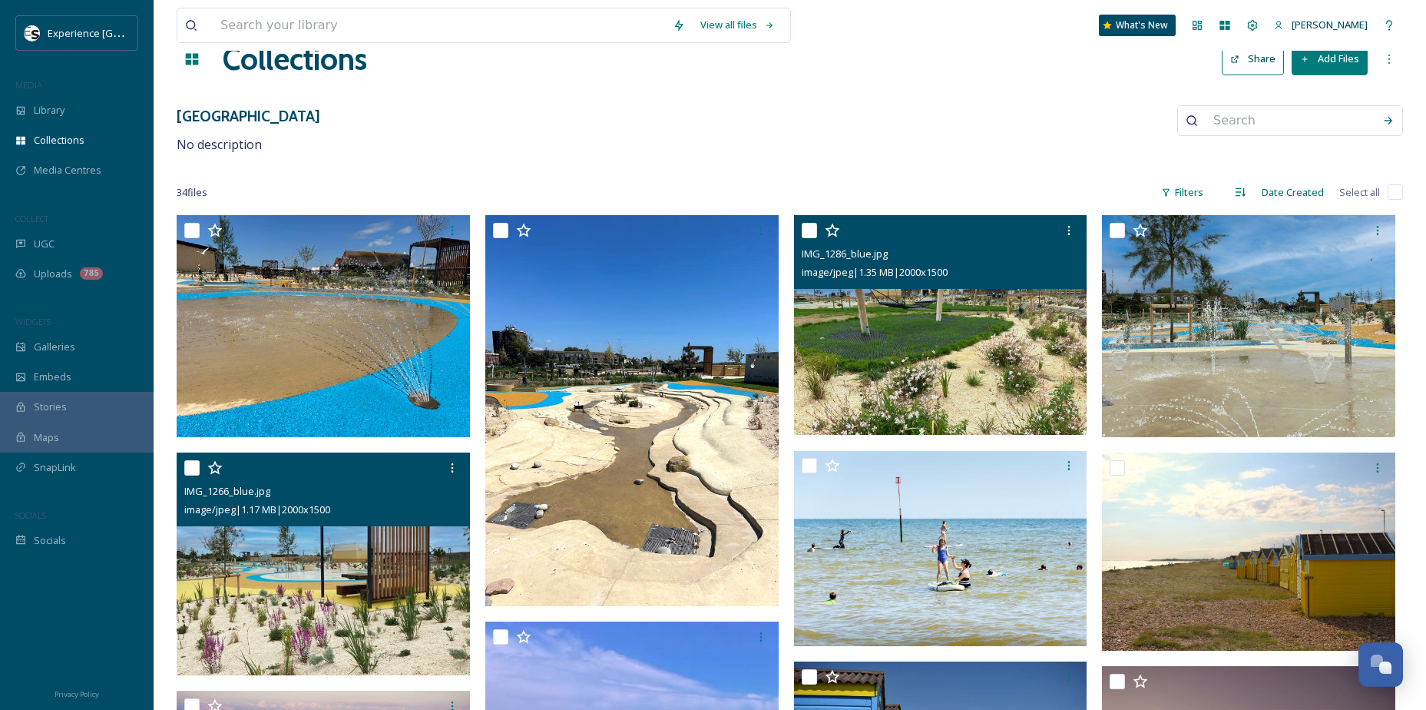
click at [992, 345] on img at bounding box center [940, 325] width 293 height 220
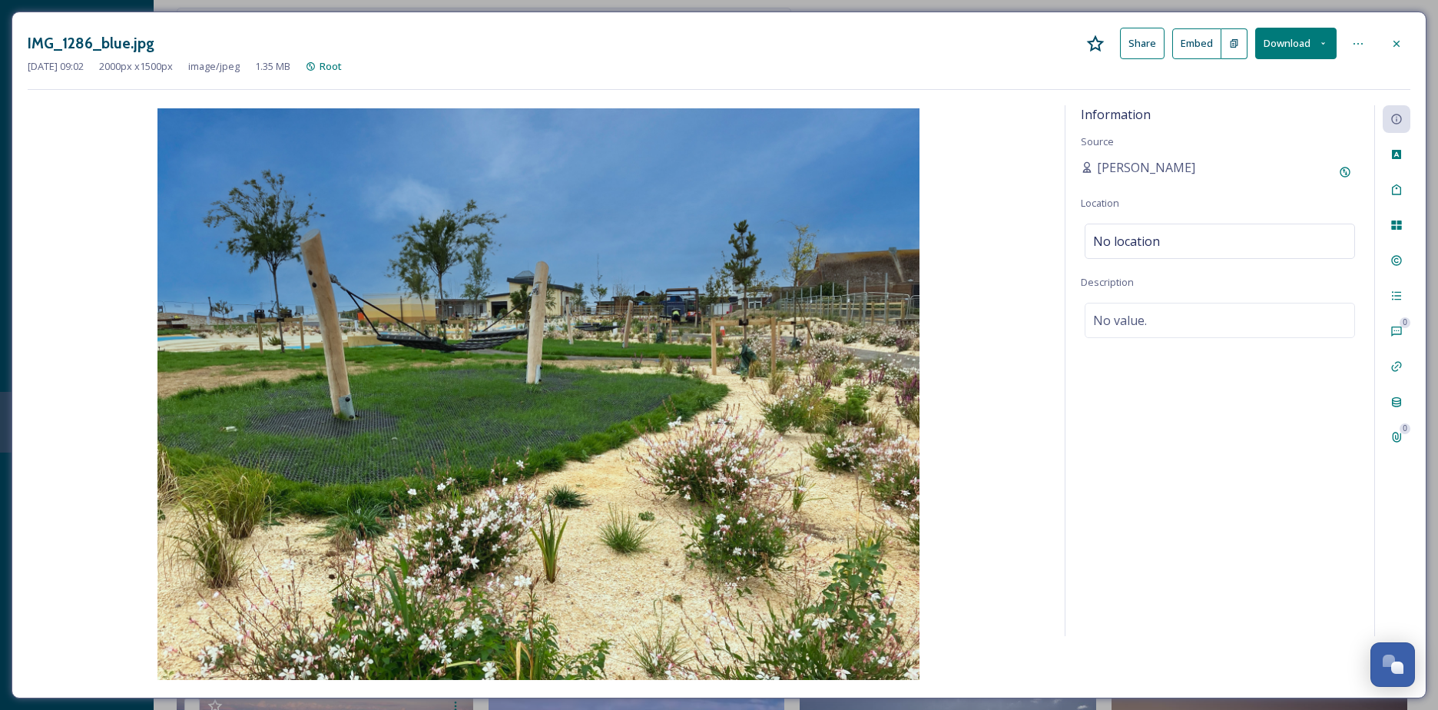
click at [1392, 45] on icon at bounding box center [1396, 44] width 12 height 12
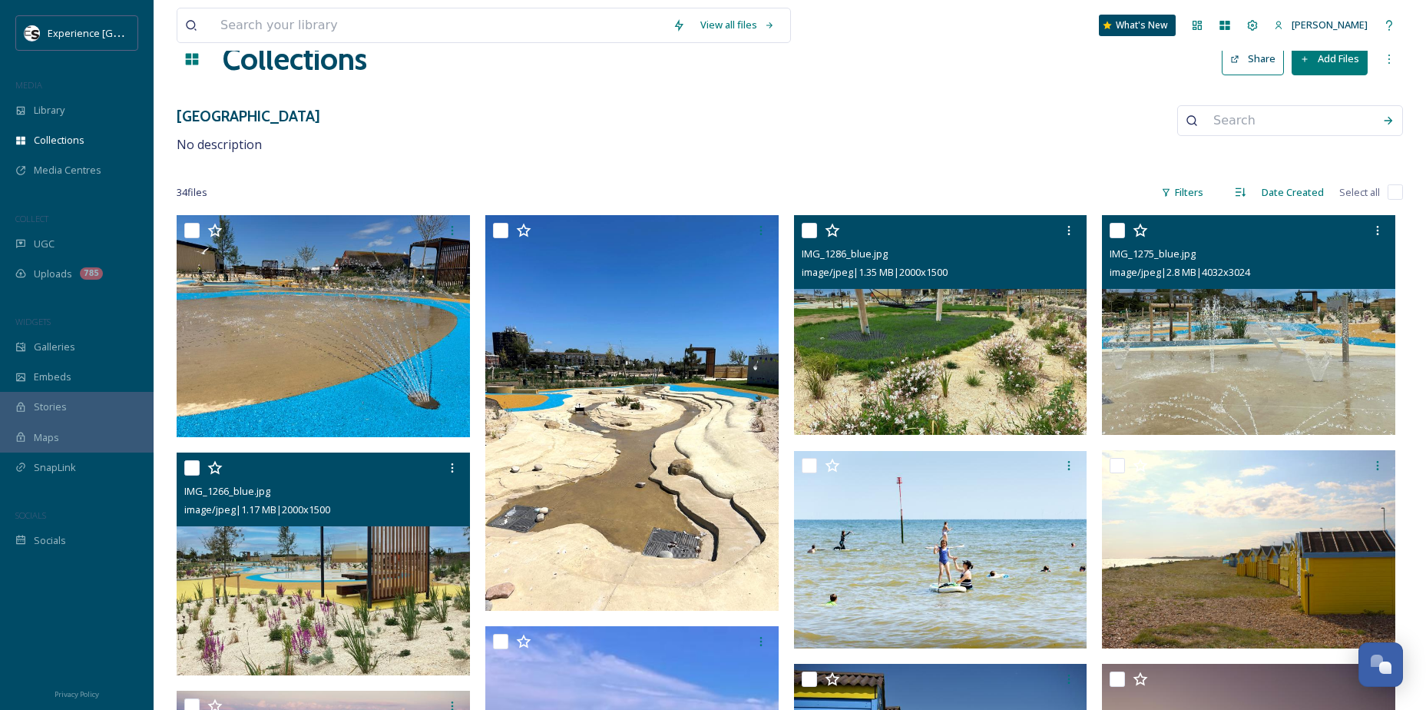
click at [1198, 379] on img at bounding box center [1248, 325] width 293 height 220
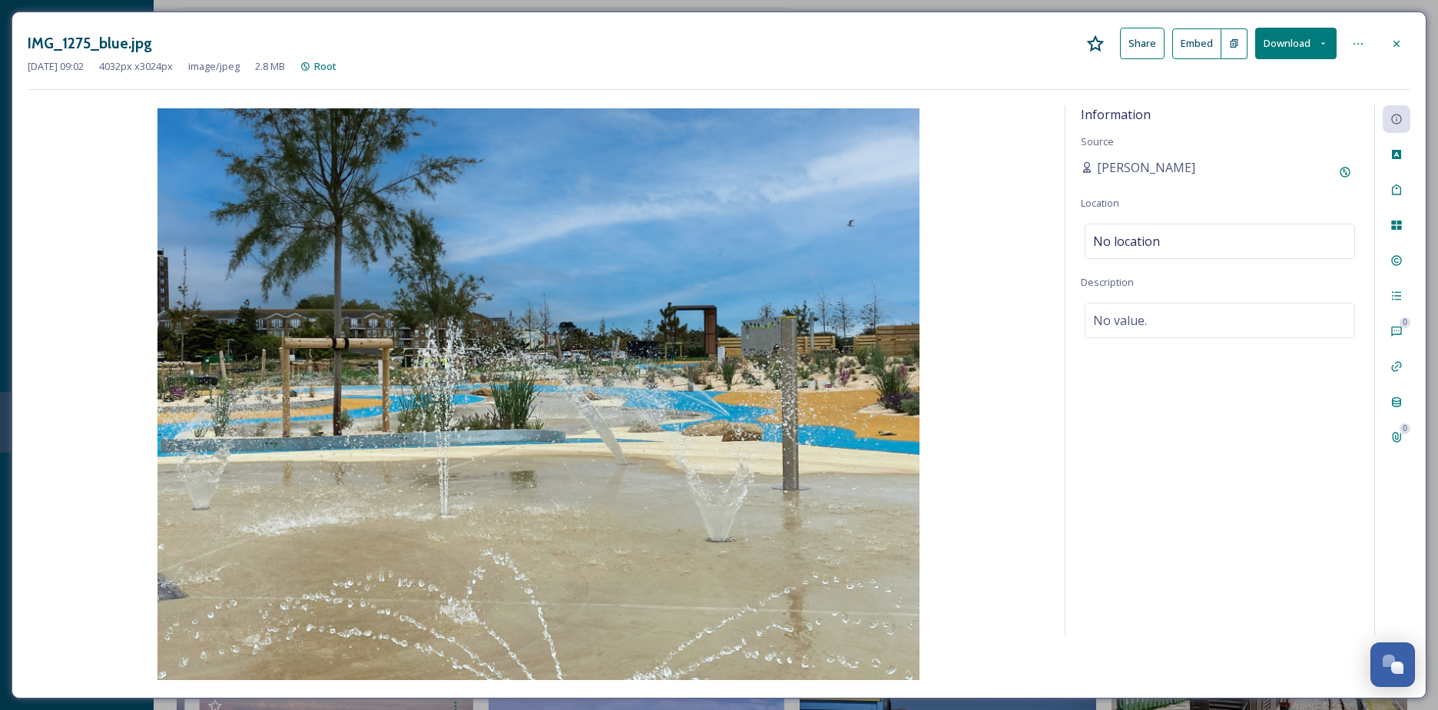
click at [1276, 52] on button "Download" at bounding box center [1295, 43] width 81 height 31
click at [1272, 139] on span "Download Medium (1080 x 810)" at bounding box center [1254, 139] width 142 height 15
